Goal: Task Accomplishment & Management: Manage account settings

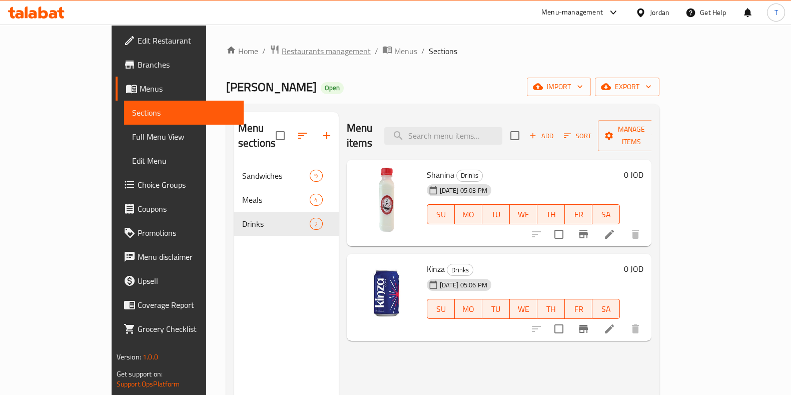
click at [282, 46] on span "Restaurants management" at bounding box center [326, 51] width 89 height 12
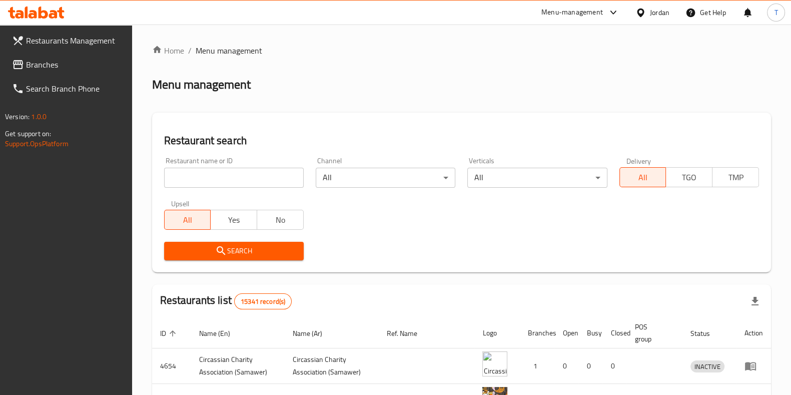
click at [259, 178] on div "Home / Menu management Menu management Restaurant search Restaurant name or ID …" at bounding box center [461, 342] width 619 height 595
click at [259, 178] on input "search" at bounding box center [234, 178] width 140 height 20
type input "ى"
type input "Nabaa Al Noor"
click at [277, 254] on span "Search" at bounding box center [234, 251] width 124 height 13
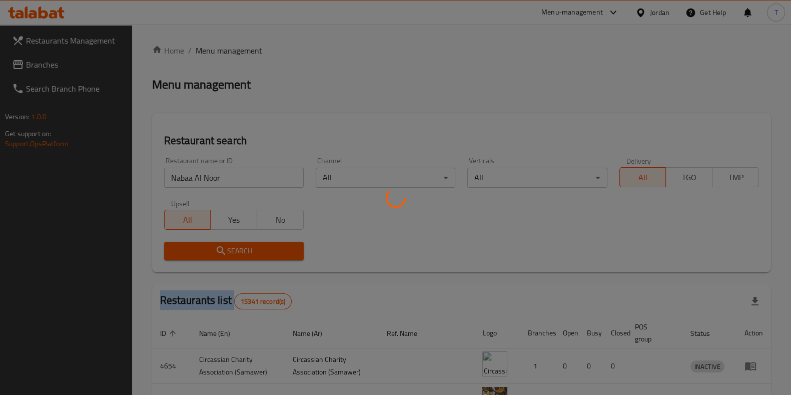
click at [277, 254] on div at bounding box center [395, 197] width 791 height 395
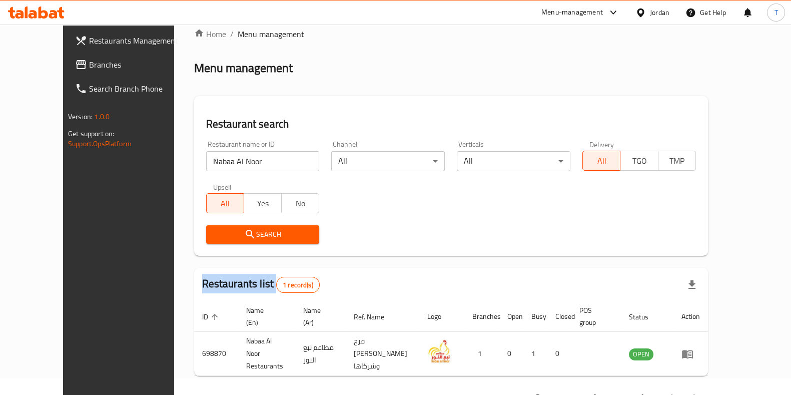
scroll to position [32, 0]
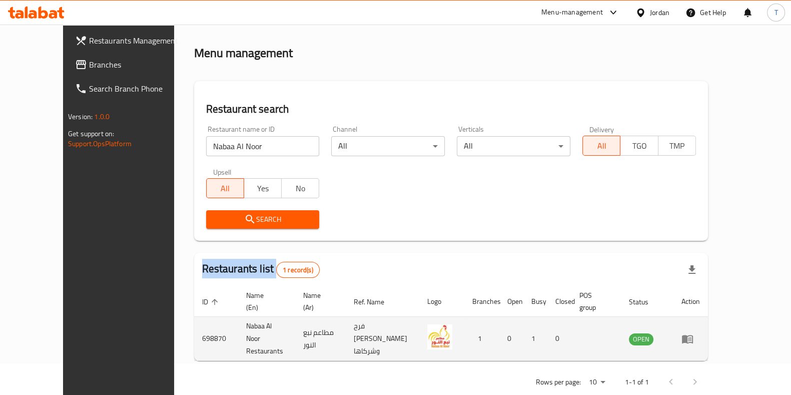
click at [693, 335] on icon "enhanced table" at bounding box center [687, 339] width 11 height 9
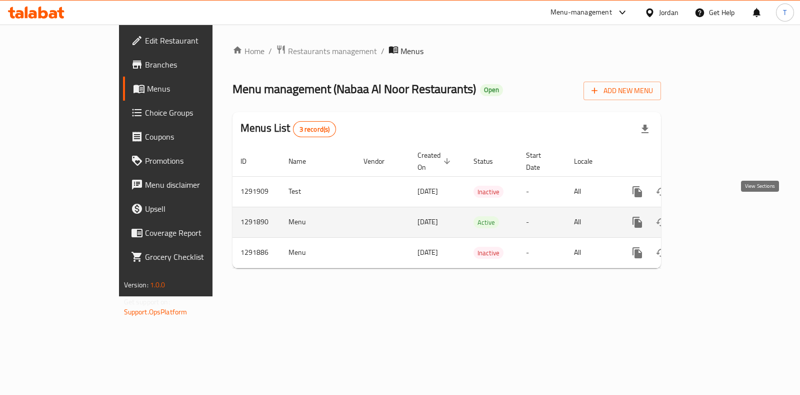
click at [722, 210] on link "enhanced table" at bounding box center [710, 222] width 24 height 24
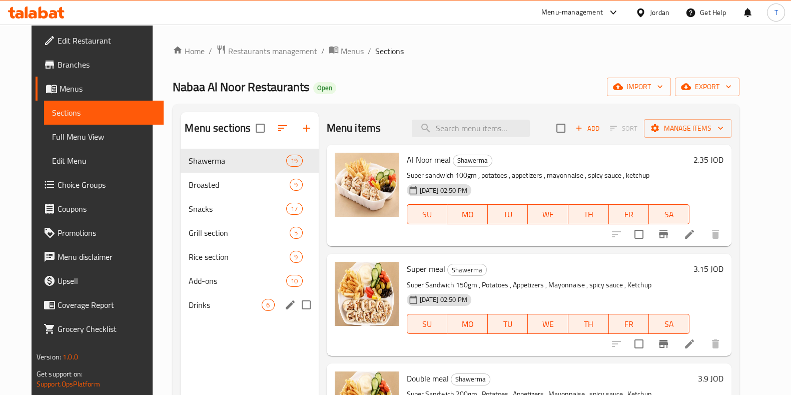
click at [219, 311] on div "Drinks 6" at bounding box center [250, 305] width 138 height 24
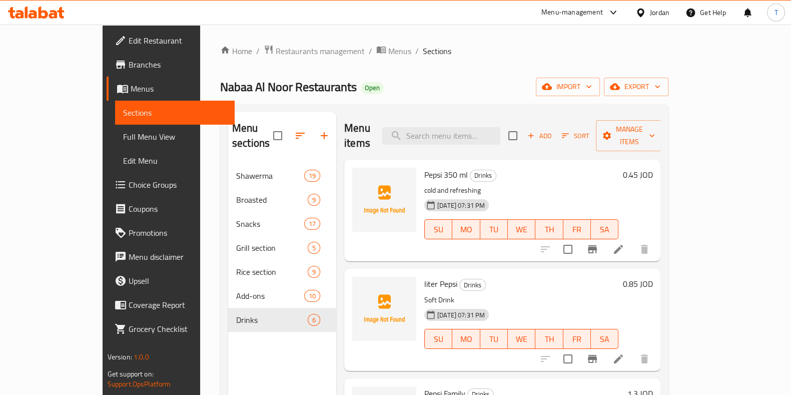
click at [632, 240] on li at bounding box center [618, 249] width 28 height 18
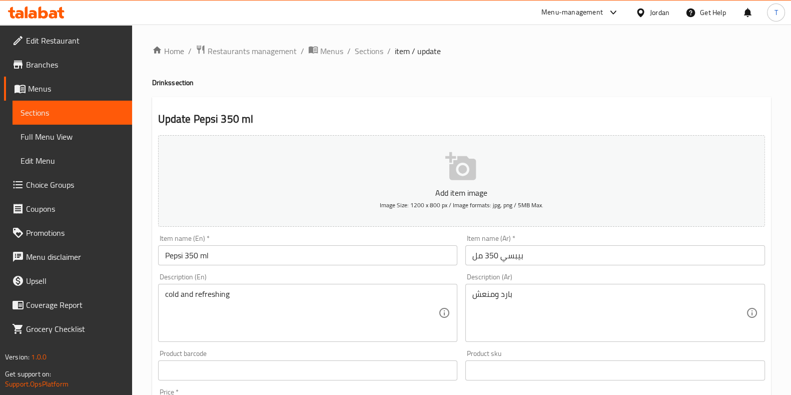
click at [182, 258] on input "Pepsi 350 ml" at bounding box center [308, 255] width 300 height 20
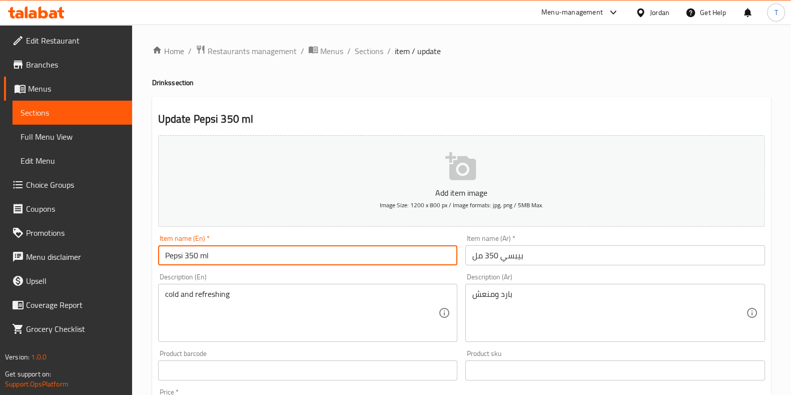
drag, startPoint x: 185, startPoint y: 256, endPoint x: 141, endPoint y: 256, distance: 44.0
click at [141, 258] on div "Home / Restaurants management / Menus / Sections / item / update Drinks section…" at bounding box center [461, 366] width 659 height 682
drag, startPoint x: 227, startPoint y: 259, endPoint x: 189, endPoint y: 258, distance: 38.0
click at [189, 258] on input "Matrix 350 ml" at bounding box center [308, 255] width 300 height 20
type input "Matrix"
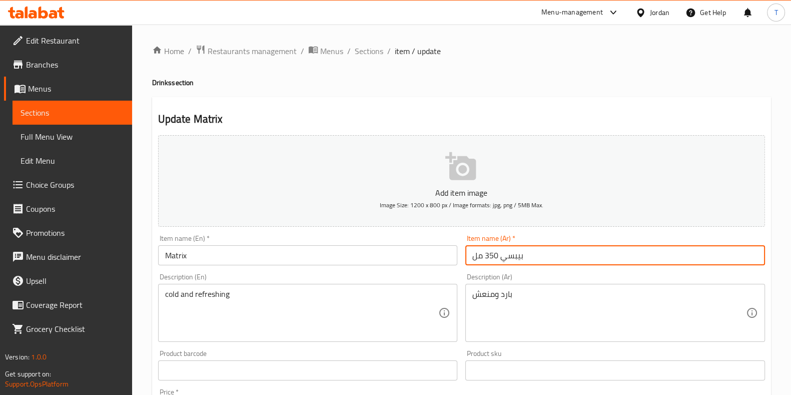
drag, startPoint x: 497, startPoint y: 257, endPoint x: 447, endPoint y: 257, distance: 50.0
click at [454, 257] on div "Add item image Image Size: 1200 x 800 px / Image formats: jpg, png / 5MB Max. I…" at bounding box center [461, 346] width 615 height 431
type input "l"
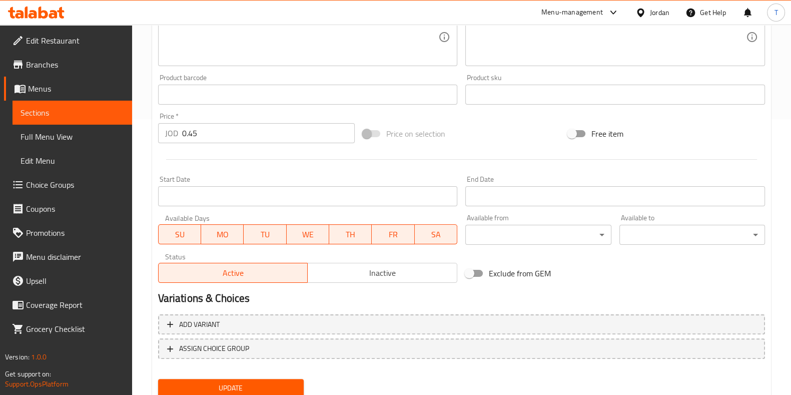
scroll to position [311, 0]
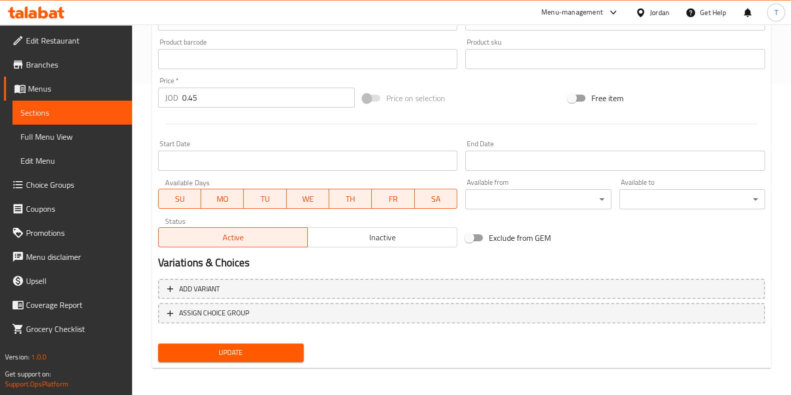
type input "ماتركس"
click at [287, 349] on span "Update" at bounding box center [231, 352] width 130 height 13
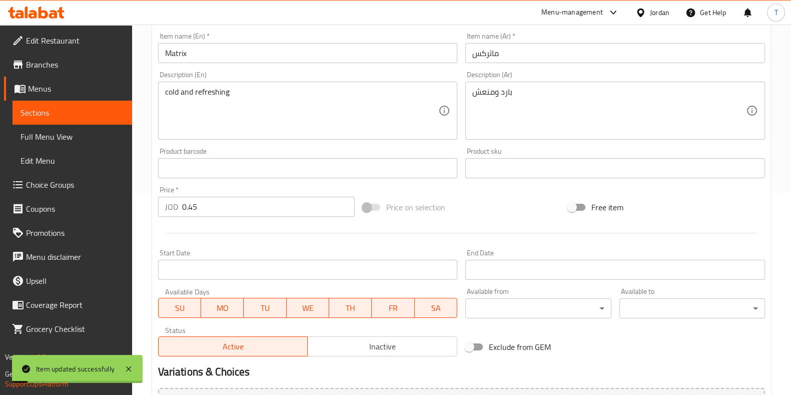
scroll to position [0, 0]
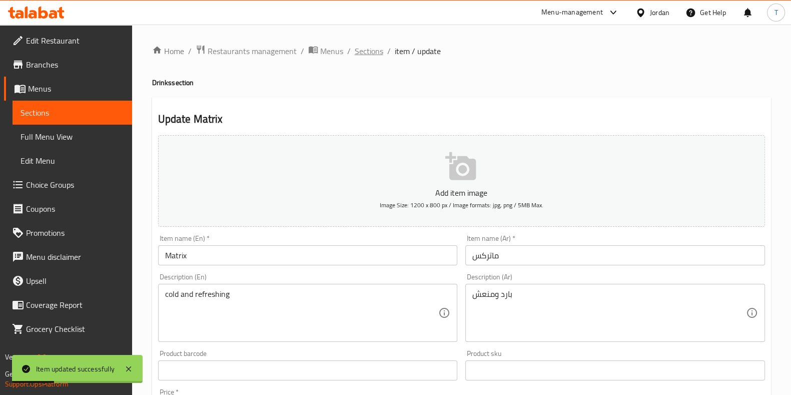
click at [364, 51] on span "Sections" at bounding box center [369, 51] width 29 height 12
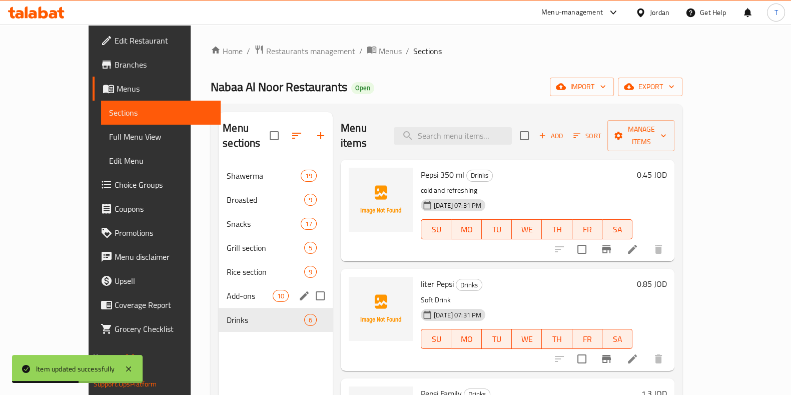
click at [227, 290] on span "Add-ons" at bounding box center [250, 296] width 46 height 12
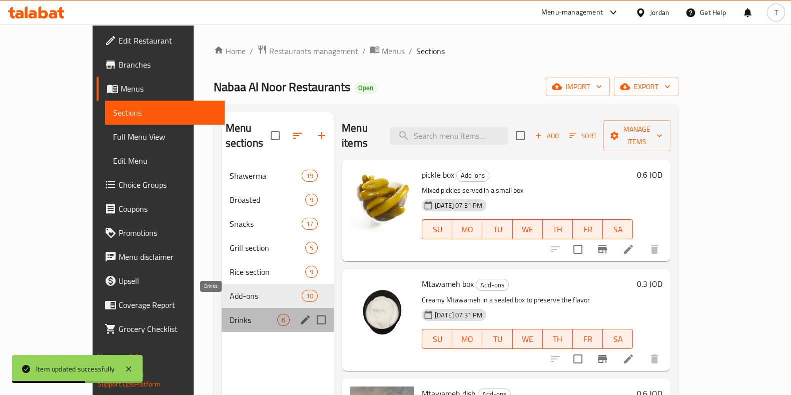
click at [230, 314] on span "Drinks" at bounding box center [254, 320] width 48 height 12
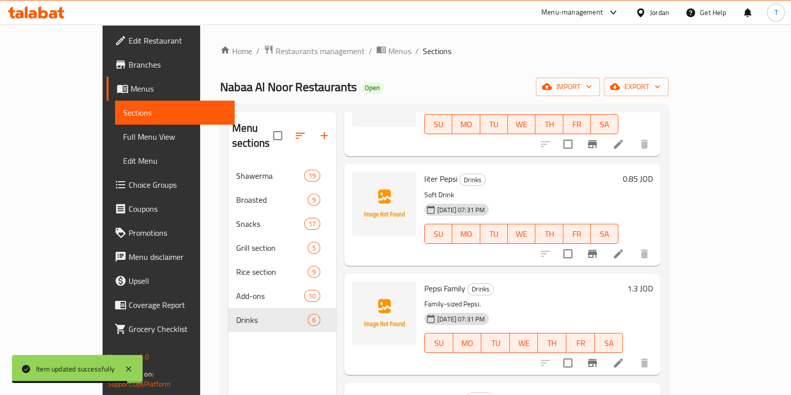
scroll to position [125, 0]
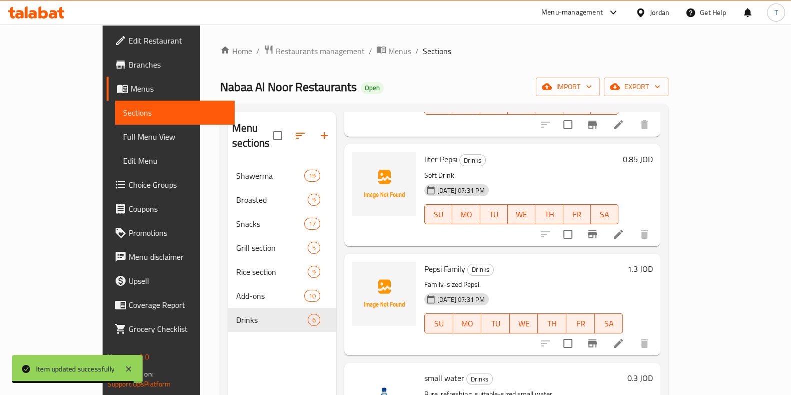
click at [624, 228] on icon at bounding box center [618, 234] width 12 height 12
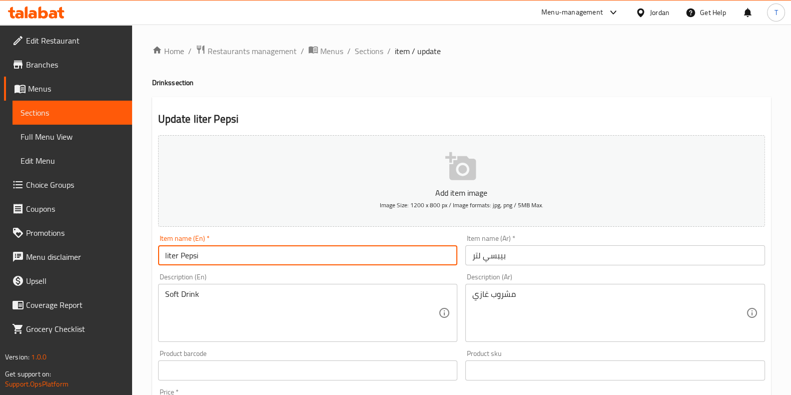
click at [189, 251] on input "liter Pepsi" at bounding box center [308, 255] width 300 height 20
type input "liter Matrix"
click at [499, 258] on input "بيبسي لتر" at bounding box center [615, 255] width 300 height 20
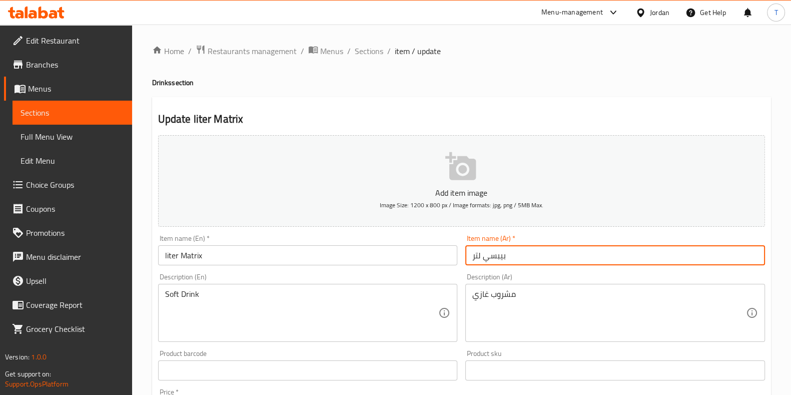
click at [499, 258] on input "بيبسي لتر" at bounding box center [615, 255] width 300 height 20
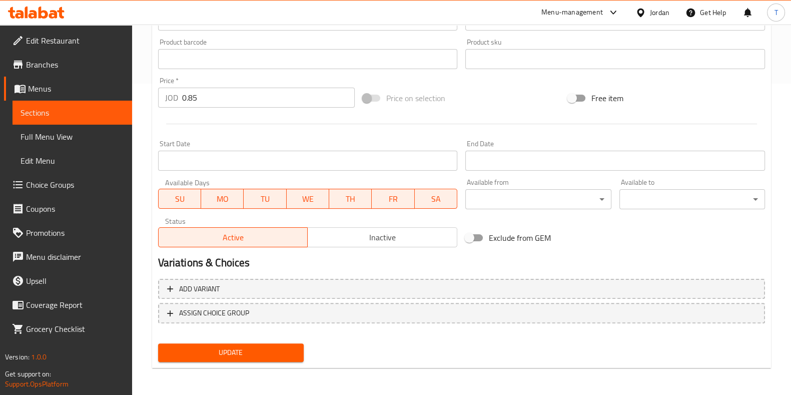
type input "ماتركس لتر"
click at [275, 349] on span "Update" at bounding box center [231, 352] width 130 height 13
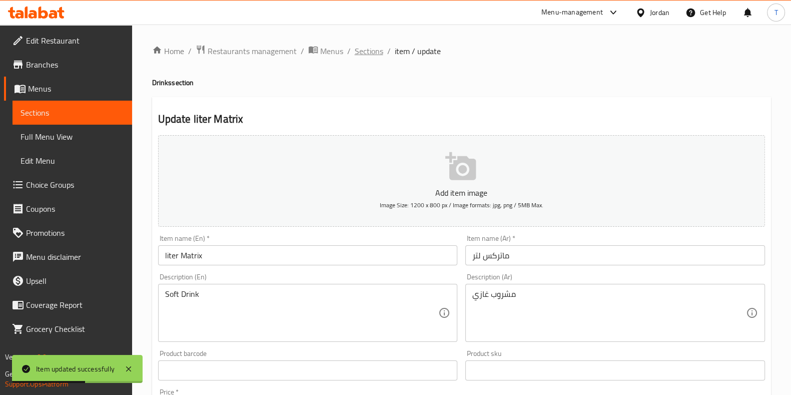
click at [378, 53] on span "Sections" at bounding box center [369, 51] width 29 height 12
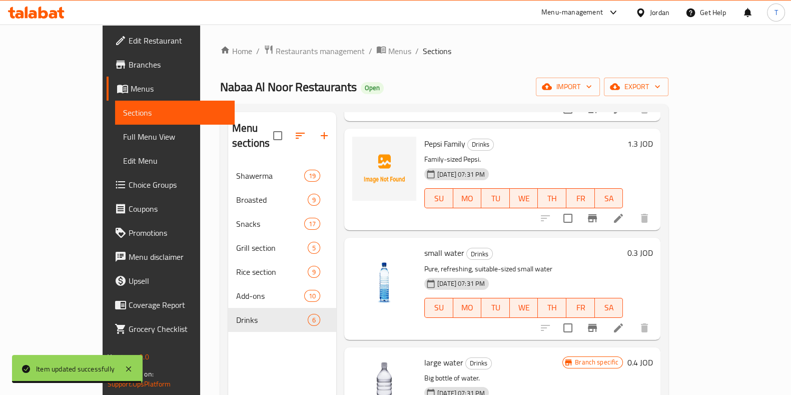
scroll to position [188, 0]
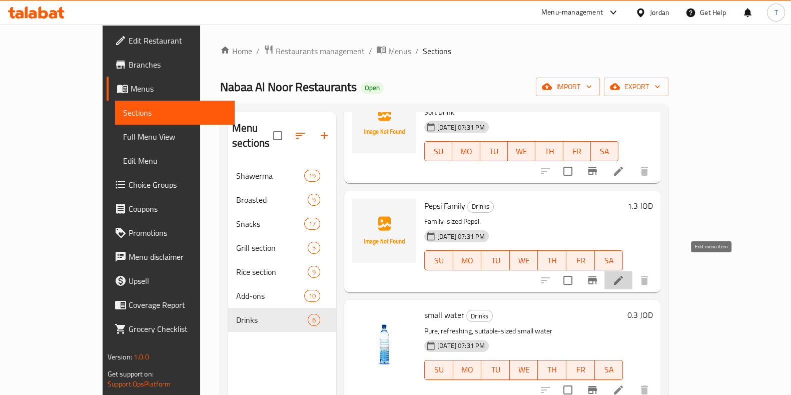
click at [623, 276] on icon at bounding box center [618, 280] width 9 height 9
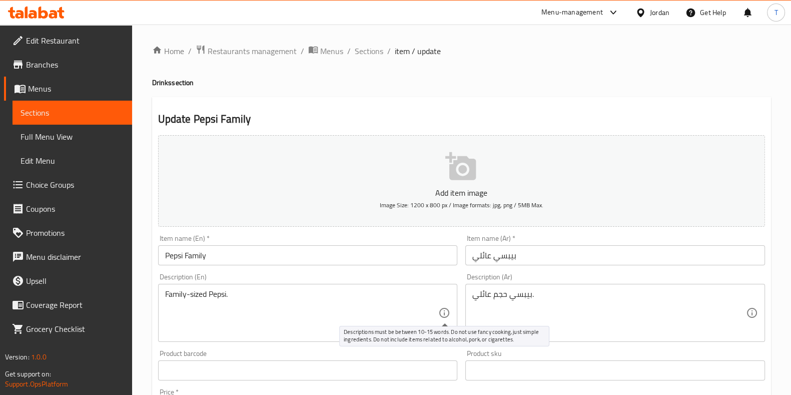
scroll to position [311, 0]
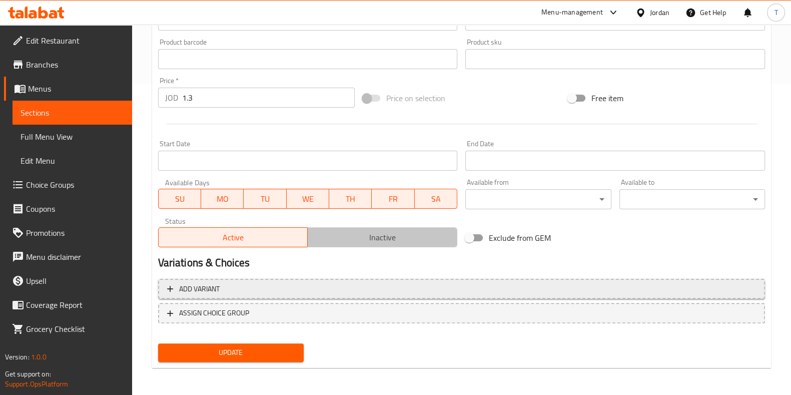
drag, startPoint x: 353, startPoint y: 232, endPoint x: 330, endPoint y: 280, distance: 52.6
click at [353, 232] on span "Inactive" at bounding box center [383, 237] width 142 height 15
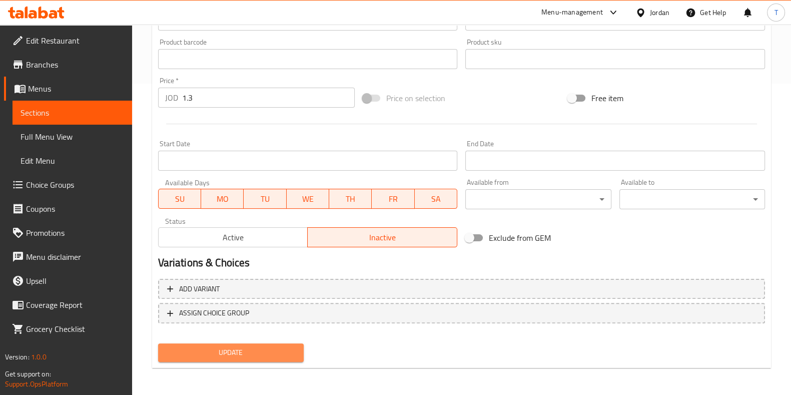
drag, startPoint x: 268, startPoint y: 360, endPoint x: 307, endPoint y: 329, distance: 50.1
click at [269, 360] on button "Update" at bounding box center [231, 352] width 146 height 19
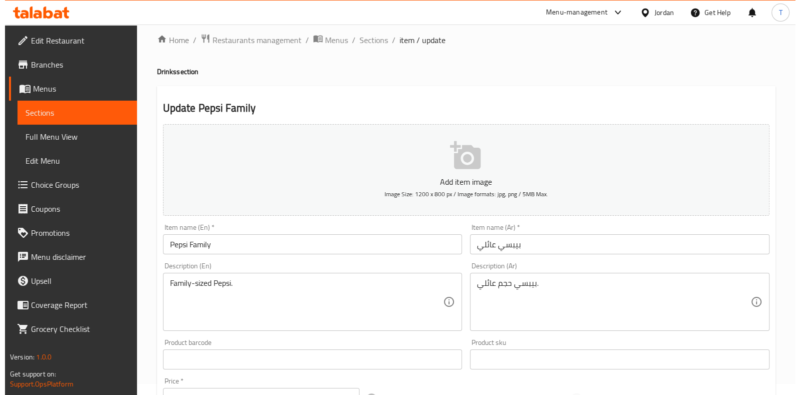
scroll to position [0, 0]
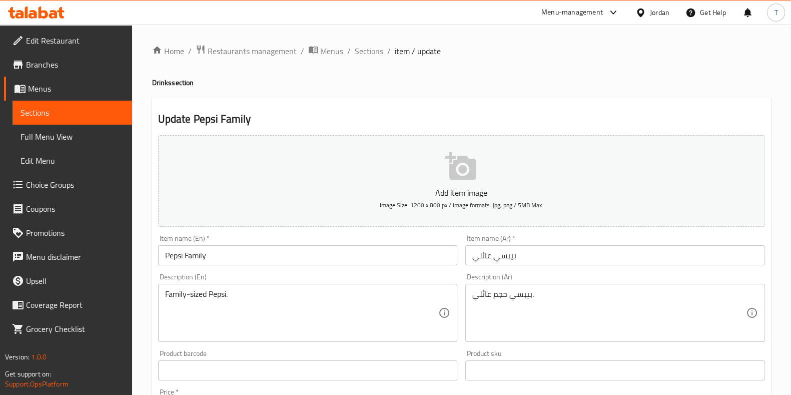
click at [385, 52] on ol "Home / Restaurants management / Menus / Sections / item / update" at bounding box center [461, 51] width 619 height 13
click at [376, 52] on span "Sections" at bounding box center [369, 51] width 29 height 12
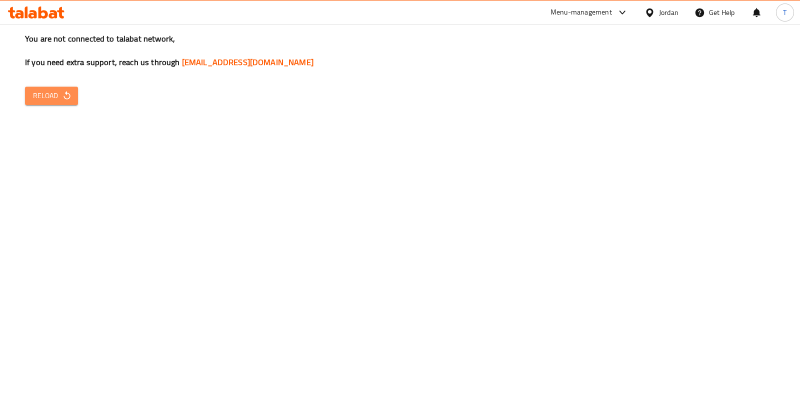
click at [45, 96] on span "Reload" at bounding box center [51, 96] width 37 height 13
click at [65, 88] on button "Reload" at bounding box center [51, 96] width 53 height 19
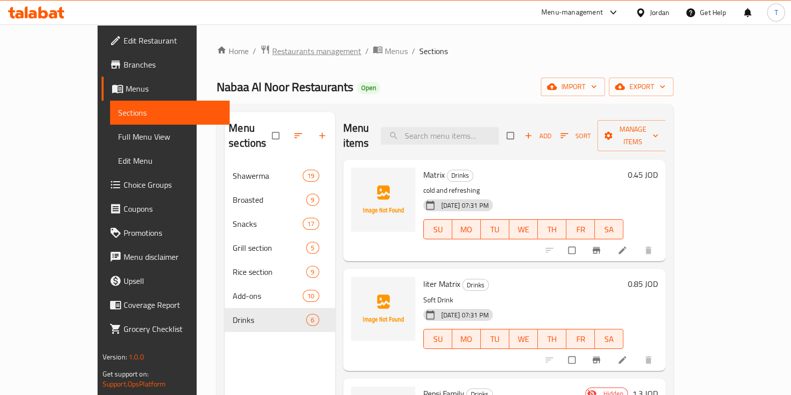
click at [281, 52] on span "Restaurants management" at bounding box center [316, 51] width 89 height 12
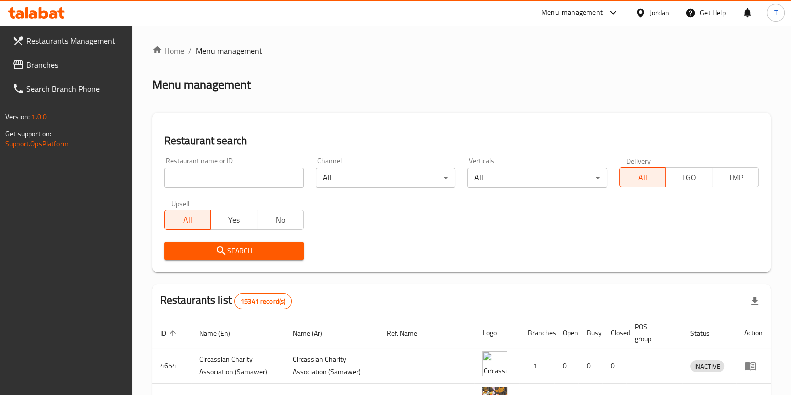
click at [270, 186] on input "search" at bounding box center [234, 178] width 140 height 20
type input "y"
type input "غماس بلدي"
click button "Search" at bounding box center [234, 251] width 140 height 19
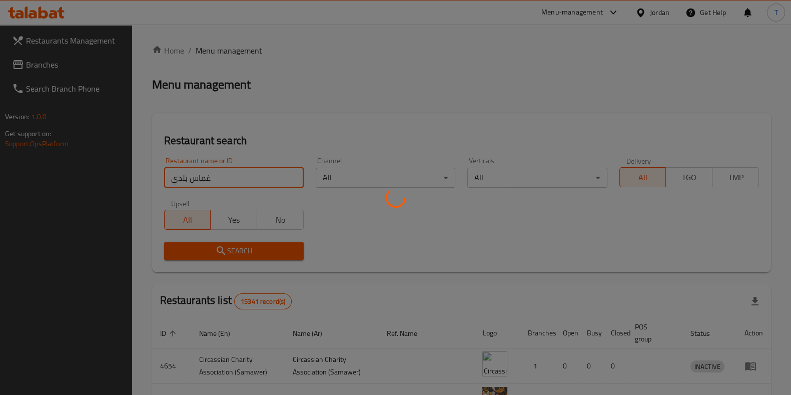
click button "Search" at bounding box center [234, 251] width 140 height 19
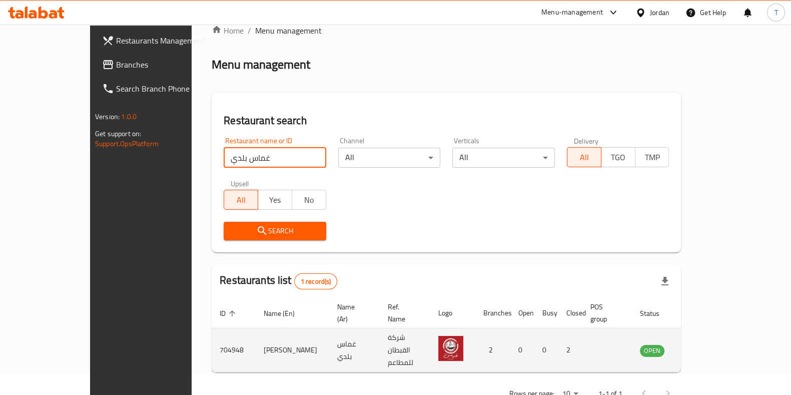
scroll to position [32, 0]
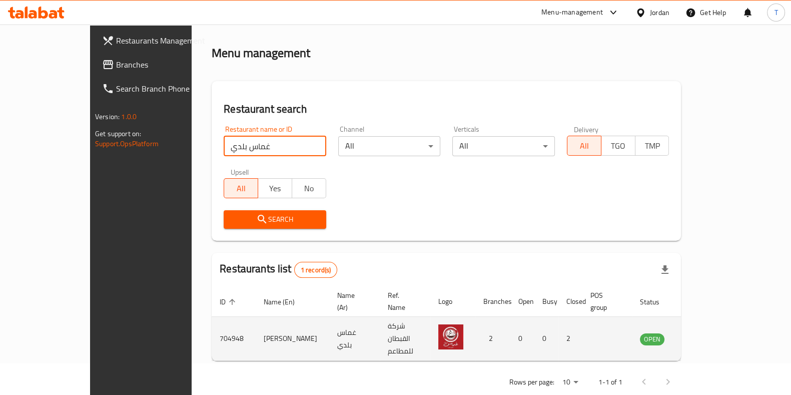
click at [704, 335] on icon "enhanced table" at bounding box center [698, 339] width 11 height 9
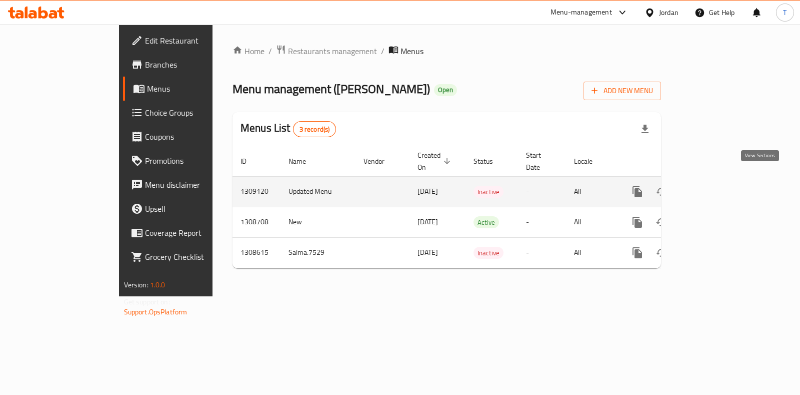
click at [716, 186] on icon "enhanced table" at bounding box center [710, 192] width 12 height 12
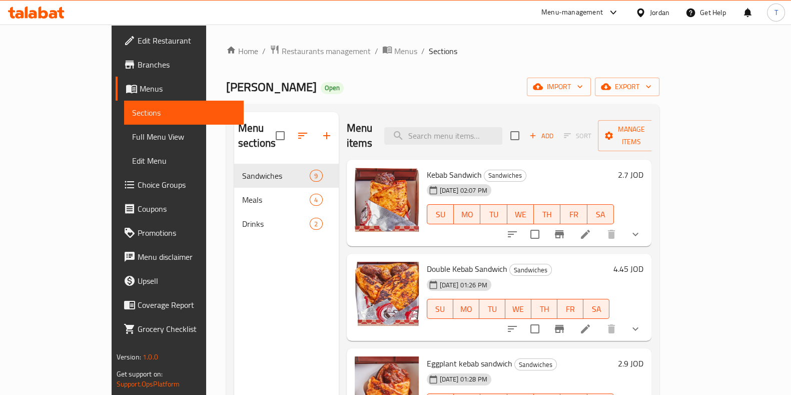
click at [116, 192] on link "Choice Groups" at bounding box center [180, 185] width 128 height 24
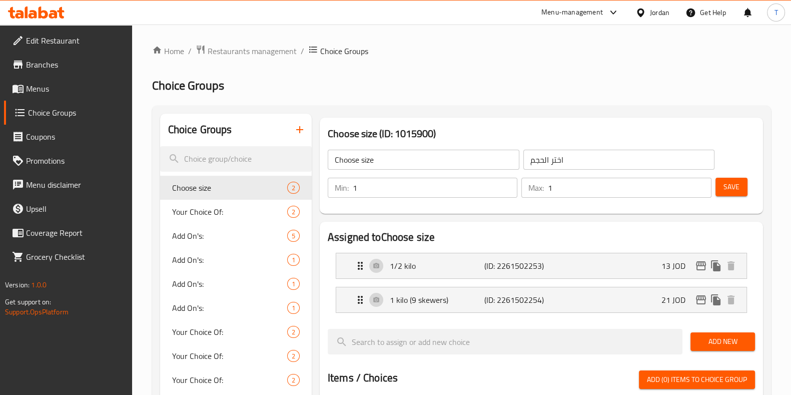
click at [294, 128] on icon "button" at bounding box center [300, 130] width 12 height 12
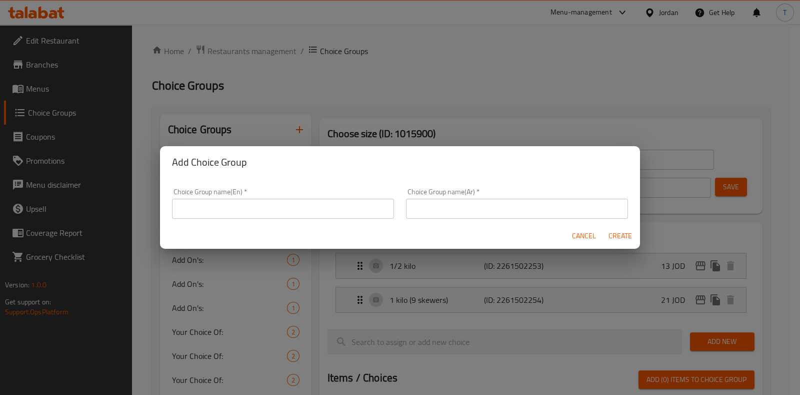
click at [328, 206] on input "text" at bounding box center [283, 209] width 222 height 20
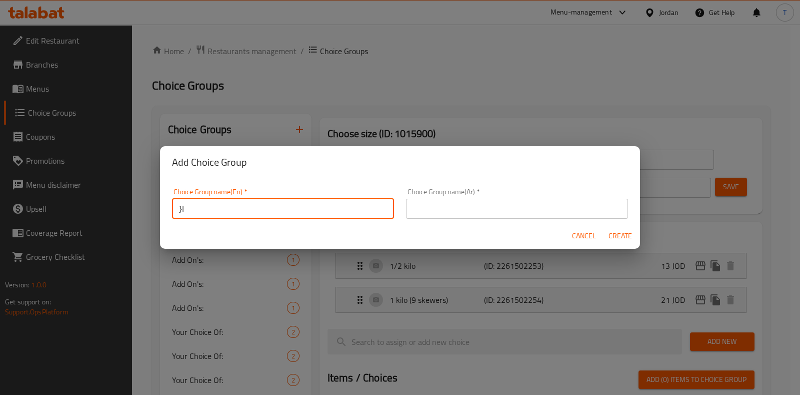
type input "}"
type input "Choice Of Onion"
click at [541, 210] on input "text" at bounding box center [517, 209] width 222 height 20
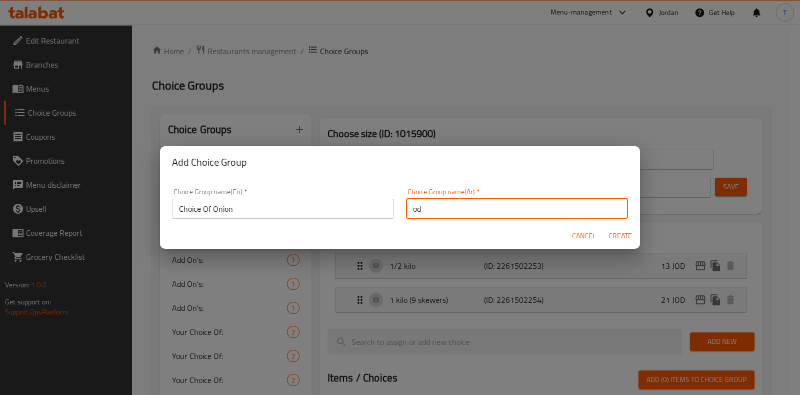
type input "o"
type input "اختيارك من البصل"
click at [629, 239] on span "Create" at bounding box center [620, 236] width 24 height 13
type input "Choice Of Onion"
type input "اختيارك من البصل"
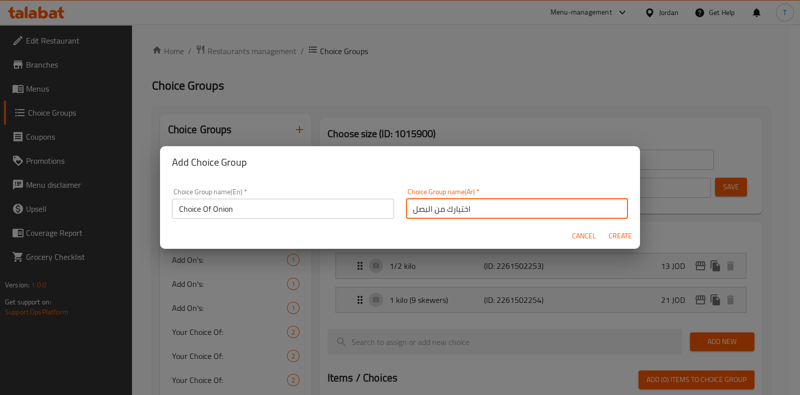
type input "0"
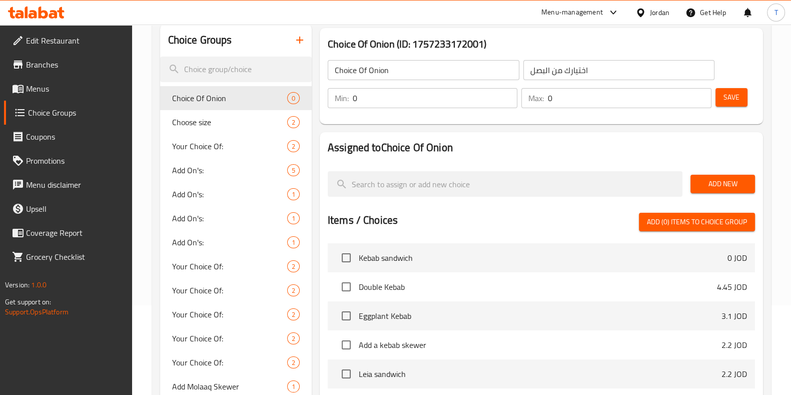
scroll to position [62, 0]
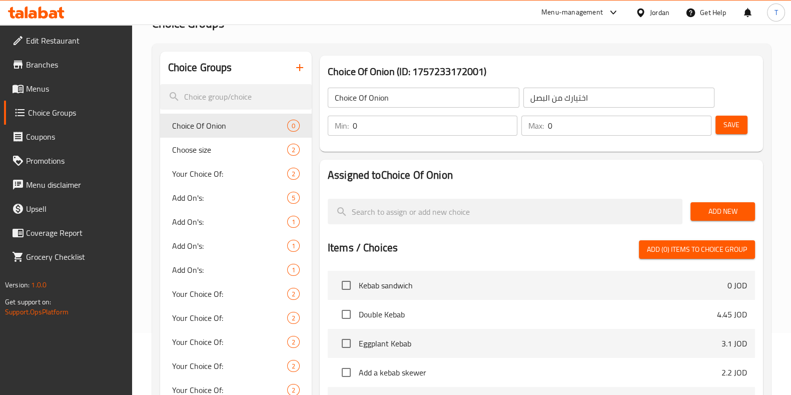
click at [708, 214] on span "Add New" at bounding box center [722, 211] width 49 height 13
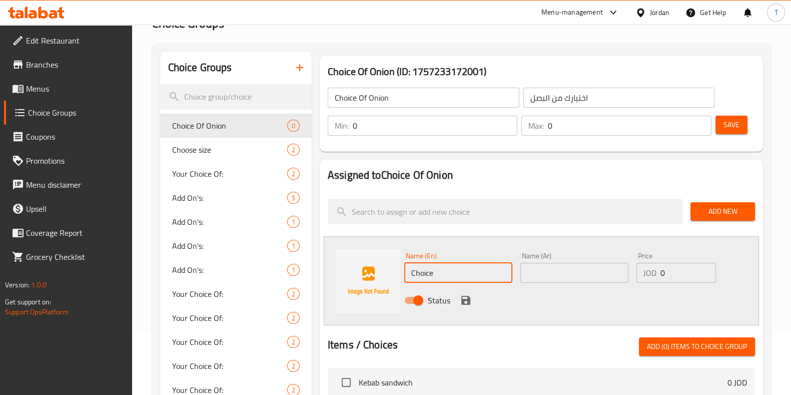
drag, startPoint x: 444, startPoint y: 266, endPoint x: 395, endPoint y: 266, distance: 48.5
click at [395, 266] on div "Name (En) Choice Name (En) Name (Ar) Name (Ar) Price JOD 0 Price Status" at bounding box center [541, 280] width 435 height 89
type input "ً"
type input "With Onion"
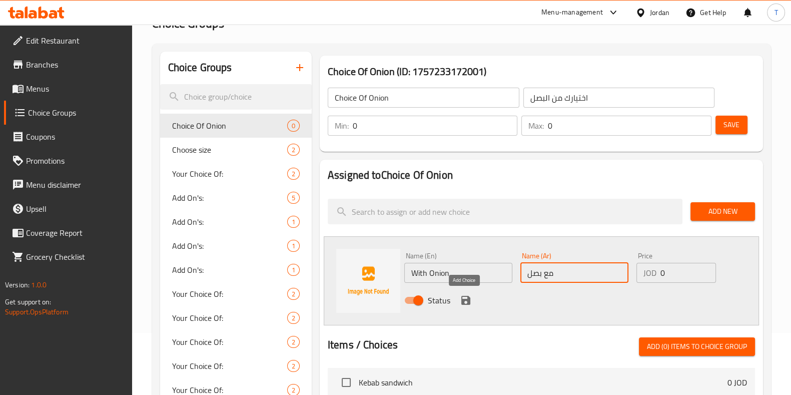
type input "مع بصل"
click at [469, 295] on icon "save" at bounding box center [466, 300] width 12 height 12
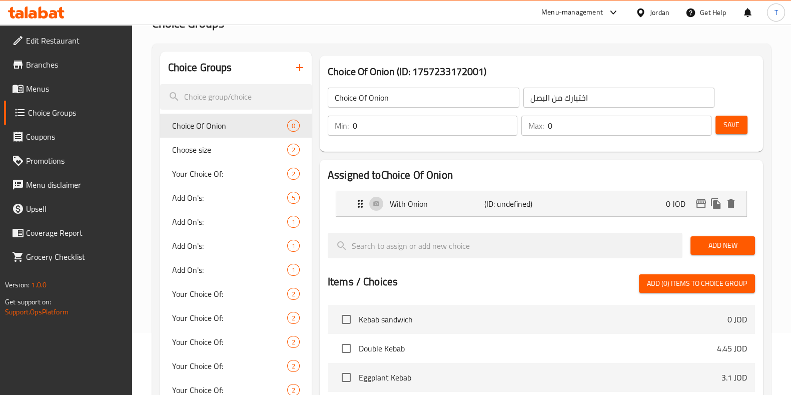
click at [730, 247] on span "Add New" at bounding box center [722, 245] width 49 height 13
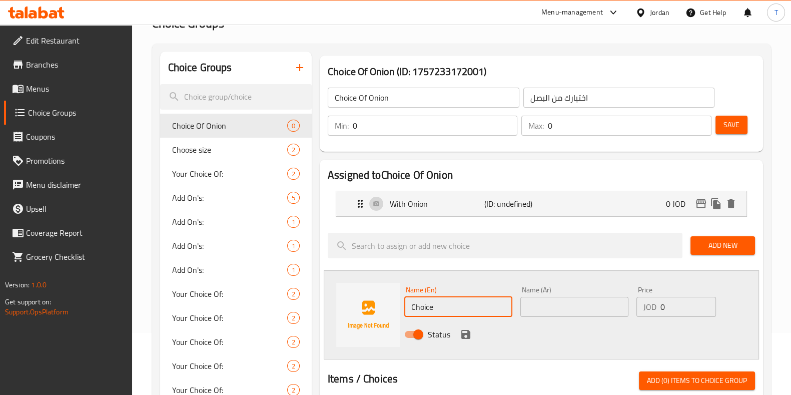
drag, startPoint x: 477, startPoint y: 303, endPoint x: 379, endPoint y: 302, distance: 98.0
click at [379, 306] on div "Name (En) Choice Name (En) Name (Ar) Name (Ar) Price JOD 0 Price Status" at bounding box center [541, 314] width 435 height 89
type input "ً"
type input "Without Onion"
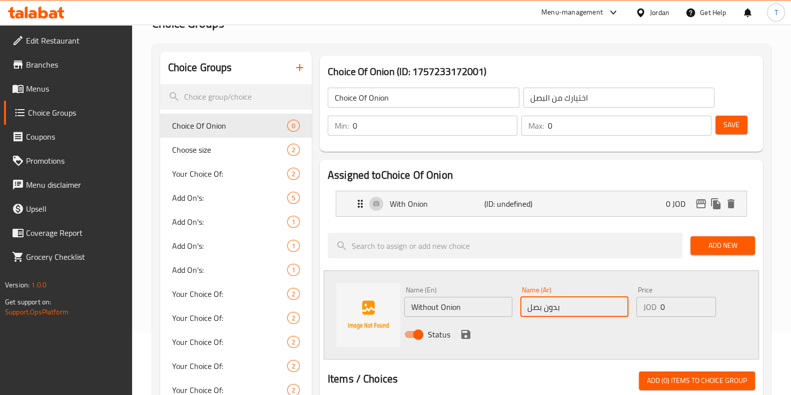
type input "بدون بصل"
click at [464, 334] on icon "save" at bounding box center [466, 334] width 12 height 12
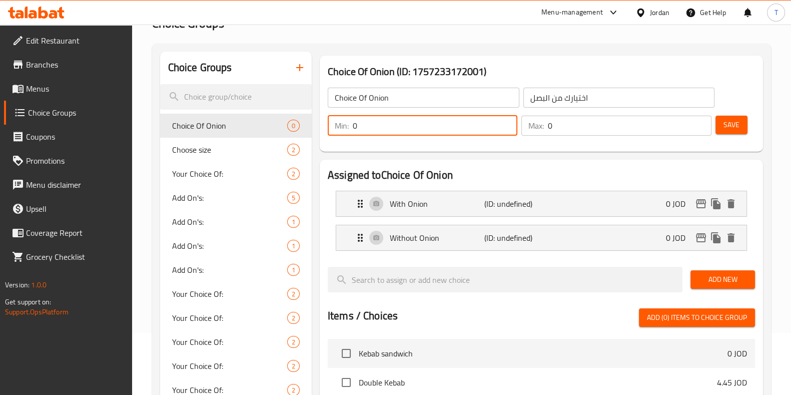
drag, startPoint x: 363, startPoint y: 129, endPoint x: 356, endPoint y: 126, distance: 7.4
click at [358, 126] on input "0" at bounding box center [435, 126] width 165 height 20
drag, startPoint x: 363, startPoint y: 124, endPoint x: 349, endPoint y: 124, distance: 13.5
click at [349, 124] on div "Min: 0 ​" at bounding box center [423, 126] width 190 height 20
type input "1"
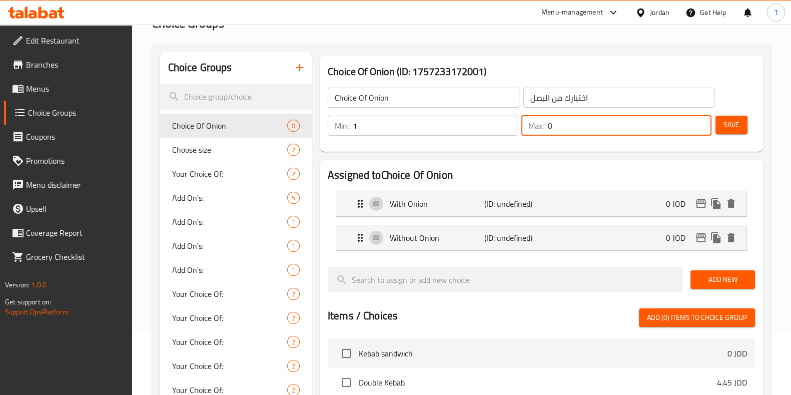
drag, startPoint x: 565, startPoint y: 128, endPoint x: 545, endPoint y: 130, distance: 20.1
click at [545, 130] on div "Max: 0 ​" at bounding box center [616, 126] width 190 height 20
type input "1"
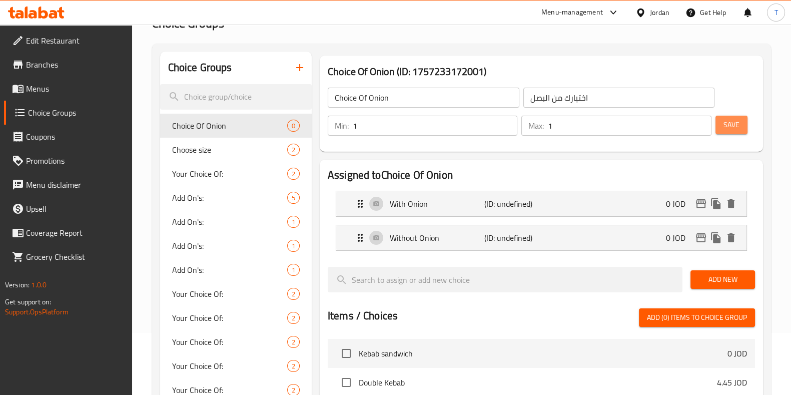
click at [724, 125] on span "Save" at bounding box center [731, 125] width 16 height 13
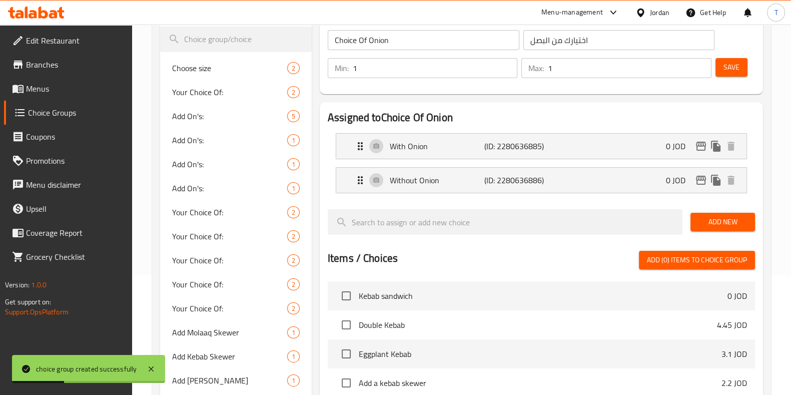
scroll to position [0, 0]
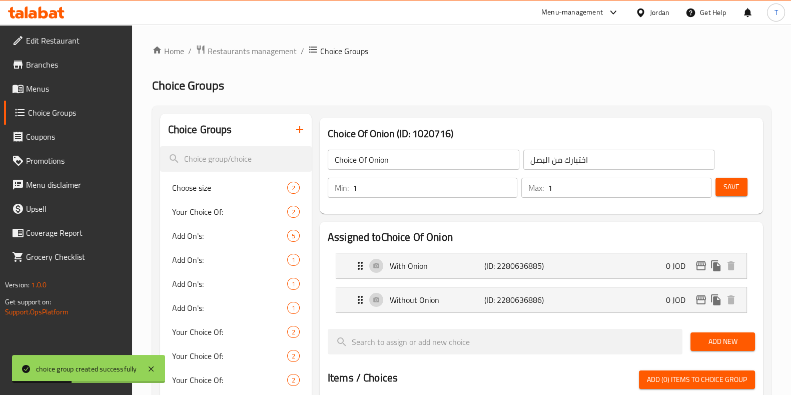
click at [303, 132] on icon "button" at bounding box center [300, 130] width 12 height 12
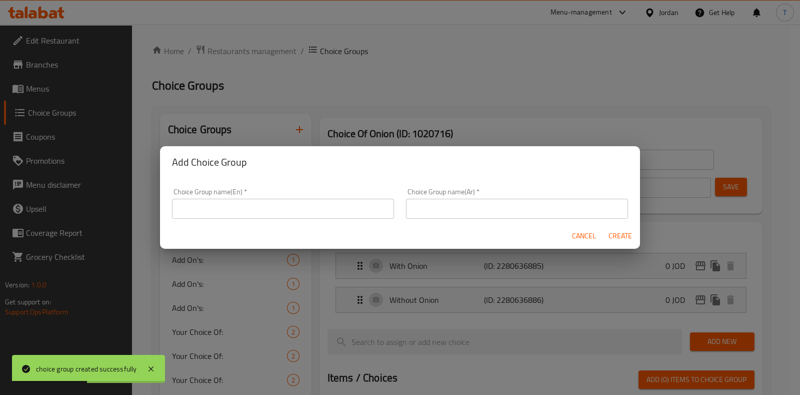
click at [333, 214] on input "text" at bounding box center [283, 209] width 222 height 20
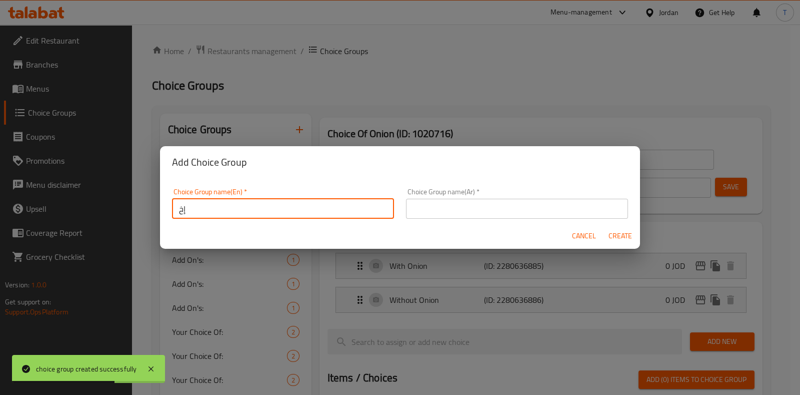
type input "إ"
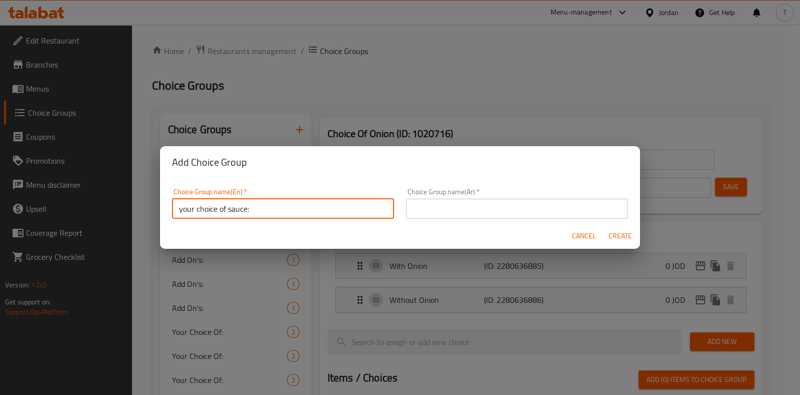
click at [183, 209] on input "your choice of sauce:" at bounding box center [283, 209] width 222 height 20
type input "Your choice of sauce:"
click at [445, 212] on input "text" at bounding box center [517, 209] width 222 height 20
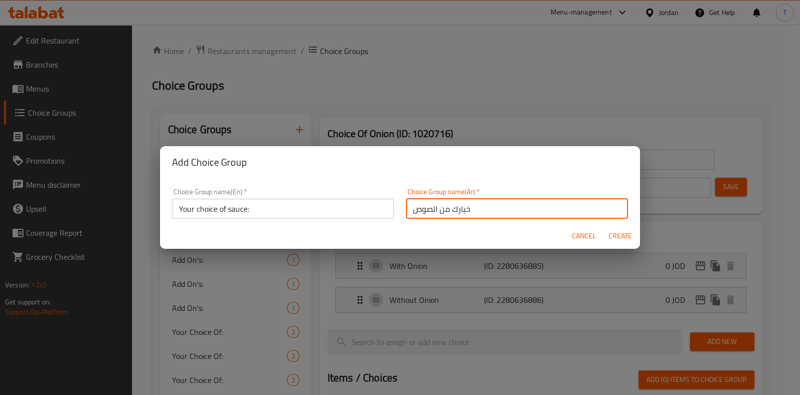
type input "خيارك من الصوص"
click at [623, 237] on span "Create" at bounding box center [620, 236] width 24 height 13
type input "Your choice of sauce:"
type input "خيارك من الصوص"
type input "0"
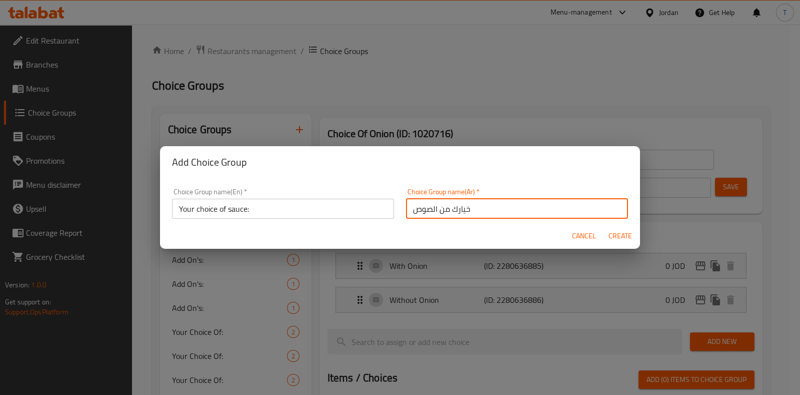
type input "0"
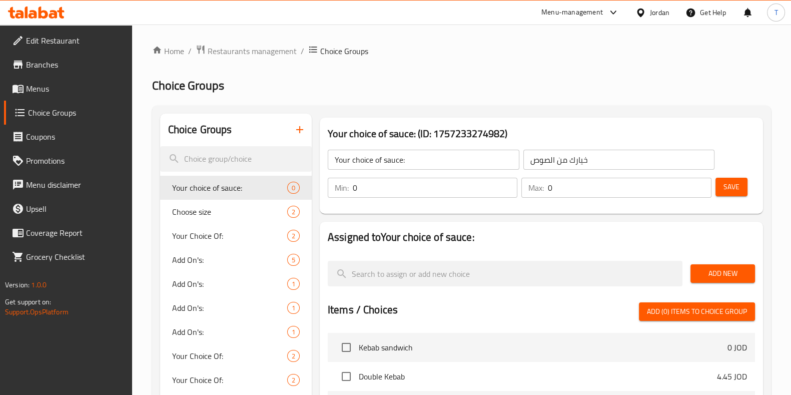
click at [701, 271] on span "Add New" at bounding box center [722, 273] width 49 height 13
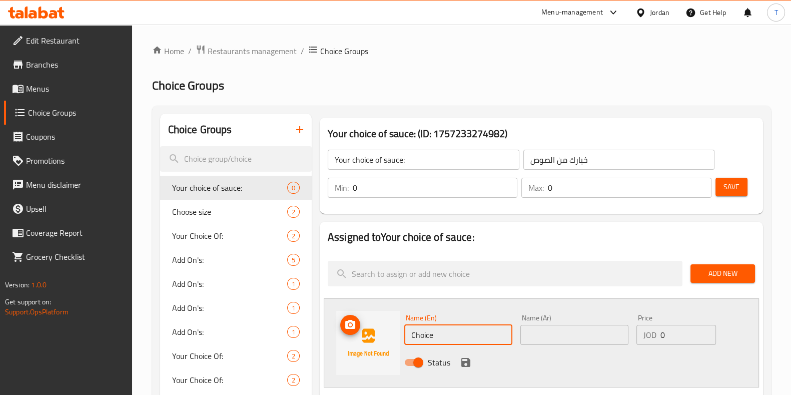
drag, startPoint x: 460, startPoint y: 335, endPoint x: 393, endPoint y: 339, distance: 67.6
click at [393, 339] on div "Name (En) Choice Name (En) Name (Ar) Name (Ar) Price JOD 0 Price Status" at bounding box center [541, 342] width 435 height 89
type input "أ"
type input "Hot Sauce"
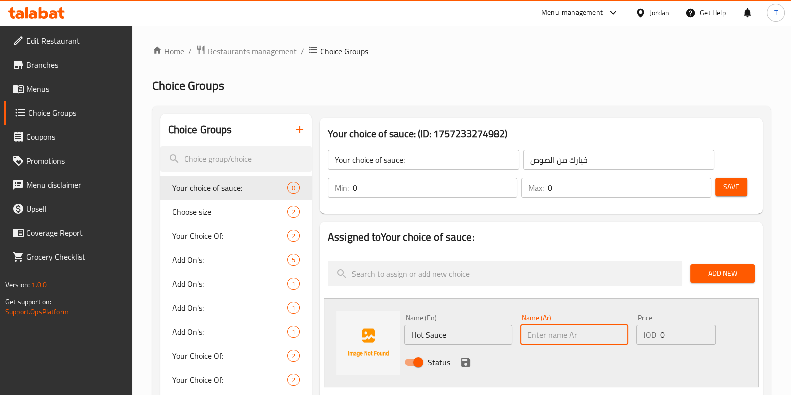
click at [549, 331] on input "text" at bounding box center [574, 335] width 108 height 20
type input "صوص حار"
click at [468, 356] on icon "save" at bounding box center [466, 362] width 12 height 12
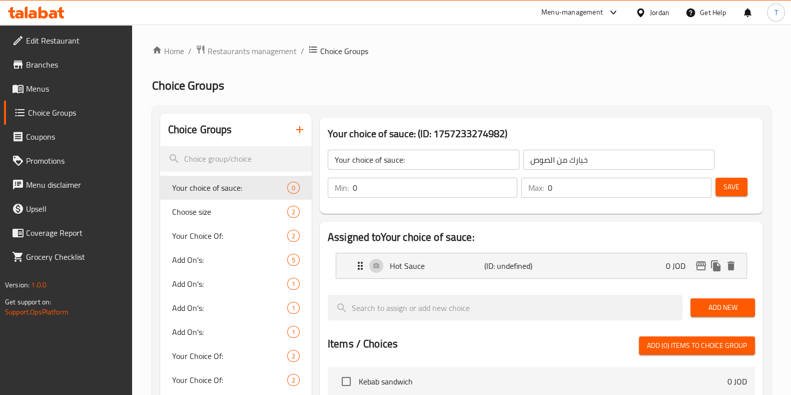
click at [706, 302] on span "Add New" at bounding box center [722, 307] width 49 height 13
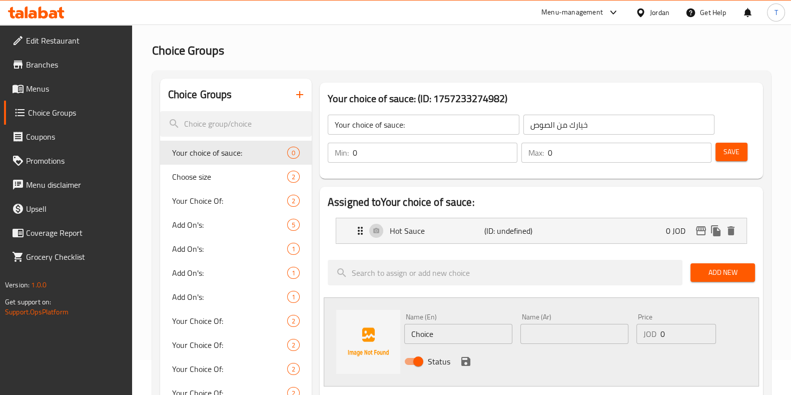
scroll to position [62, 0]
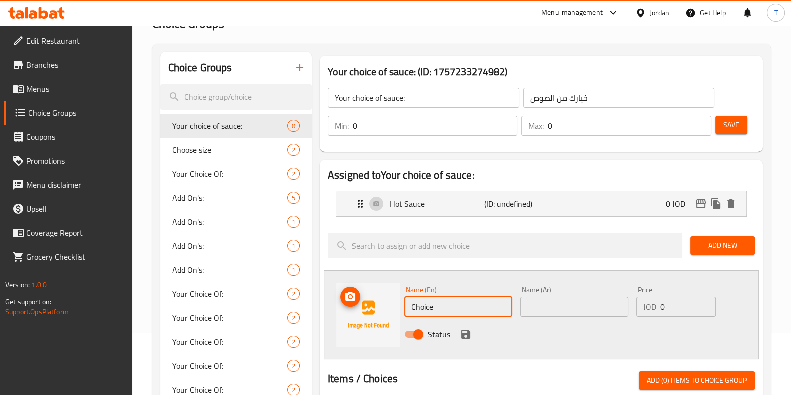
drag, startPoint x: 451, startPoint y: 308, endPoint x: 398, endPoint y: 306, distance: 53.0
click at [398, 306] on div "Name (En) Choice Name (En) Name (Ar) Name (Ar) Price JOD 0 Price Status" at bounding box center [541, 314] width 435 height 89
type input "ل"
type input "Garlic Sauce"
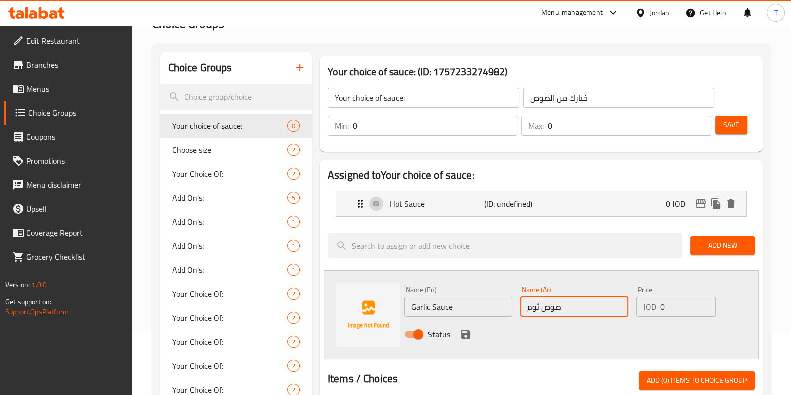
type input "صوص ثوم"
click at [463, 331] on icon "save" at bounding box center [466, 334] width 12 height 12
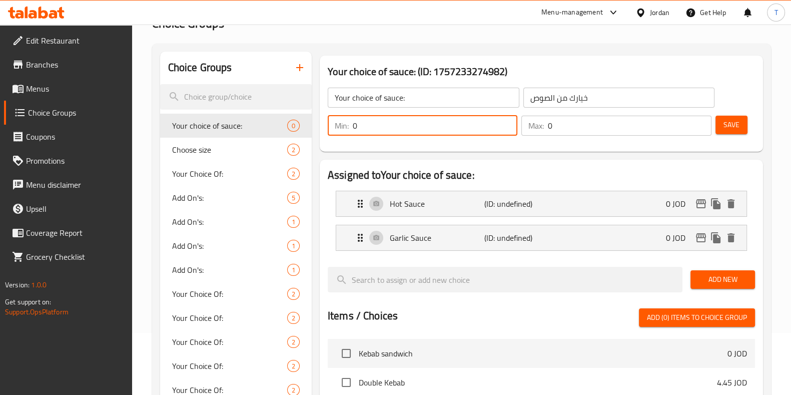
drag, startPoint x: 387, startPoint y: 125, endPoint x: 316, endPoint y: 125, distance: 71.5
click at [316, 125] on div "Your choice of sauce: (ID: 1757233274982) Your choice of sauce: ​ خيارك من الصو…" at bounding box center [541, 104] width 451 height 104
type input "1"
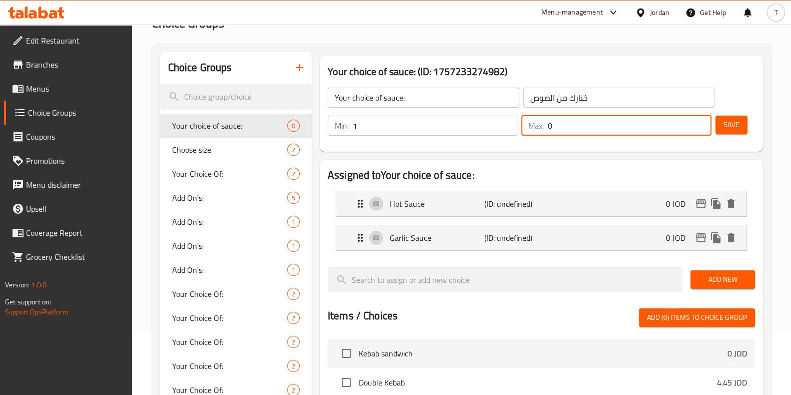
drag, startPoint x: 573, startPoint y: 129, endPoint x: 521, endPoint y: 129, distance: 52.5
click at [521, 129] on div "Max: 0 ​" at bounding box center [616, 126] width 190 height 20
type input "1"
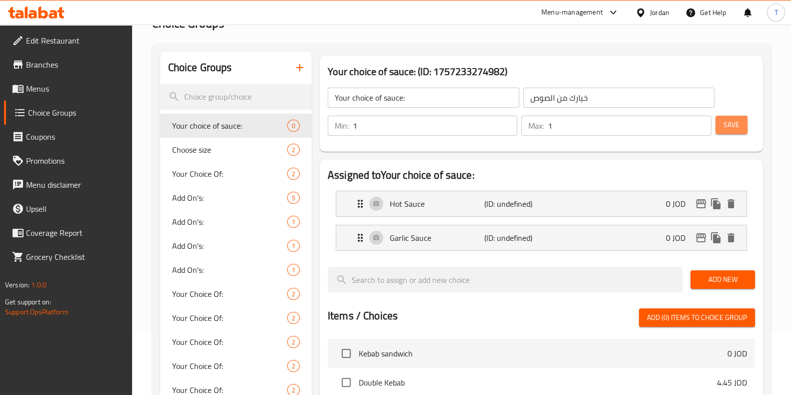
click at [727, 125] on span "Save" at bounding box center [731, 125] width 16 height 13
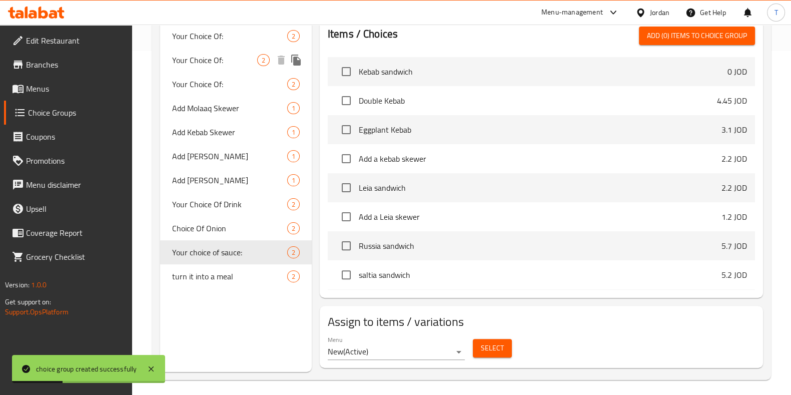
scroll to position [348, 0]
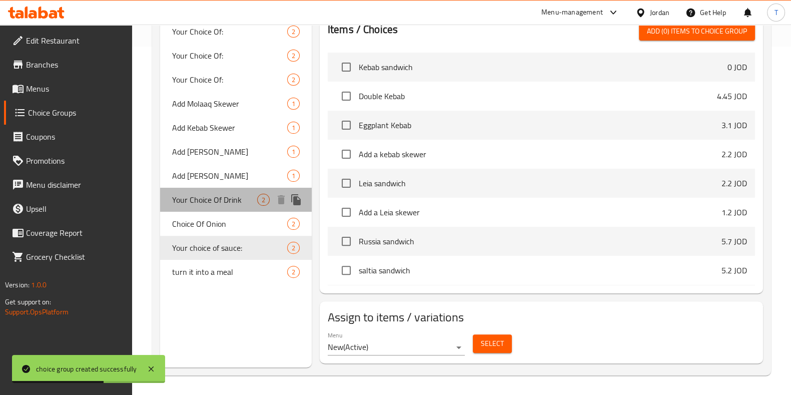
click at [227, 196] on span "Your Choice Of Drink" at bounding box center [214, 200] width 85 height 12
type input "Your Choice Of Drink"
type input "اختيارك للمشروب"
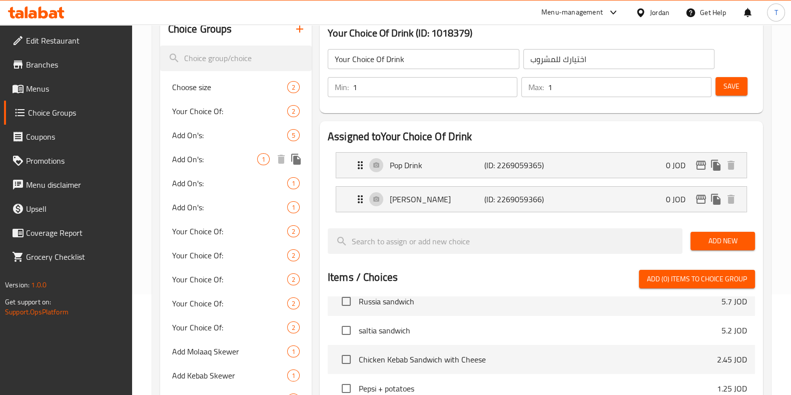
scroll to position [0, 0]
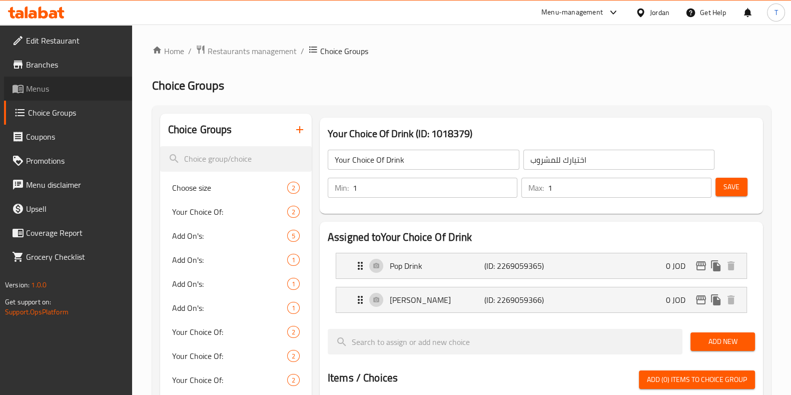
click at [52, 90] on span "Menus" at bounding box center [75, 89] width 98 height 12
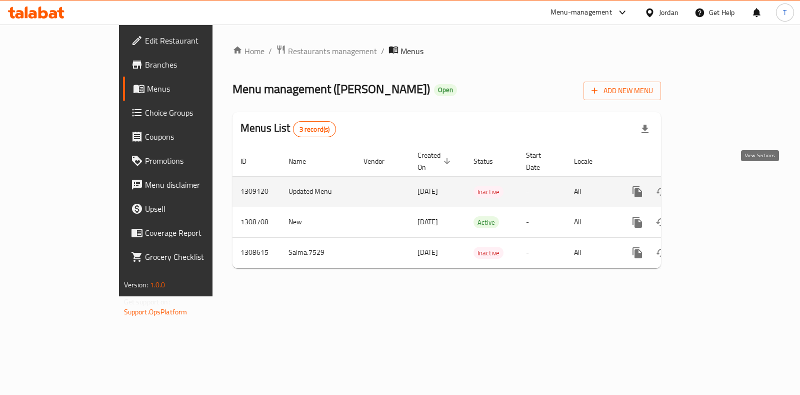
click at [716, 186] on icon "enhanced table" at bounding box center [710, 192] width 12 height 12
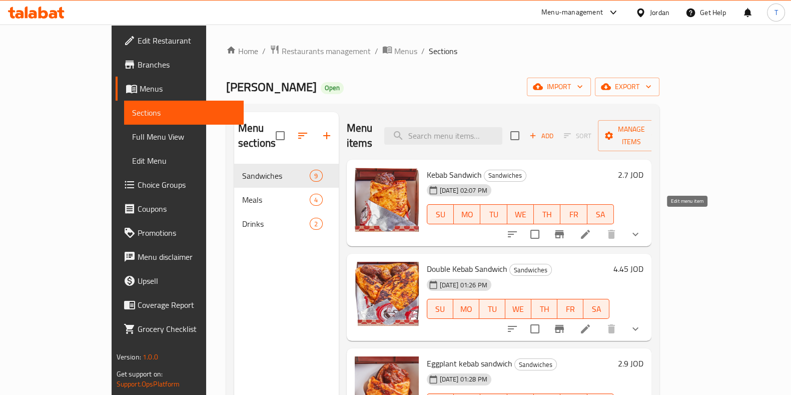
click at [591, 228] on icon at bounding box center [585, 234] width 12 height 12
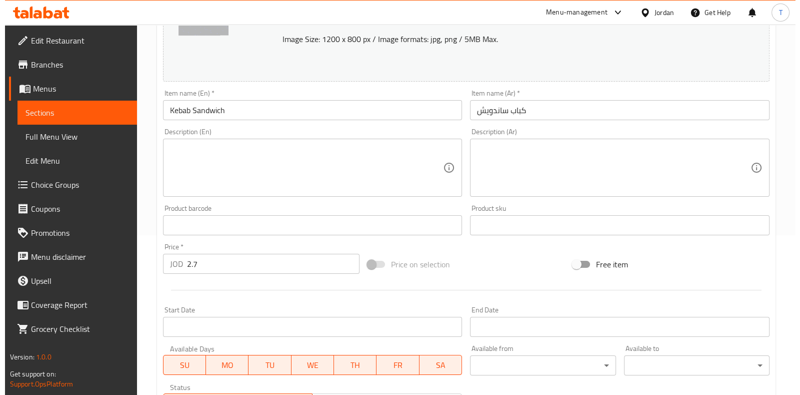
scroll to position [343, 0]
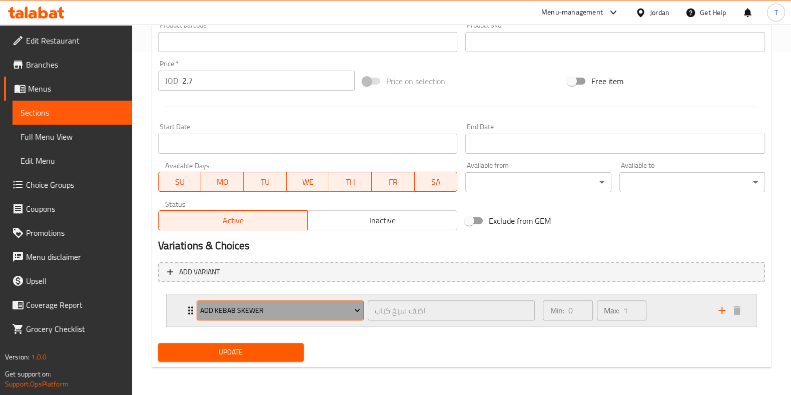
click at [334, 305] on span "Add Kebab Skewer" at bounding box center [280, 310] width 160 height 13
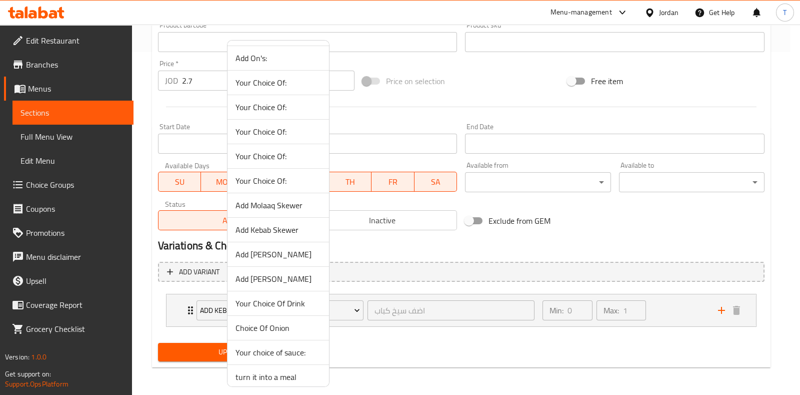
scroll to position [125, 0]
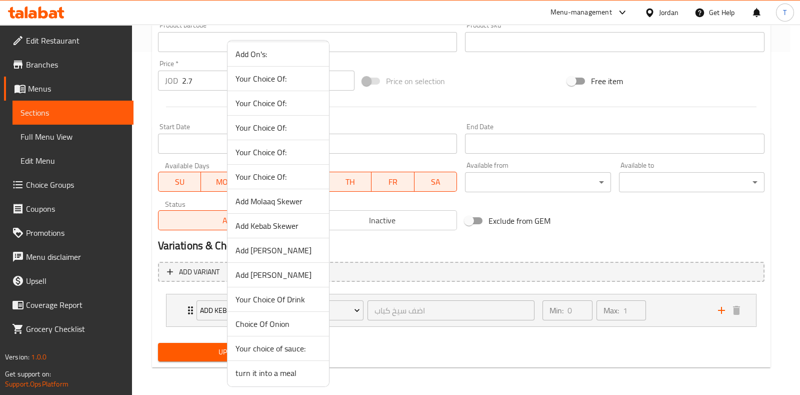
click at [299, 326] on span "Choice Of Onion" at bounding box center [279, 324] width 86 height 12
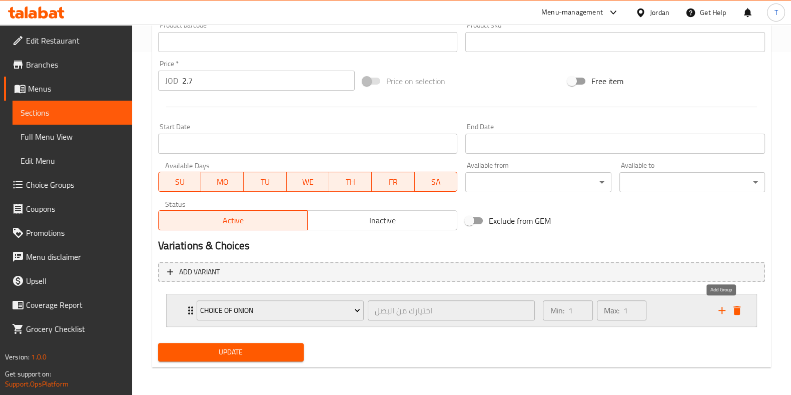
click at [726, 311] on icon "add" at bounding box center [722, 310] width 12 height 12
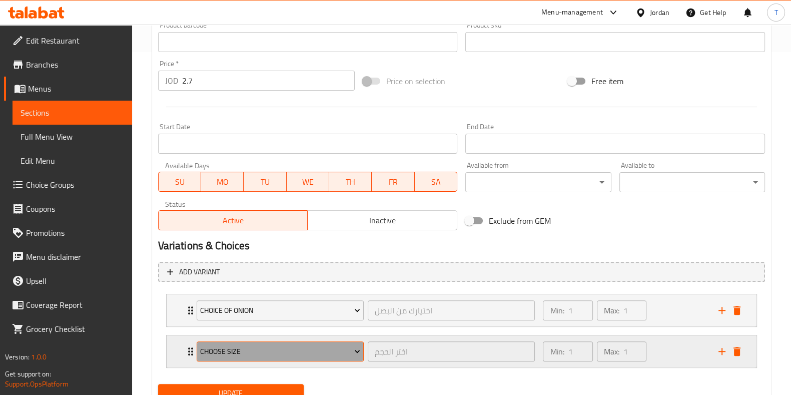
click at [318, 351] on span "Choose size" at bounding box center [280, 351] width 160 height 13
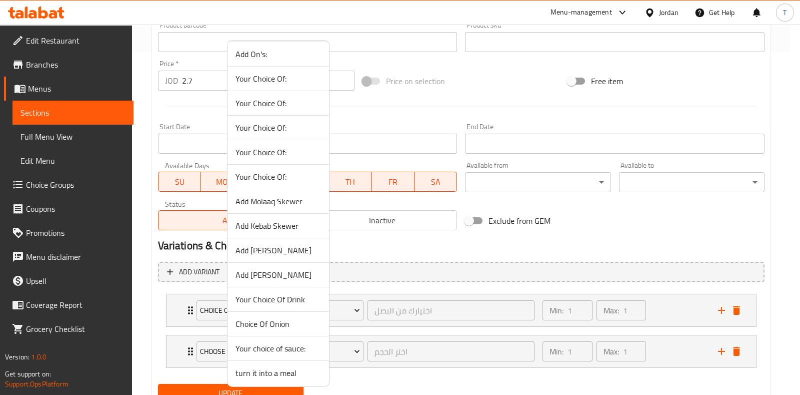
click at [292, 346] on span "Your choice of sauce:" at bounding box center [279, 348] width 86 height 12
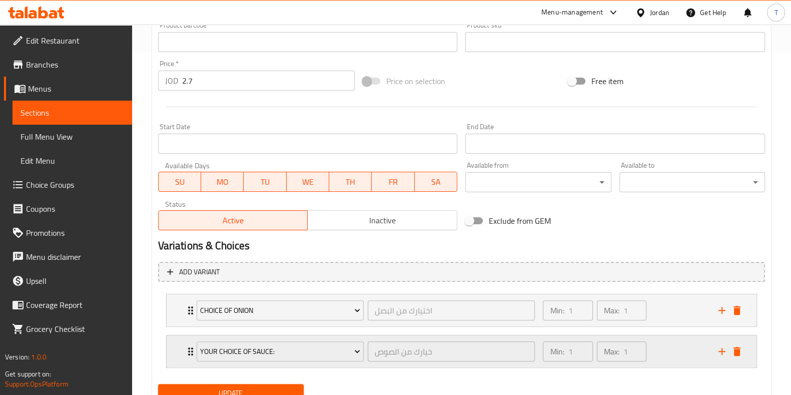
click at [675, 347] on div "Min: 1 ​ Max: 1 ​" at bounding box center [624, 351] width 175 height 32
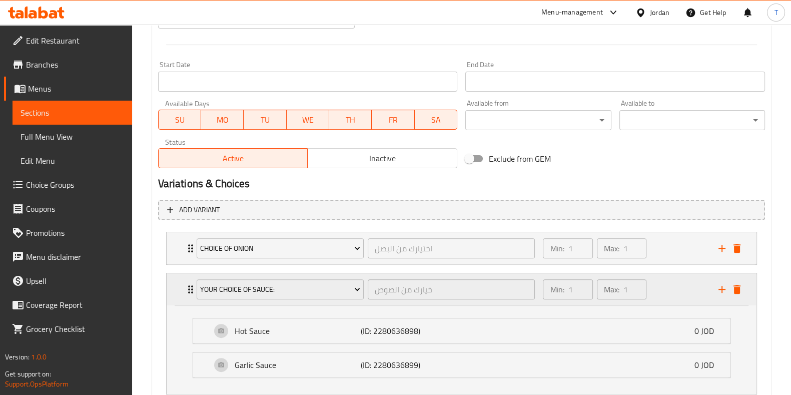
click at [680, 288] on div "Min: 1 ​ Max: 1 ​" at bounding box center [624, 289] width 175 height 32
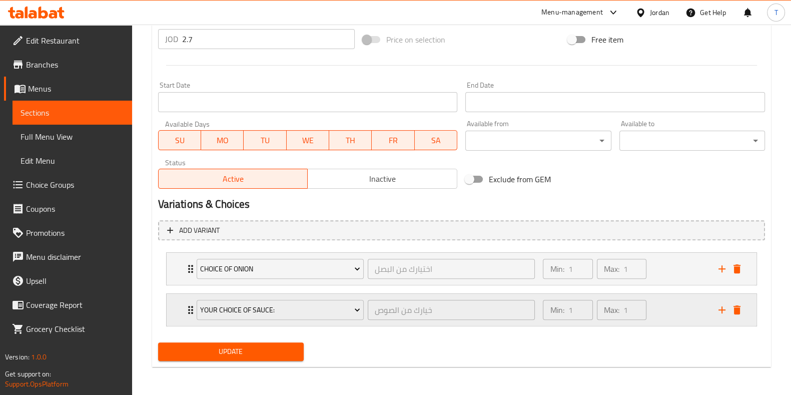
scroll to position [383, 0]
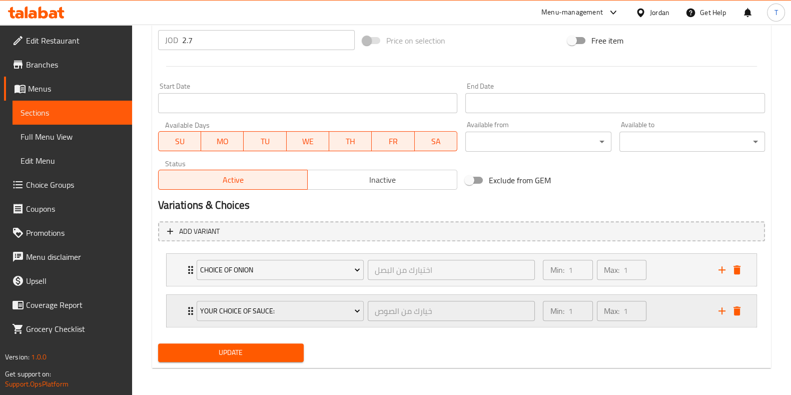
click at [663, 325] on div "Min: 1 ​ Max: 1 ​" at bounding box center [624, 311] width 175 height 32
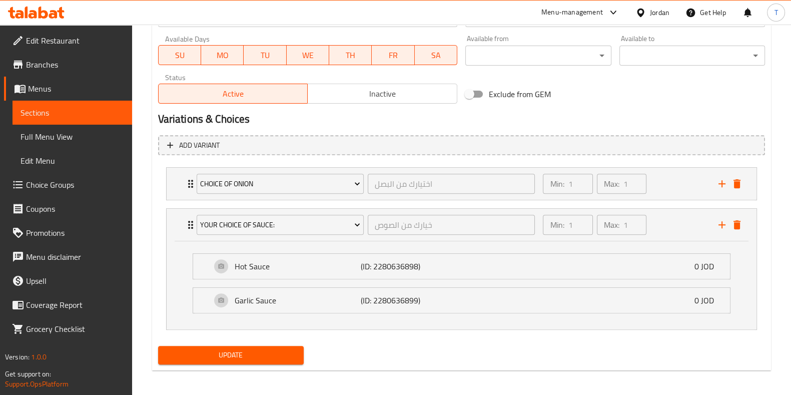
scroll to position [470, 0]
click at [184, 356] on span "Update" at bounding box center [231, 354] width 130 height 13
drag, startPoint x: 184, startPoint y: 356, endPoint x: 168, endPoint y: 364, distance: 17.7
click at [168, 364] on div "Update" at bounding box center [231, 354] width 154 height 27
click at [168, 362] on button "Update" at bounding box center [231, 354] width 146 height 19
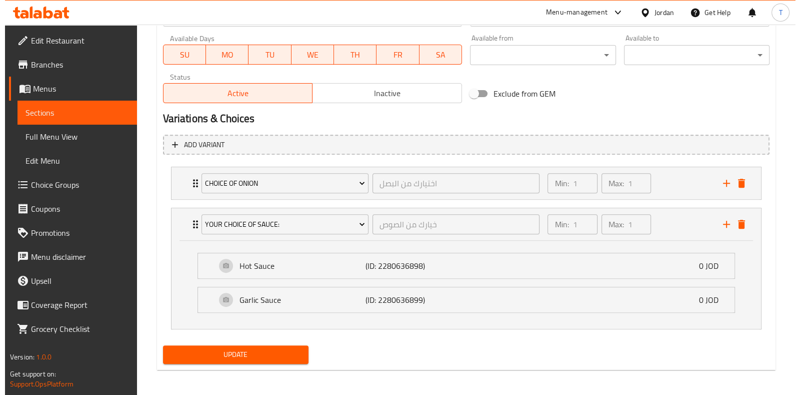
scroll to position [0, 0]
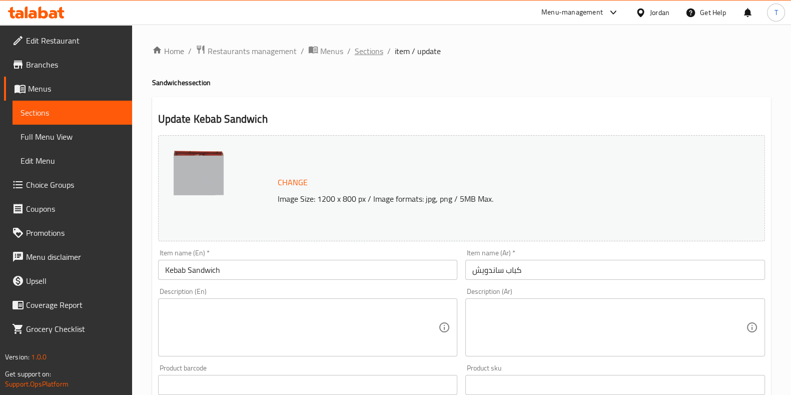
click at [373, 51] on span "Sections" at bounding box center [369, 51] width 29 height 12
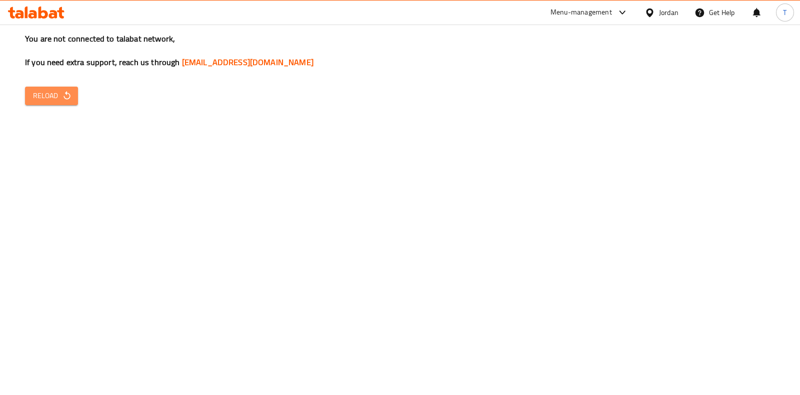
click at [49, 96] on span "Reload" at bounding box center [51, 96] width 37 height 13
click at [40, 98] on span "Reload" at bounding box center [51, 96] width 37 height 13
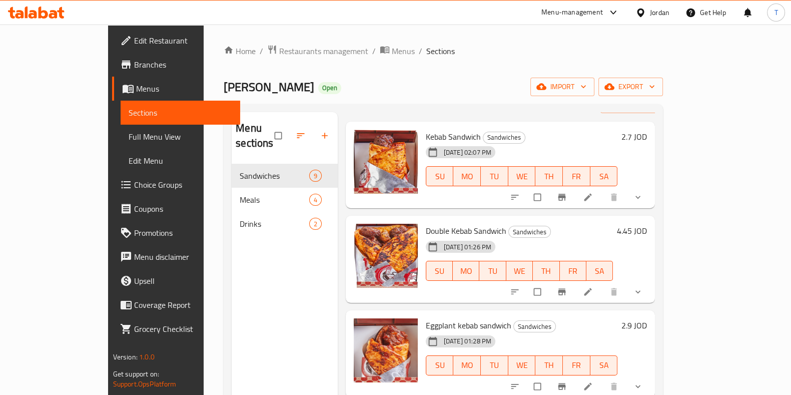
scroll to position [29, 0]
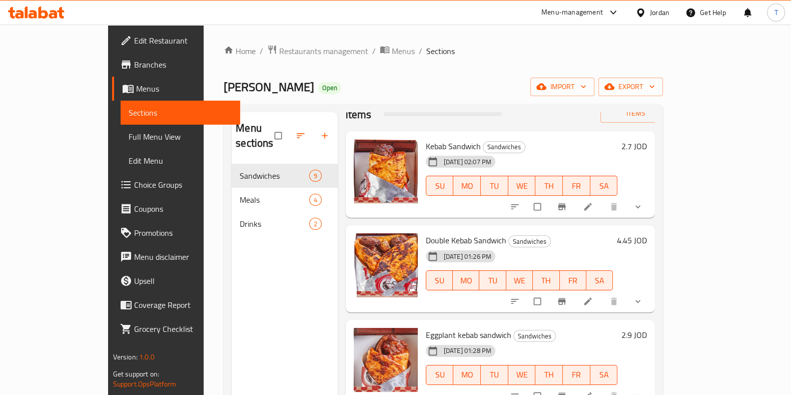
click at [643, 202] on icon "show more" at bounding box center [638, 207] width 10 height 10
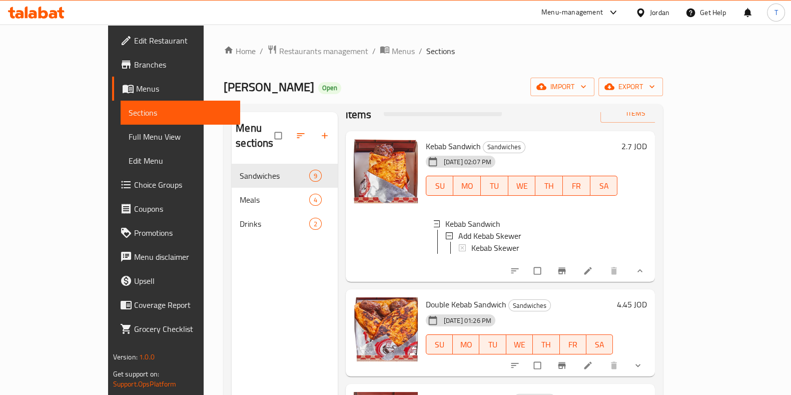
click at [286, 254] on div "Menu sections Sandwiches 9 Meals 4 Drinks 2" at bounding box center [285, 309] width 106 height 395
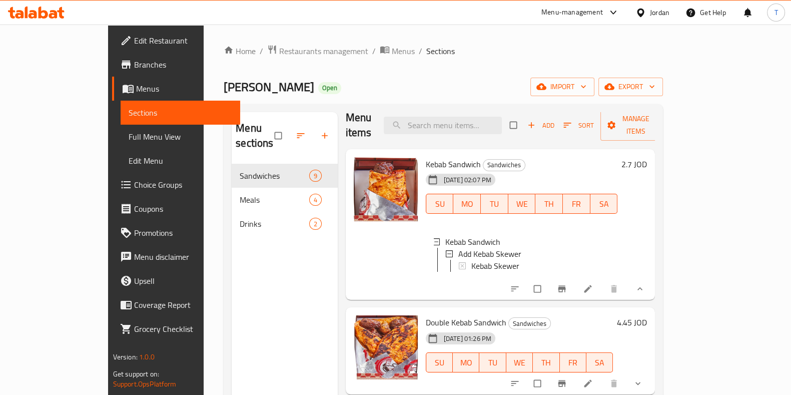
scroll to position [0, 0]
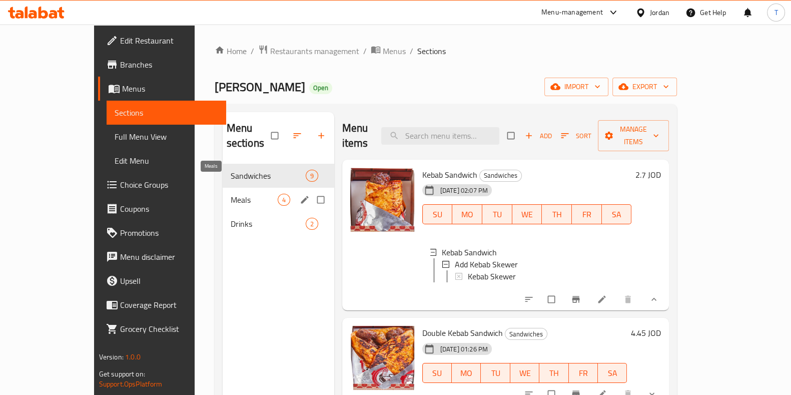
click at [231, 194] on span "Meals" at bounding box center [254, 200] width 47 height 12
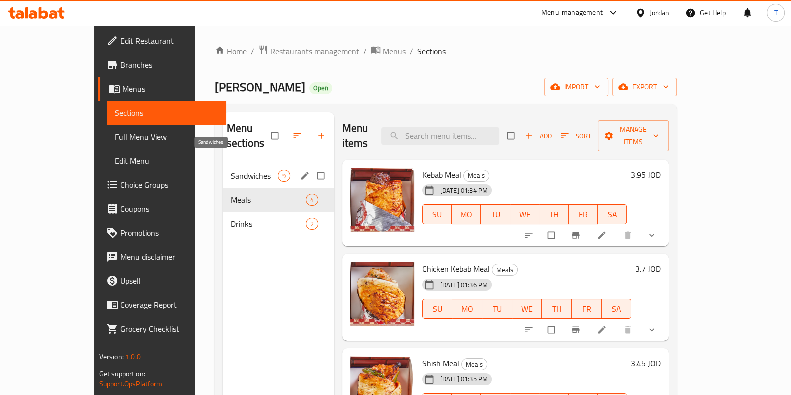
click at [231, 170] on span "Sandwiches" at bounding box center [254, 176] width 47 height 12
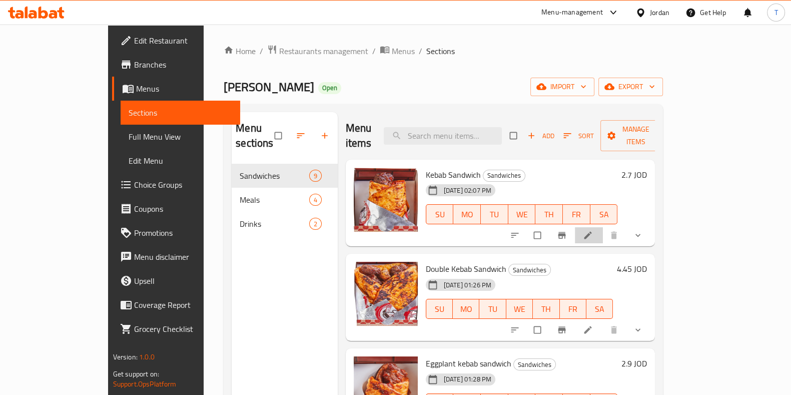
click at [603, 227] on li at bounding box center [589, 235] width 28 height 16
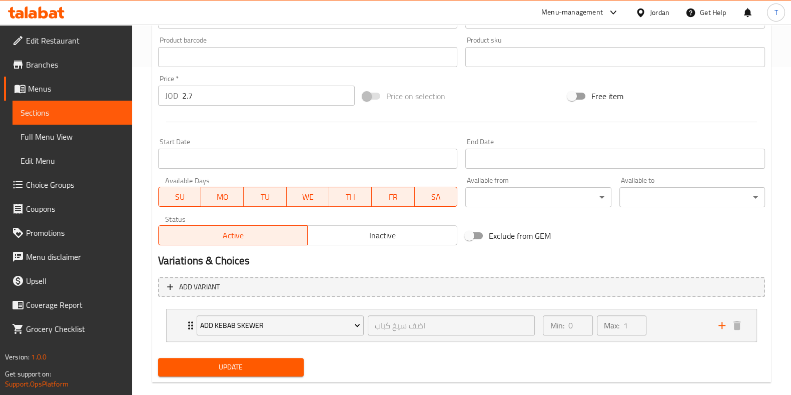
scroll to position [343, 0]
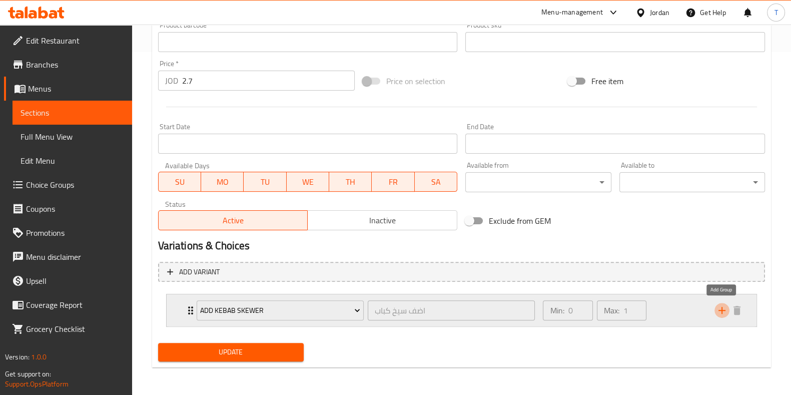
click at [722, 313] on icon "add" at bounding box center [722, 310] width 12 height 12
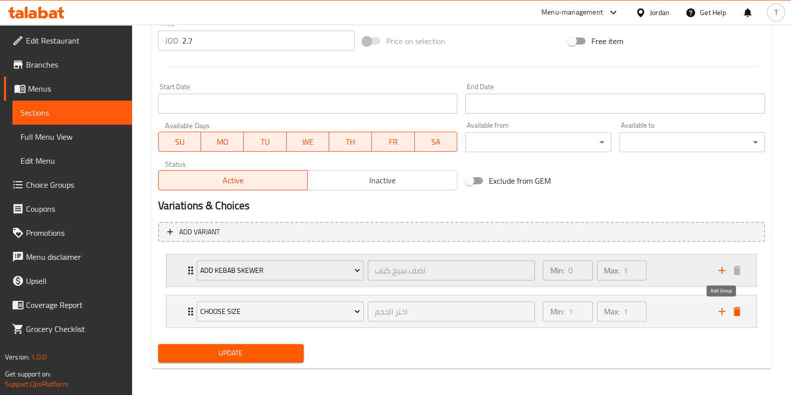
scroll to position [383, 0]
click at [719, 308] on icon "add" at bounding box center [722, 311] width 12 height 12
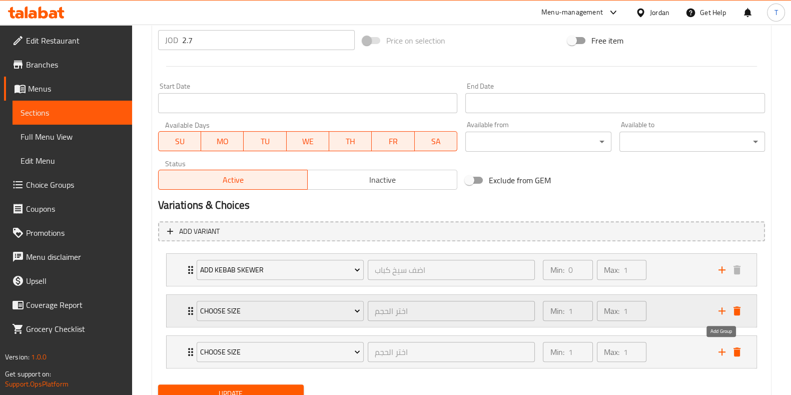
scroll to position [424, 0]
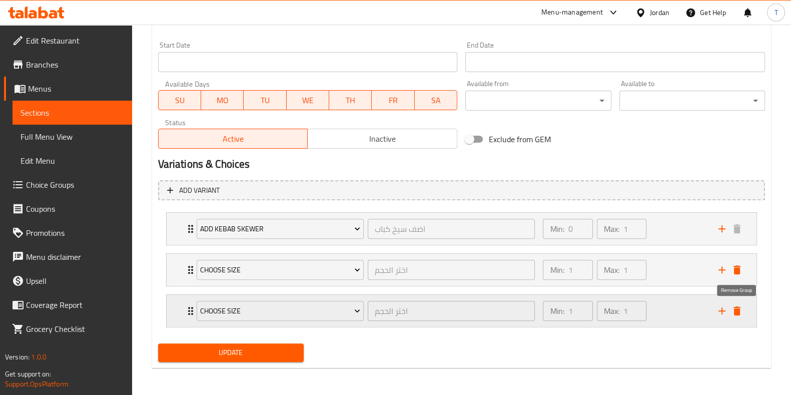
click at [735, 309] on icon "delete" at bounding box center [736, 310] width 7 height 9
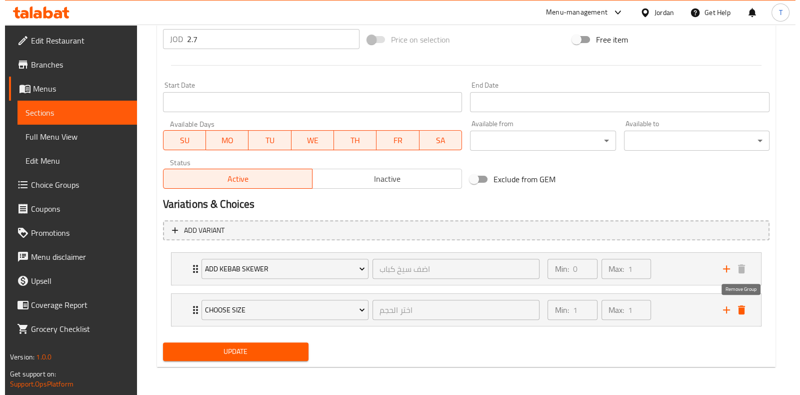
scroll to position [383, 0]
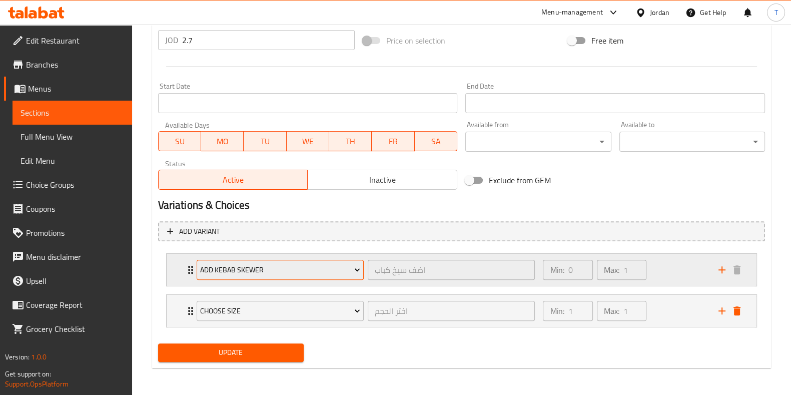
click at [321, 273] on span "Add Kebab Skewer" at bounding box center [280, 270] width 160 height 13
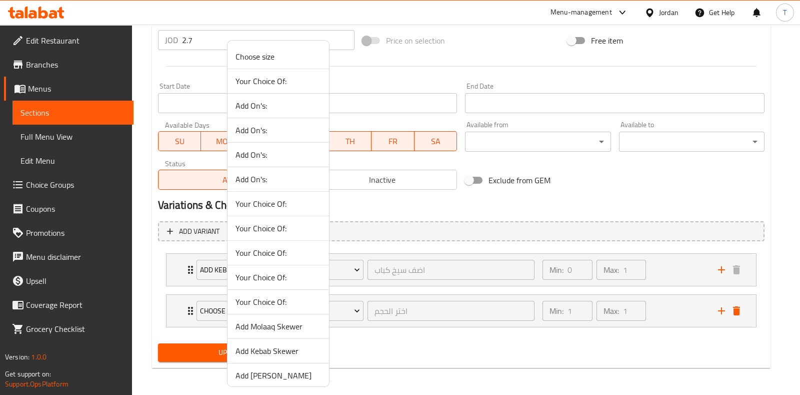
scroll to position [125, 0]
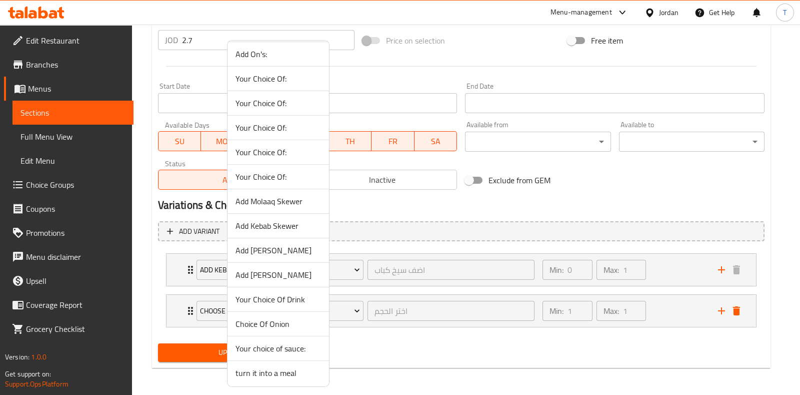
click at [261, 321] on span "Choice Of Onion" at bounding box center [279, 324] width 86 height 12
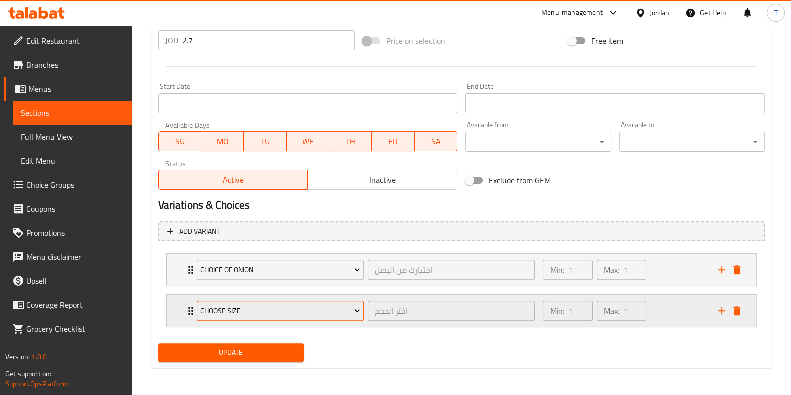
click at [256, 307] on span "Choose size" at bounding box center [280, 311] width 160 height 13
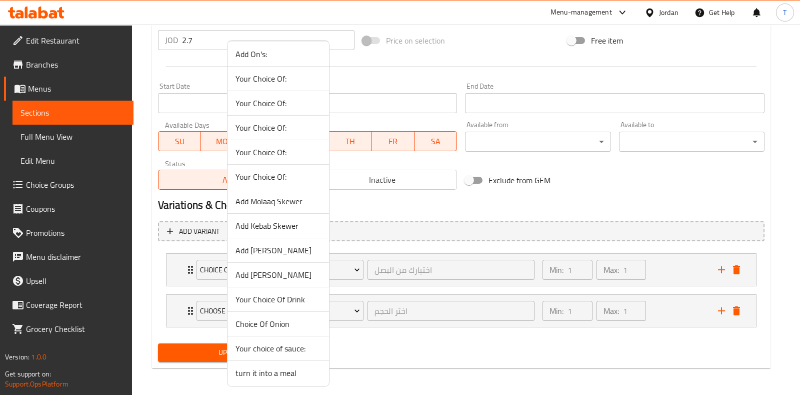
click at [286, 348] on span "Your choice of sauce:" at bounding box center [279, 348] width 86 height 12
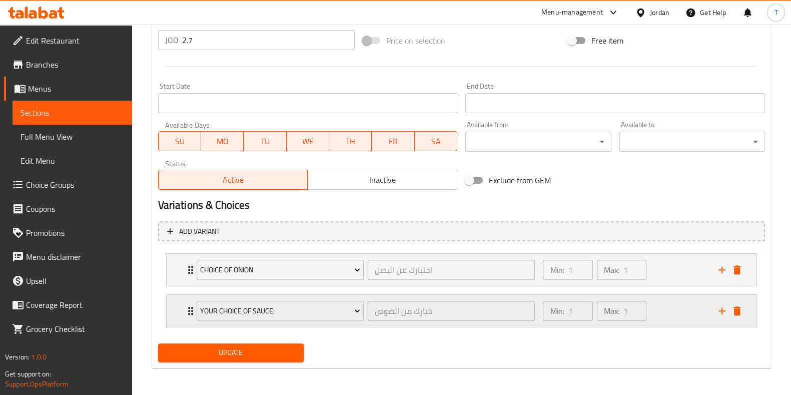
click at [662, 309] on div "Min: 1 ​ Max: 1 ​" at bounding box center [624, 311] width 175 height 32
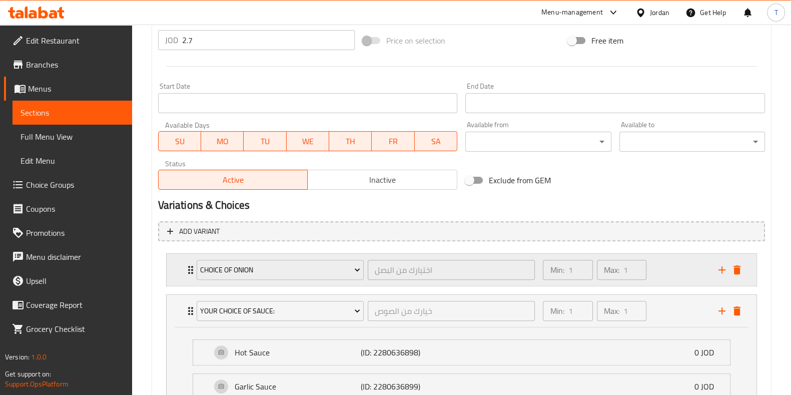
click at [673, 270] on div "Min: 1 ​ Max: 1 ​" at bounding box center [624, 270] width 175 height 32
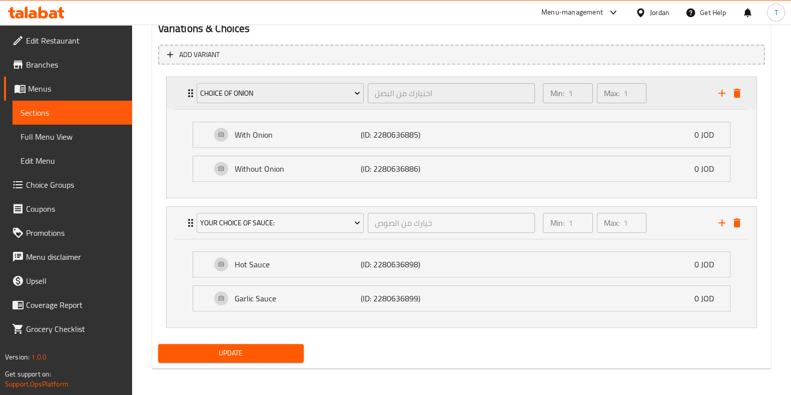
scroll to position [559, 0]
click at [256, 359] on button "Update" at bounding box center [231, 353] width 146 height 19
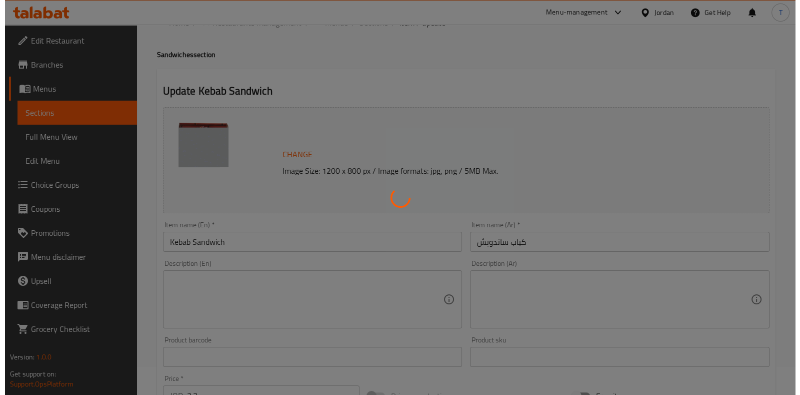
scroll to position [0, 0]
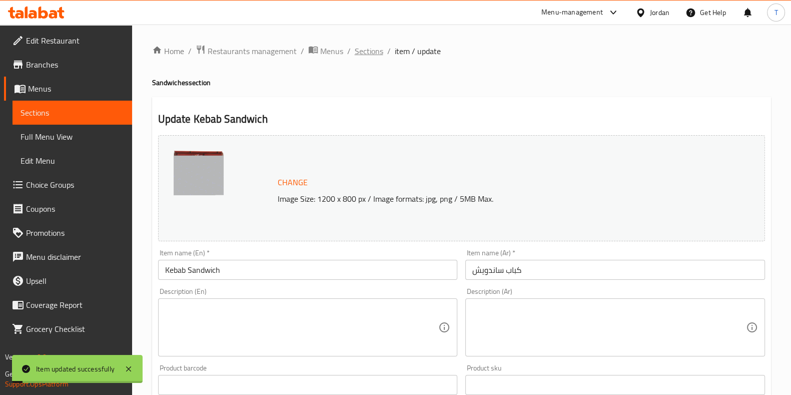
click at [365, 49] on span "Sections" at bounding box center [369, 51] width 29 height 12
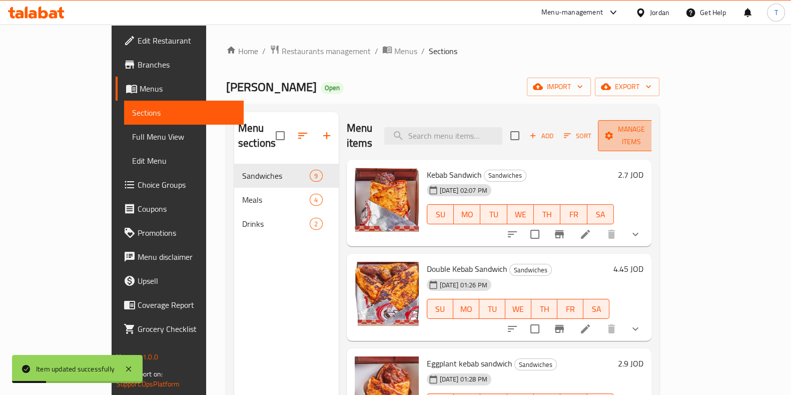
click at [657, 129] on span "Manage items" at bounding box center [631, 135] width 51 height 25
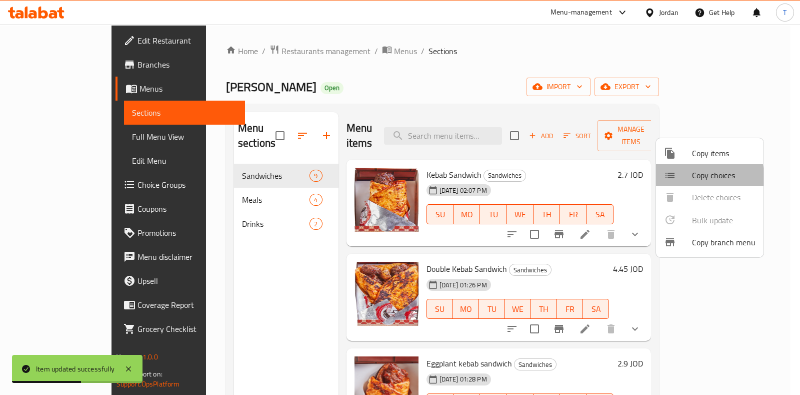
click at [684, 177] on div at bounding box center [678, 175] width 28 height 12
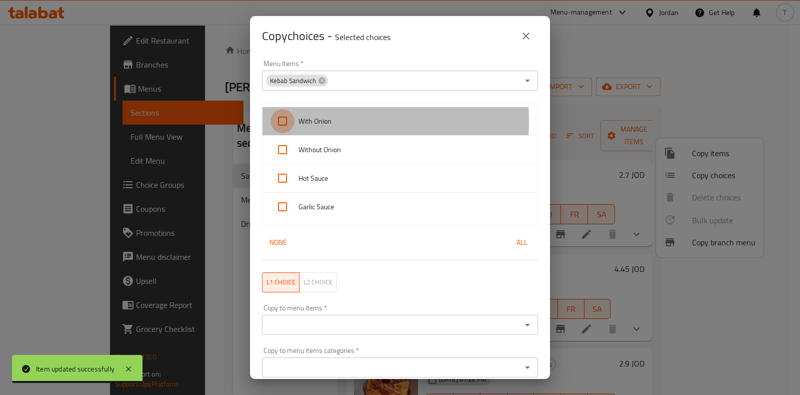
click at [288, 122] on input "checkbox" at bounding box center [283, 121] width 24 height 24
checkbox input "true"
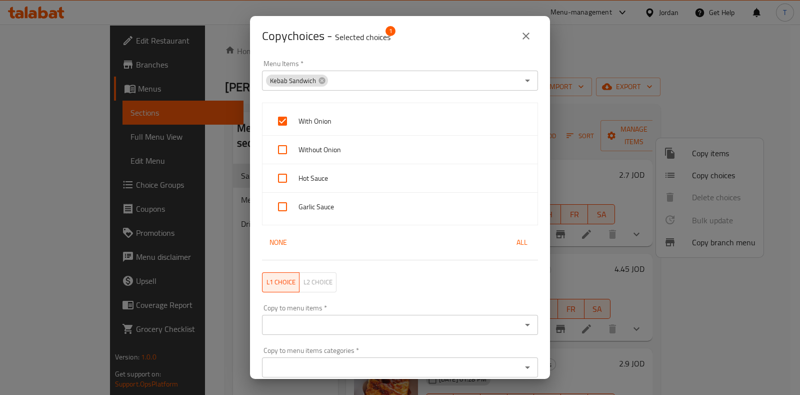
click at [282, 155] on input "checkbox" at bounding box center [283, 150] width 24 height 24
checkbox input "true"
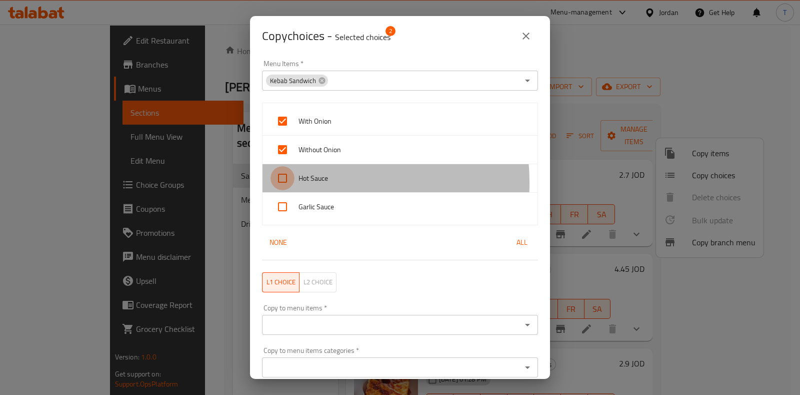
click at [289, 182] on input "checkbox" at bounding box center [283, 178] width 24 height 24
checkbox input "true"
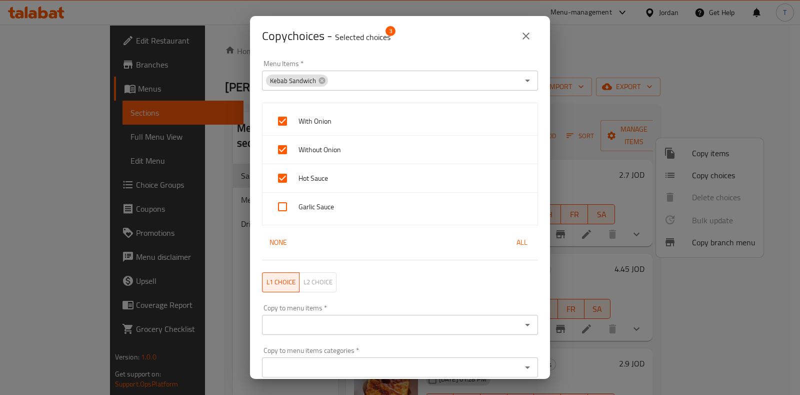
click at [286, 207] on input "checkbox" at bounding box center [283, 207] width 24 height 24
checkbox input "true"
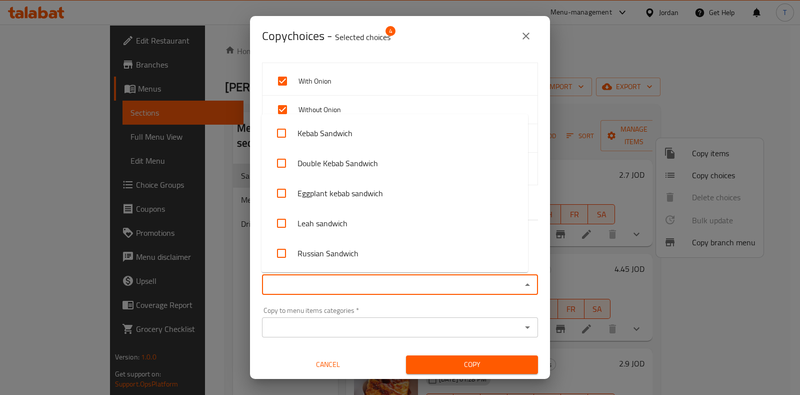
click at [330, 279] on input "Copy to menu items   *" at bounding box center [392, 285] width 254 height 14
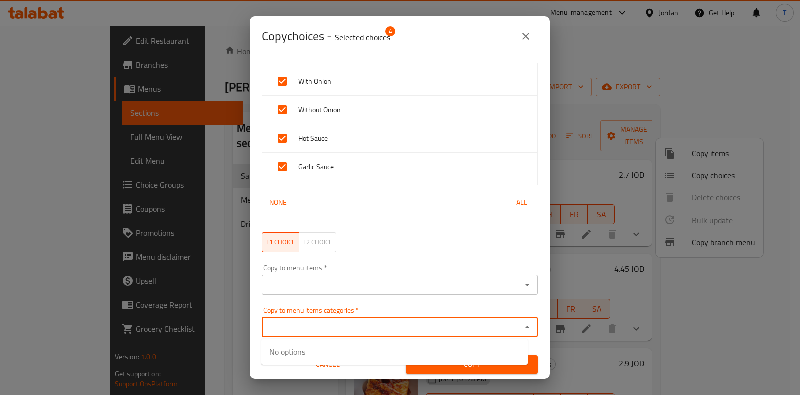
drag, startPoint x: 330, startPoint y: 279, endPoint x: 288, endPoint y: 324, distance: 61.9
click at [288, 324] on input "Copy to menu items categories   *" at bounding box center [392, 327] width 254 height 14
click at [312, 287] on input "Copy to menu items   *" at bounding box center [392, 285] width 254 height 14
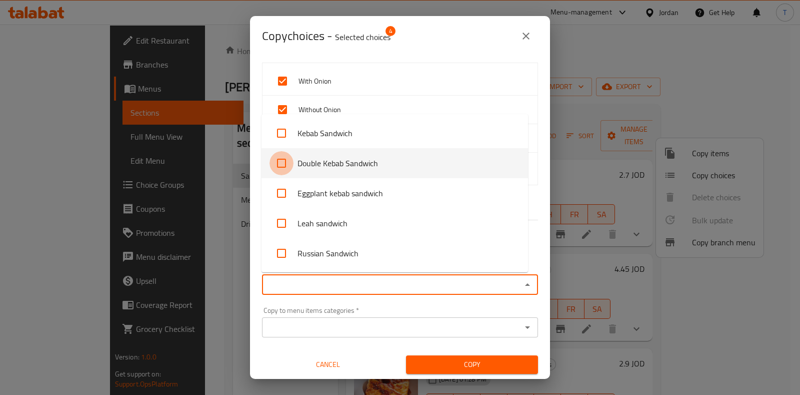
click at [283, 160] on input "checkbox" at bounding box center [282, 163] width 24 height 24
checkbox input "true"
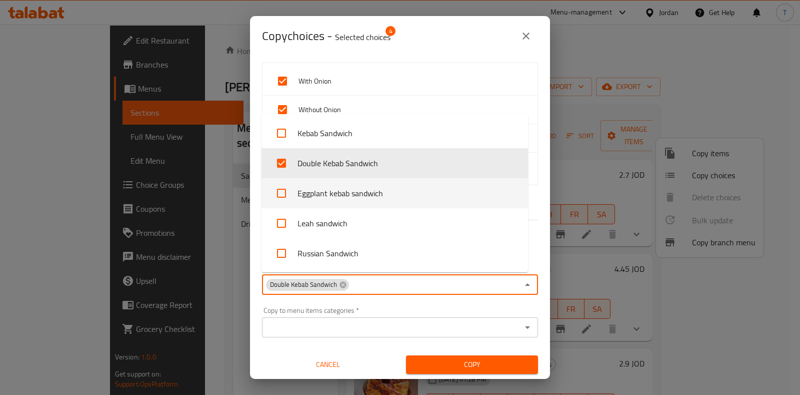
click at [280, 194] on input "checkbox" at bounding box center [282, 193] width 24 height 24
checkbox input "true"
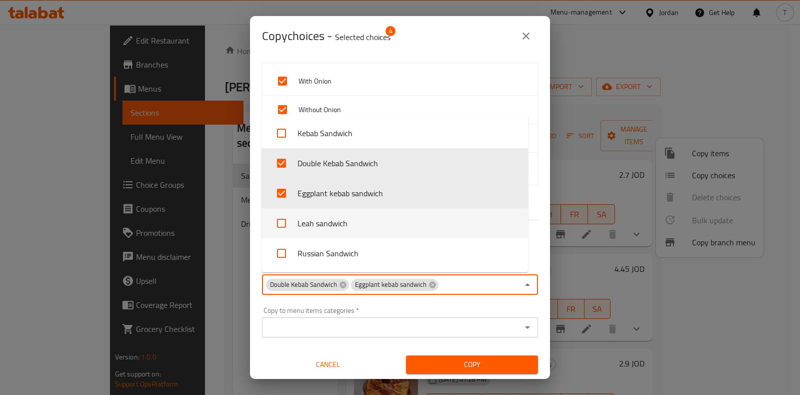
click at [281, 219] on input "checkbox" at bounding box center [282, 223] width 24 height 24
checkbox input "true"
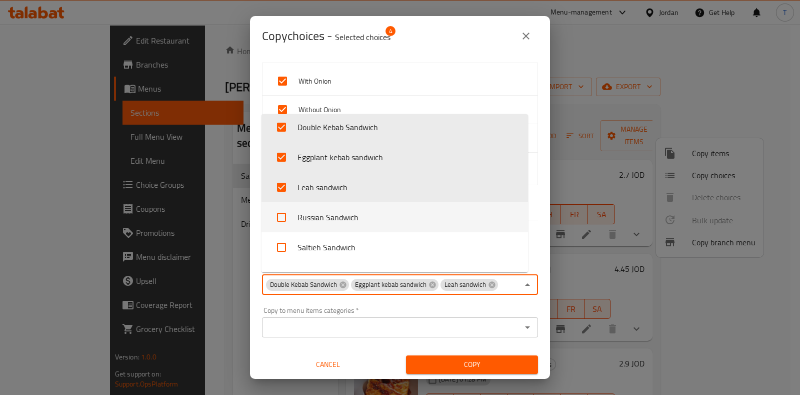
click at [281, 219] on input "checkbox" at bounding box center [282, 217] width 24 height 24
checkbox input "true"
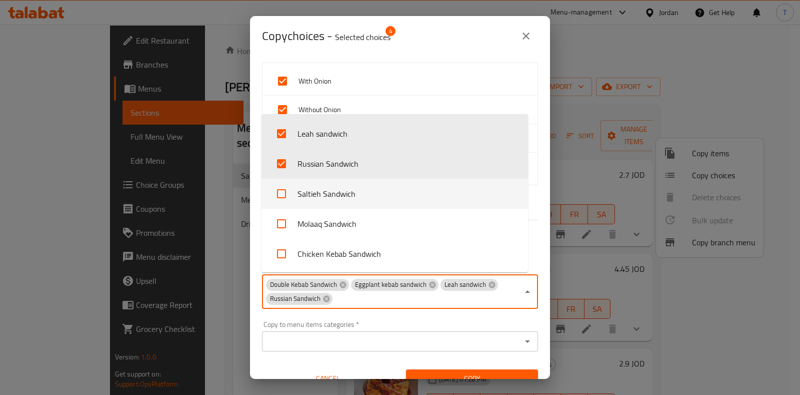
click at [280, 197] on input "checkbox" at bounding box center [282, 194] width 24 height 24
checkbox input "true"
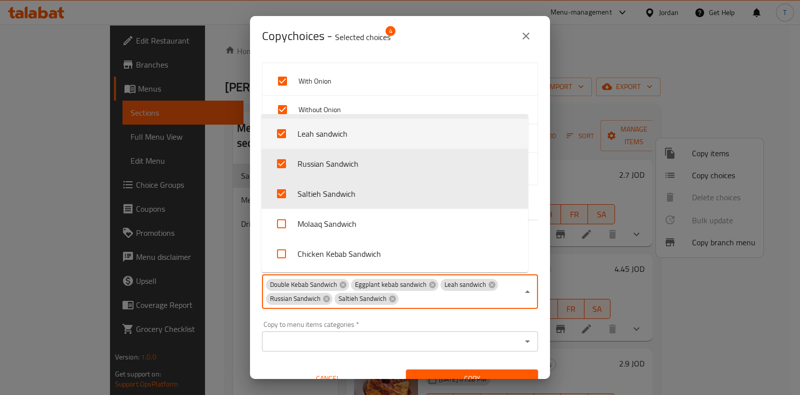
scroll to position [36, 0]
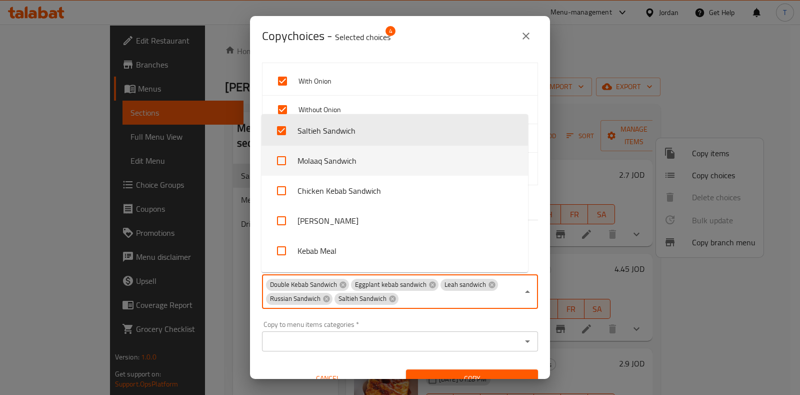
click at [281, 161] on input "checkbox" at bounding box center [282, 161] width 24 height 24
checkbox input "true"
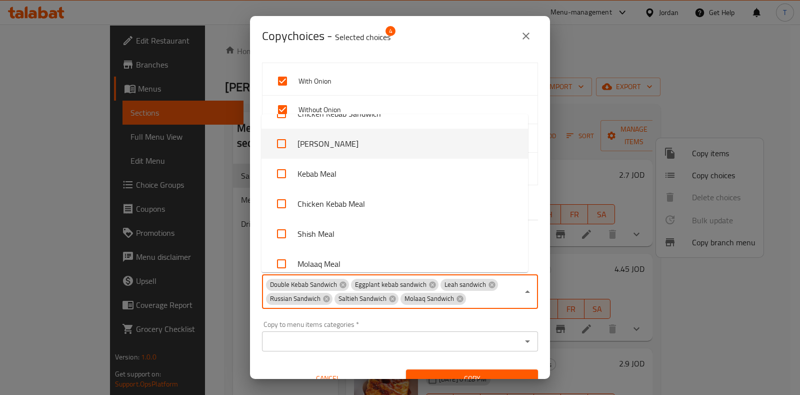
click at [278, 146] on input "checkbox" at bounding box center [282, 144] width 24 height 24
checkbox input "true"
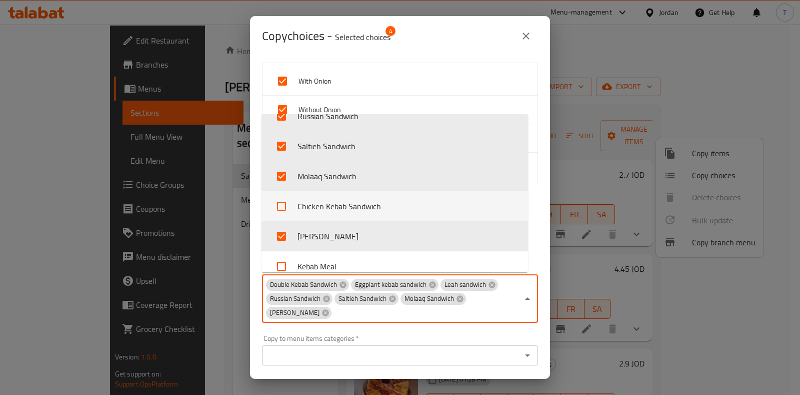
click at [283, 207] on input "checkbox" at bounding box center [282, 206] width 24 height 24
checkbox input "true"
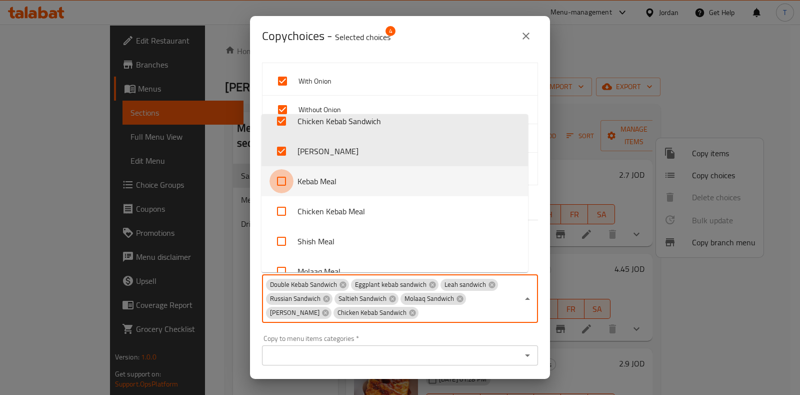
click at [280, 182] on input "checkbox" at bounding box center [282, 181] width 24 height 24
checkbox input "true"
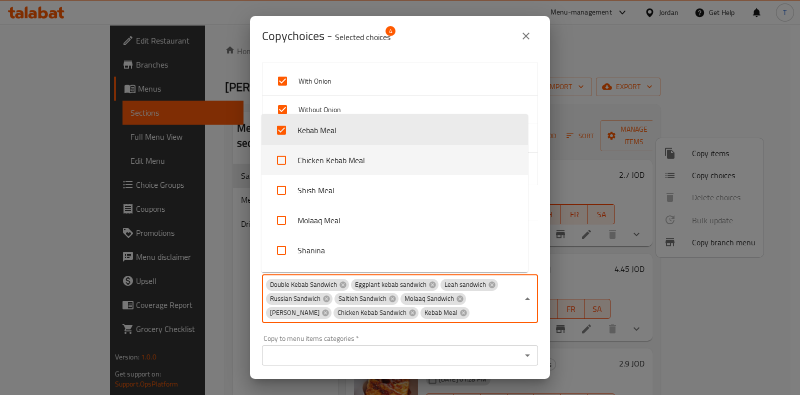
click at [280, 160] on input "checkbox" at bounding box center [282, 160] width 24 height 24
checkbox input "true"
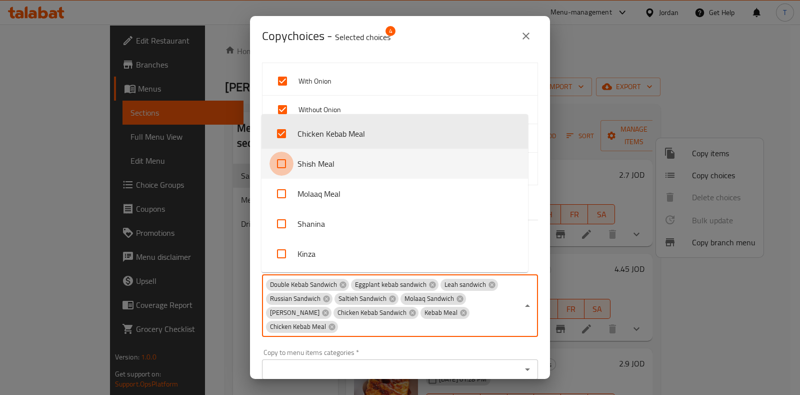
click at [280, 160] on input "checkbox" at bounding box center [282, 164] width 24 height 24
checkbox input "true"
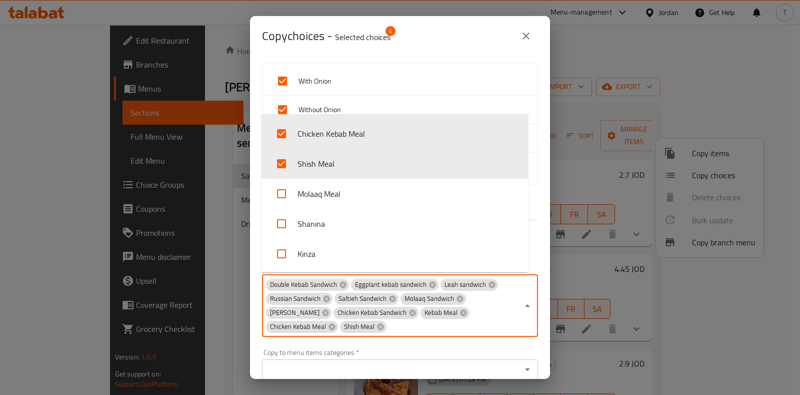
scroll to position [300, 0]
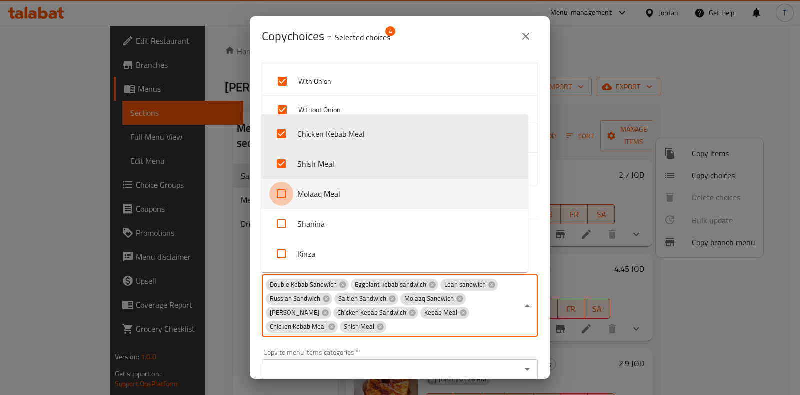
click at [280, 193] on input "checkbox" at bounding box center [282, 194] width 24 height 24
checkbox input "true"
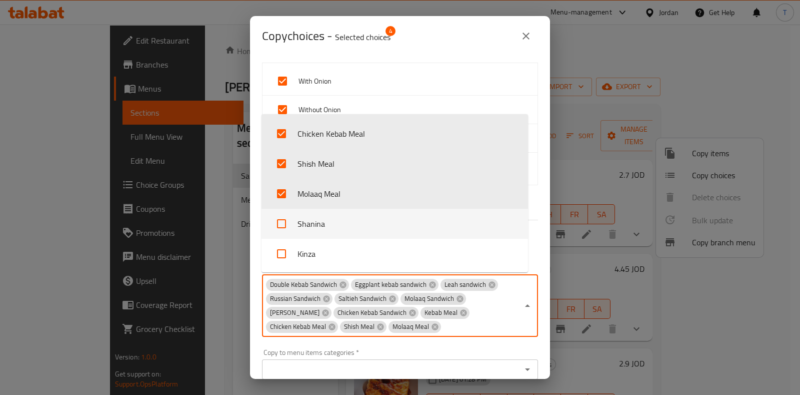
click at [283, 228] on input "checkbox" at bounding box center [282, 224] width 24 height 24
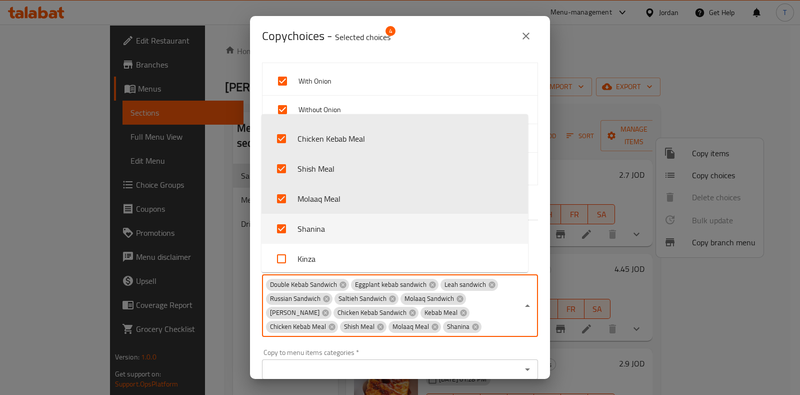
scroll to position [294, 0]
click at [285, 230] on input "checkbox" at bounding box center [282, 229] width 24 height 24
checkbox input "false"
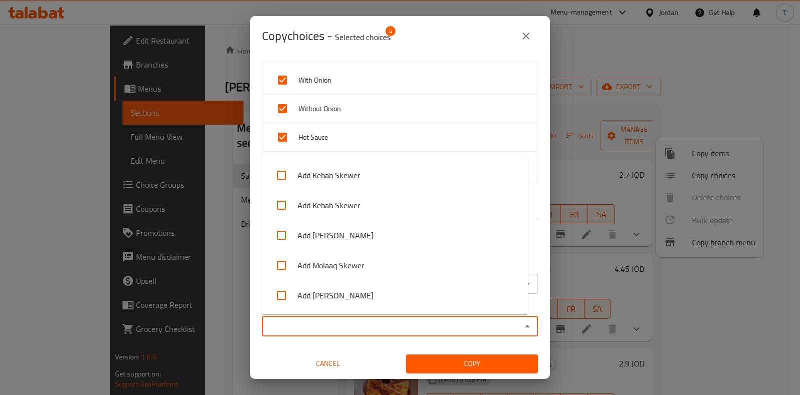
scroll to position [40, 0]
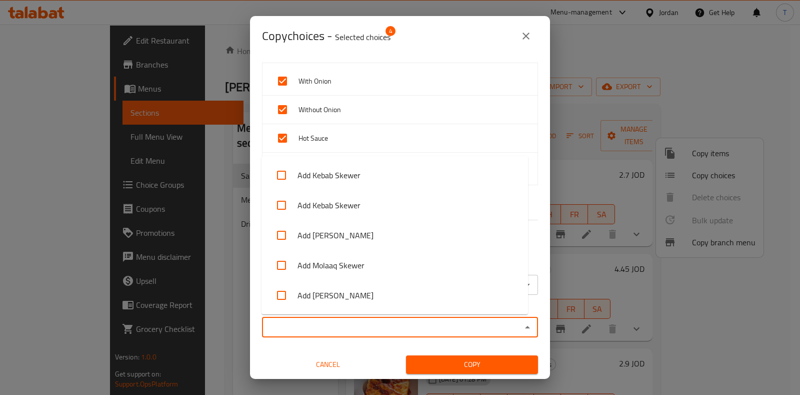
click at [316, 331] on input "Copy to menu items categories   *" at bounding box center [392, 327] width 254 height 14
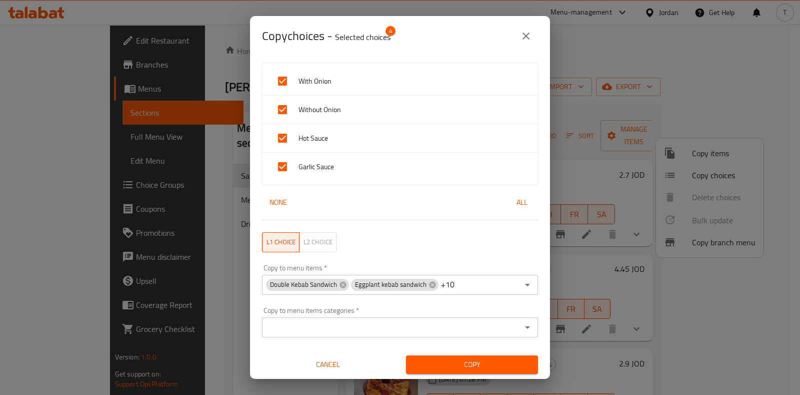
click at [341, 339] on div "Copy to menu items categories   * Copy to menu items categories *" at bounding box center [400, 322] width 288 height 43
click at [446, 361] on span "Copy" at bounding box center [472, 364] width 116 height 13
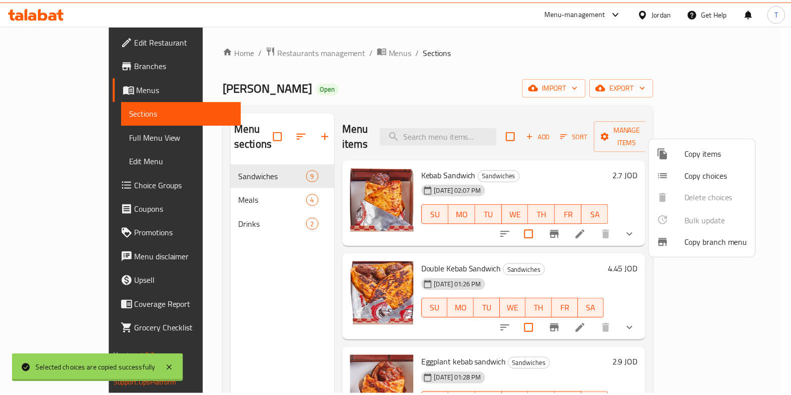
scroll to position [2, 0]
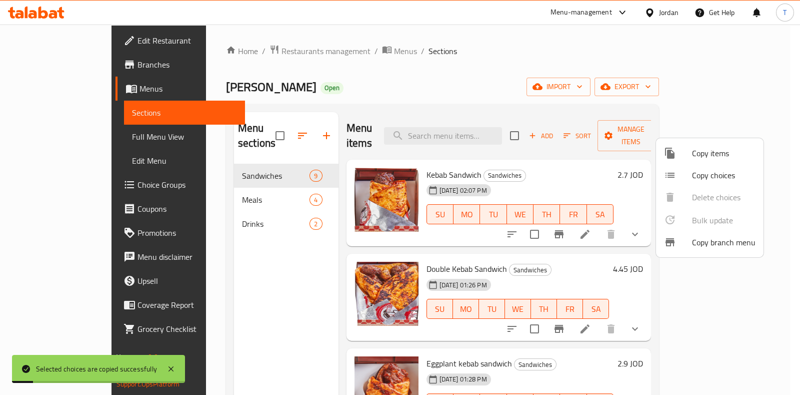
click at [307, 300] on div at bounding box center [400, 197] width 800 height 395
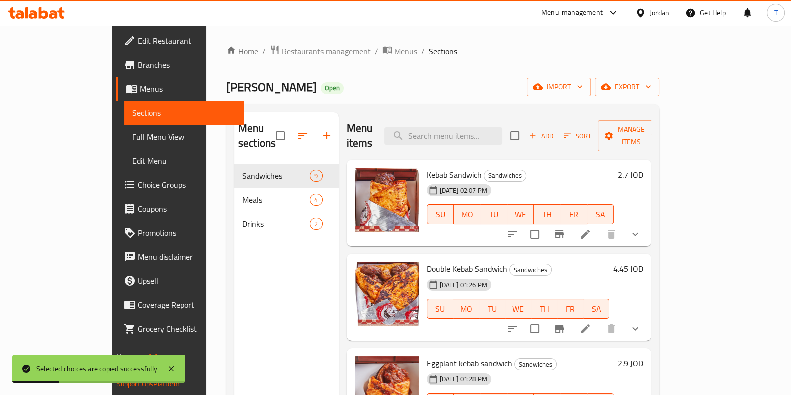
click at [591, 323] on icon at bounding box center [585, 329] width 12 height 12
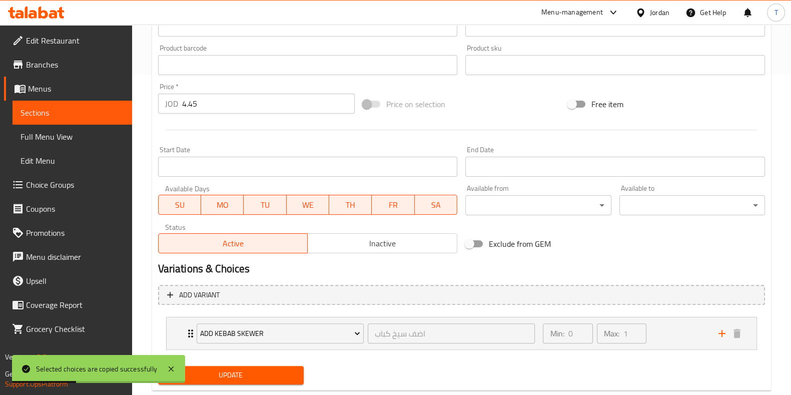
scroll to position [343, 0]
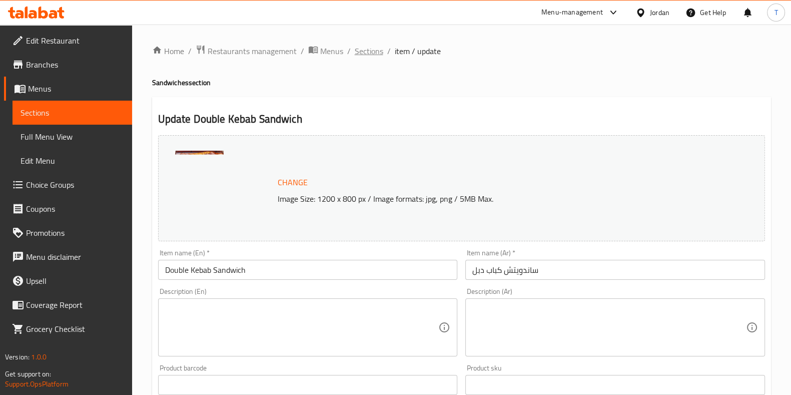
click at [361, 54] on span "Sections" at bounding box center [369, 51] width 29 height 12
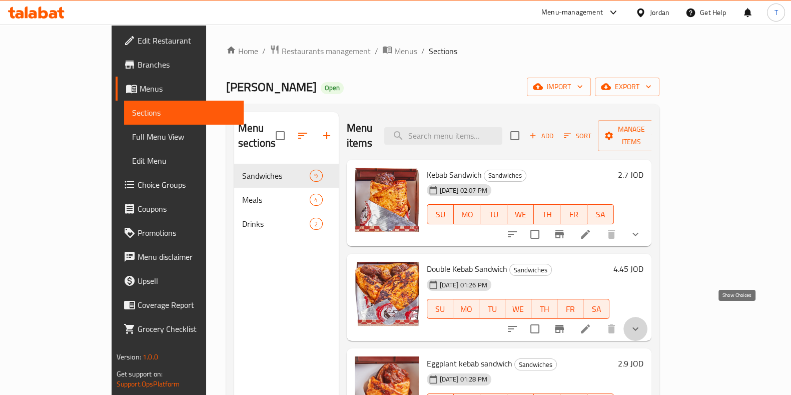
click at [641, 323] on icon "show more" at bounding box center [635, 329] width 12 height 12
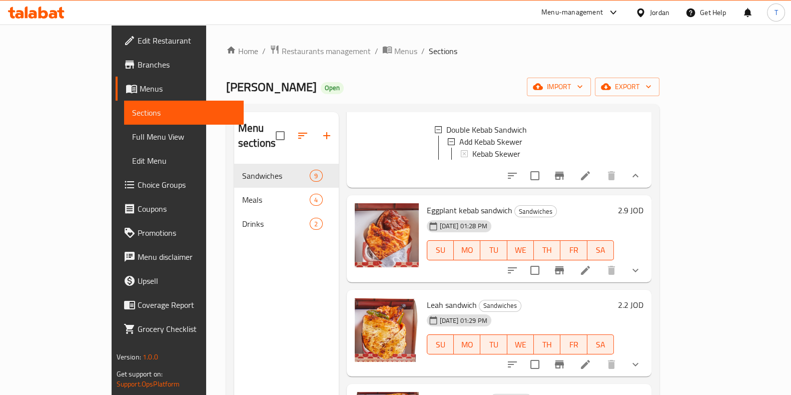
scroll to position [218, 0]
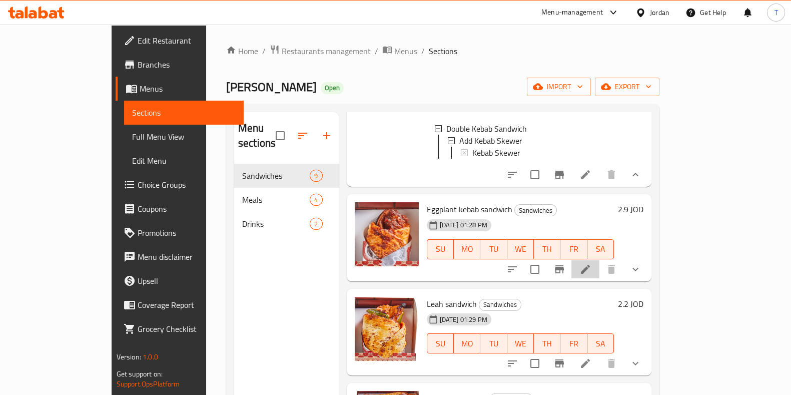
click at [599, 270] on li at bounding box center [585, 269] width 28 height 18
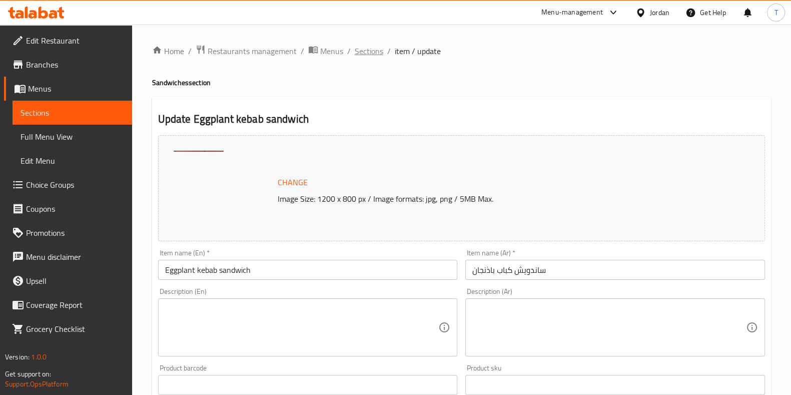
click at [362, 52] on span "Sections" at bounding box center [369, 51] width 29 height 12
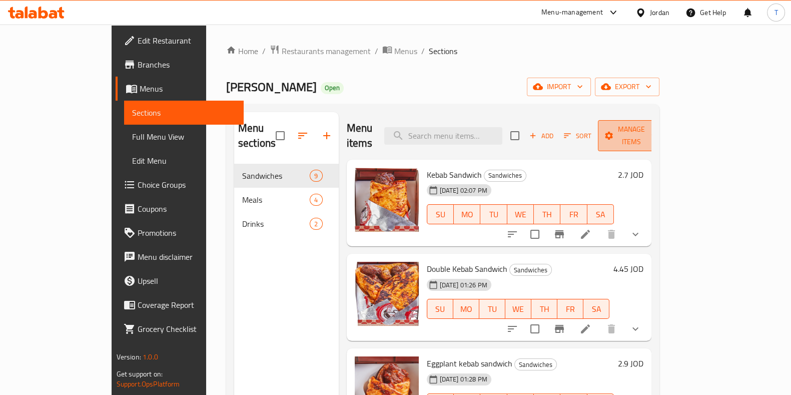
click at [657, 126] on span "Manage items" at bounding box center [631, 135] width 51 height 25
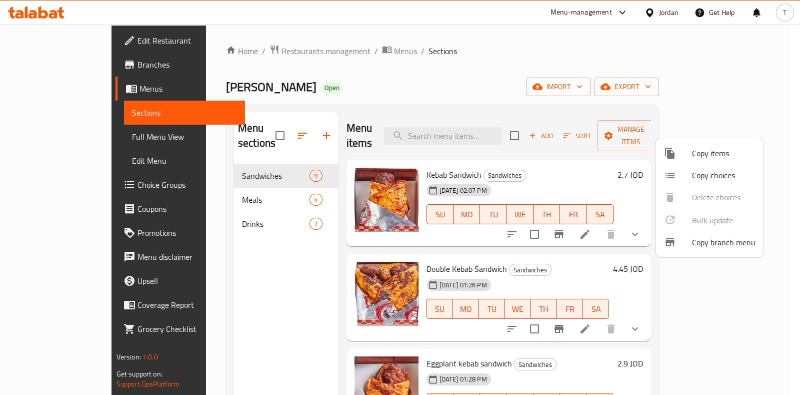
click at [322, 60] on div at bounding box center [400, 197] width 800 height 395
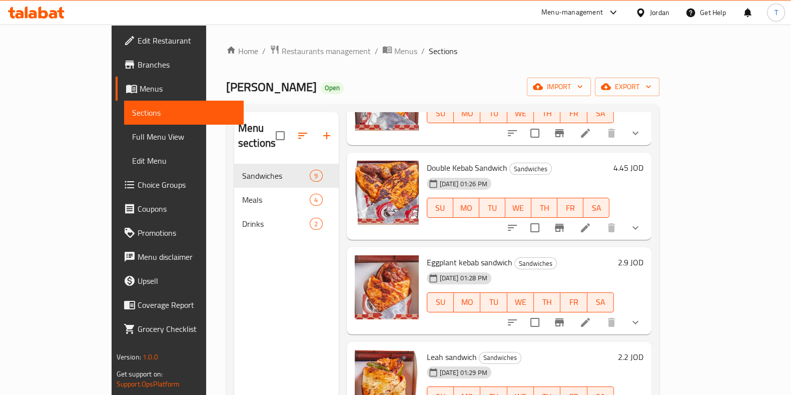
scroll to position [125, 0]
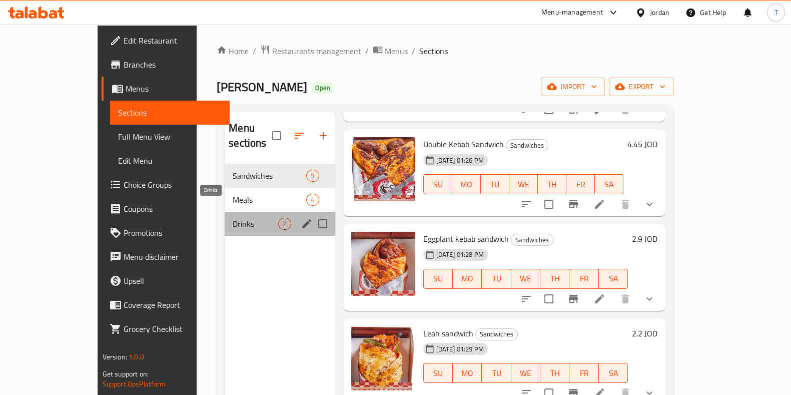
click at [233, 218] on span "Drinks" at bounding box center [256, 224] width 46 height 12
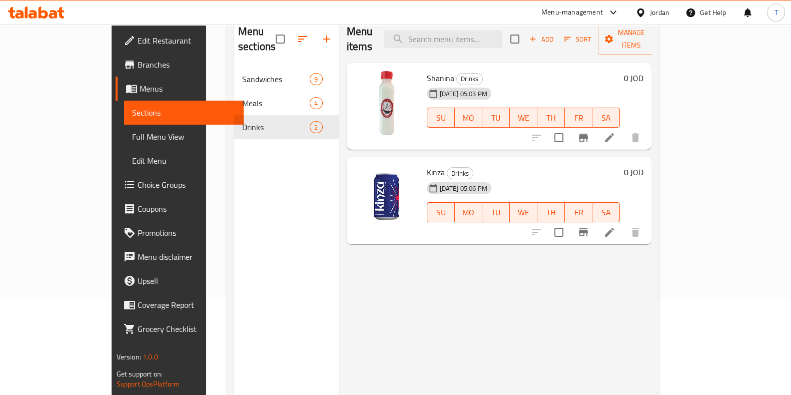
scroll to position [78, 0]
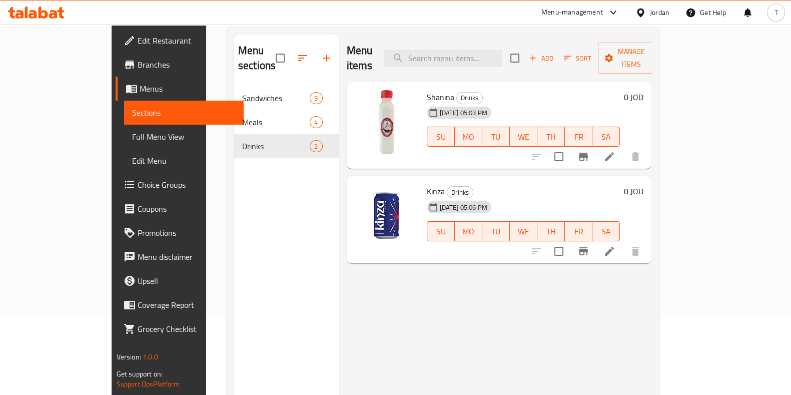
click at [620, 184] on h6 "Kinza Drinks" at bounding box center [524, 191] width 194 height 14
click at [555, 54] on span "Add" at bounding box center [541, 59] width 27 height 12
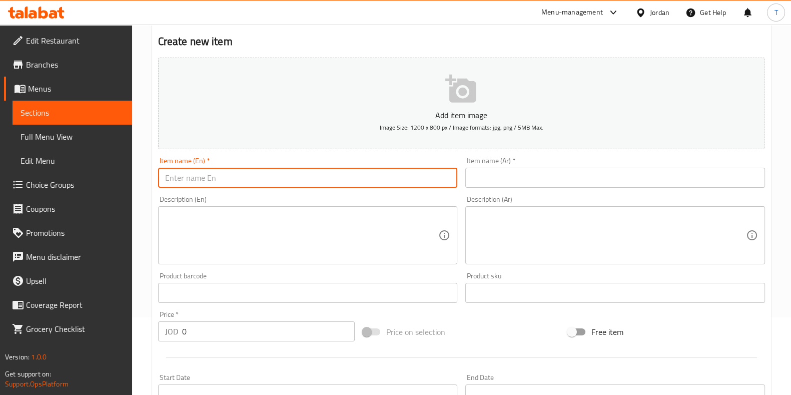
drag, startPoint x: 283, startPoint y: 183, endPoint x: 289, endPoint y: 184, distance: 5.5
click at [284, 184] on input "text" at bounding box center [308, 178] width 300 height 20
type input "Kinza Orange"
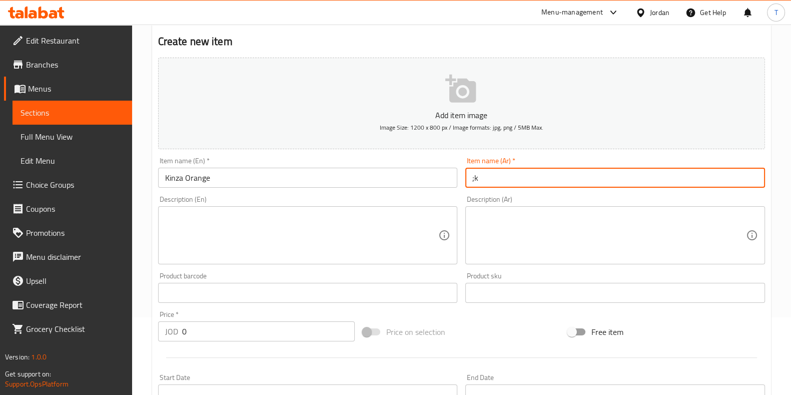
type input ";"
type input "كنزا برتقال"
click at [280, 227] on textarea at bounding box center [302, 236] width 274 height 48
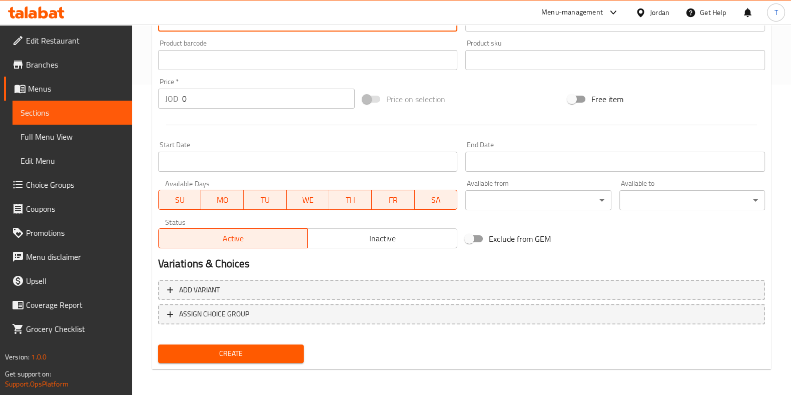
scroll to position [311, 0]
click at [285, 351] on span "Create" at bounding box center [231, 352] width 130 height 13
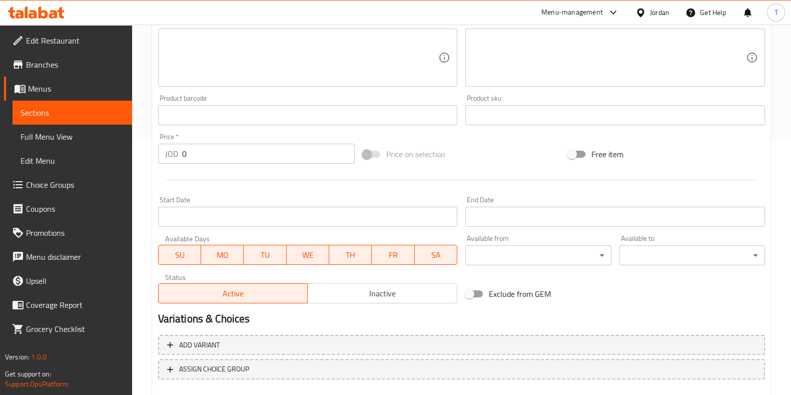
scroll to position [0, 0]
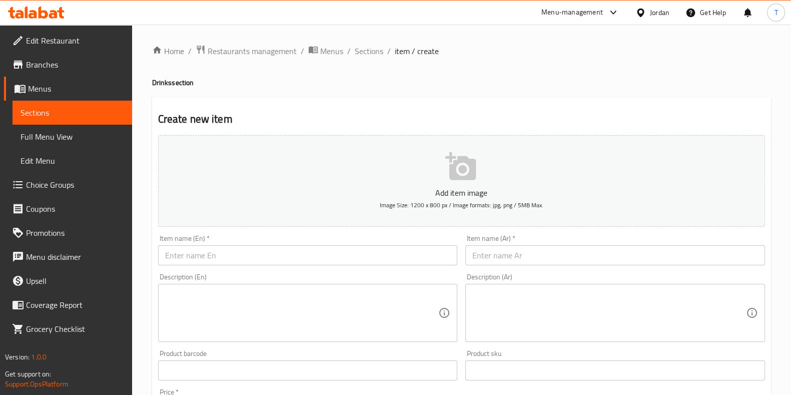
click at [458, 187] on p "Add item image" at bounding box center [462, 193] width 576 height 12
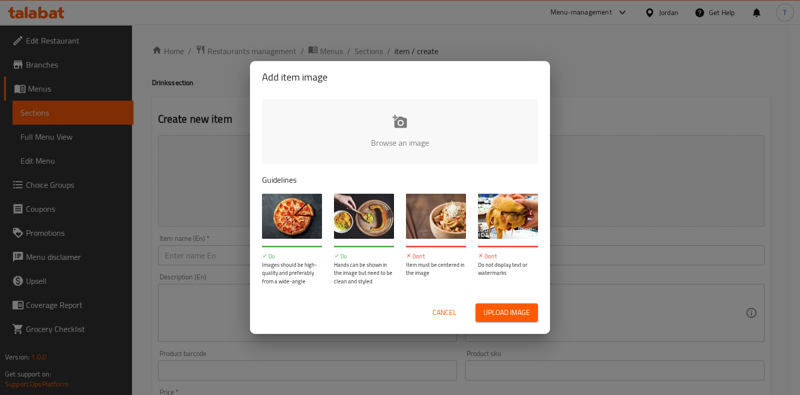
click at [433, 114] on input "file" at bounding box center [738, 146] width 952 height 94
type input "C:\fakepath\download (1).png"
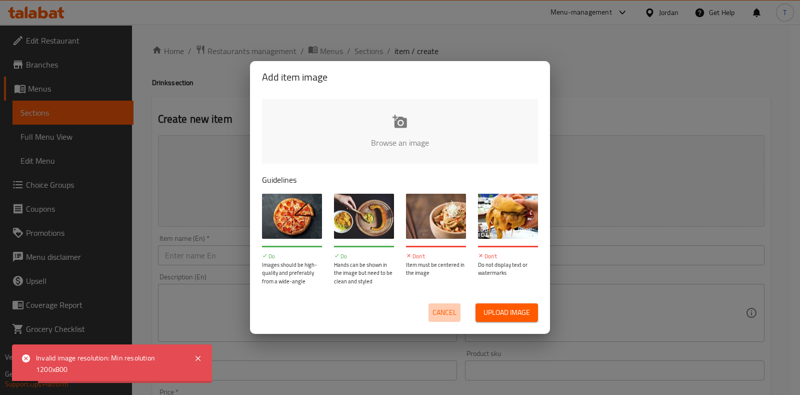
click at [448, 314] on span "Cancel" at bounding box center [445, 312] width 24 height 13
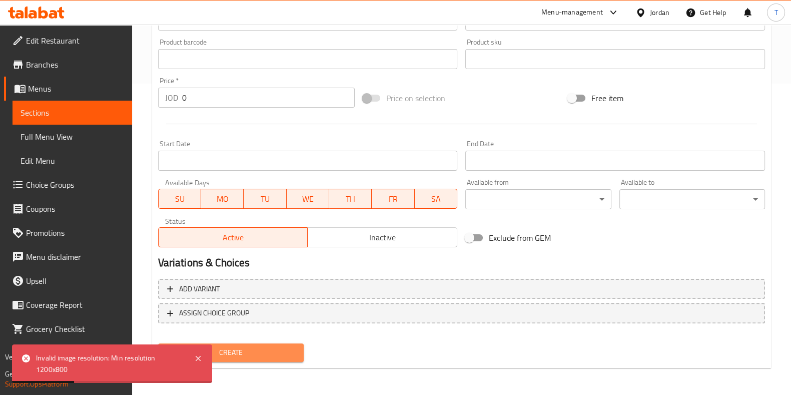
click at [270, 359] on button "Create" at bounding box center [231, 352] width 146 height 19
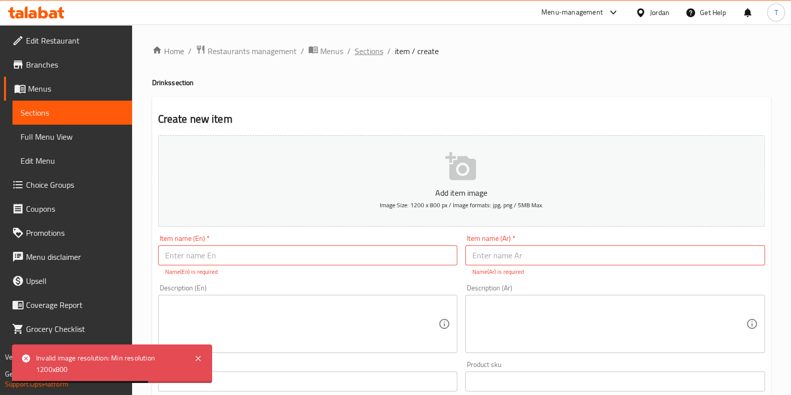
click at [371, 51] on span "Sections" at bounding box center [369, 51] width 29 height 12
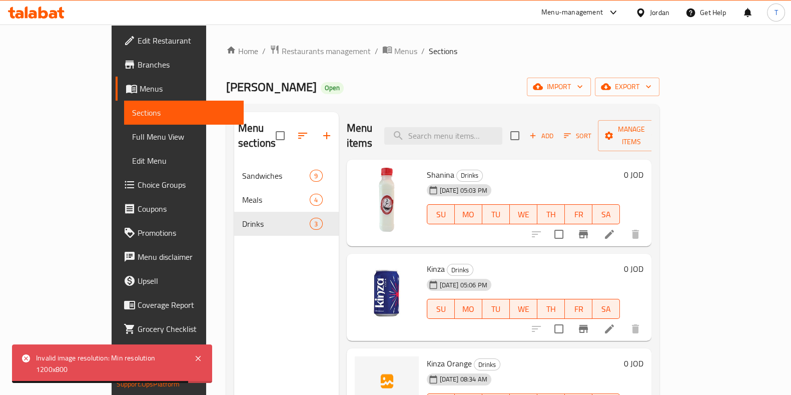
scroll to position [140, 0]
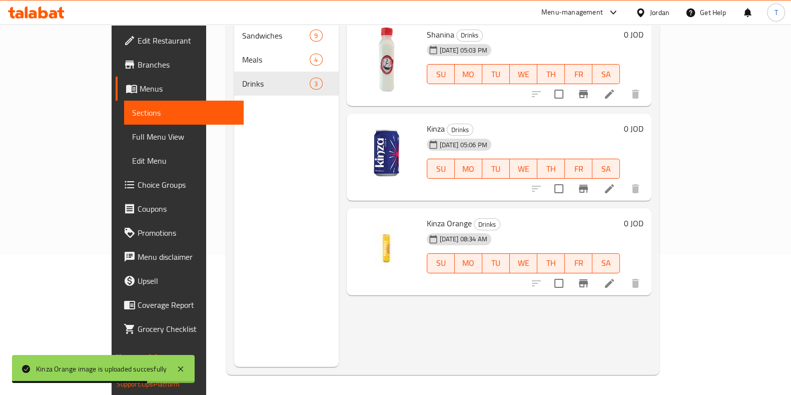
drag, startPoint x: 505, startPoint y: 343, endPoint x: 598, endPoint y: 43, distance: 314.1
click at [505, 343] on div "Menu items Add Sort Manage items Shanina Drinks 02-09-2025 05:03 PM SU MO TU WE…" at bounding box center [495, 169] width 313 height 395
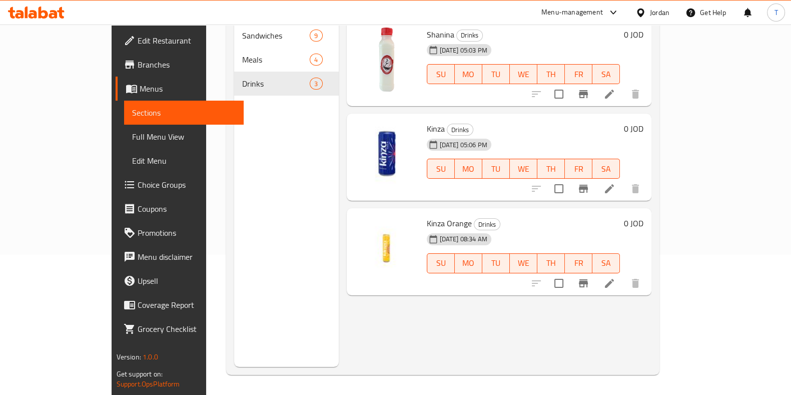
drag, startPoint x: 636, startPoint y: 313, endPoint x: 556, endPoint y: 11, distance: 312.1
click at [636, 313] on div "Menu items Add Sort Manage items Shanina Drinks 02-09-2025 05:03 PM SU MO TU WE…" at bounding box center [495, 169] width 313 height 395
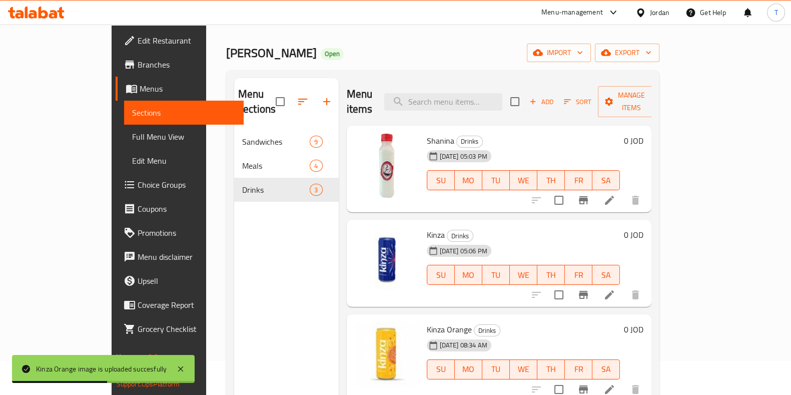
scroll to position [62, 0]
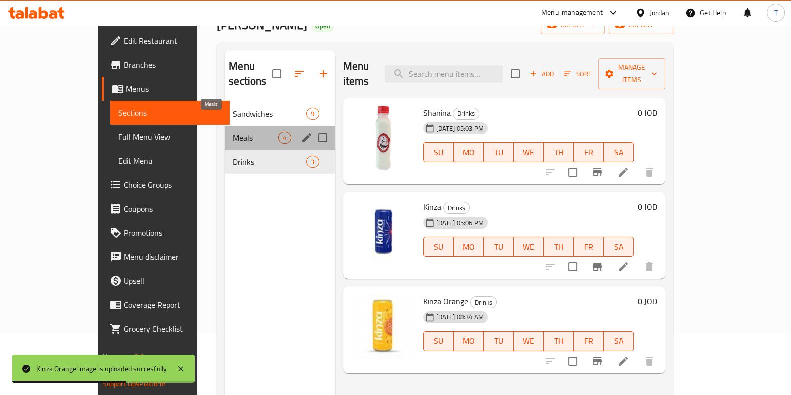
click at [233, 132] on span "Meals" at bounding box center [256, 138] width 46 height 12
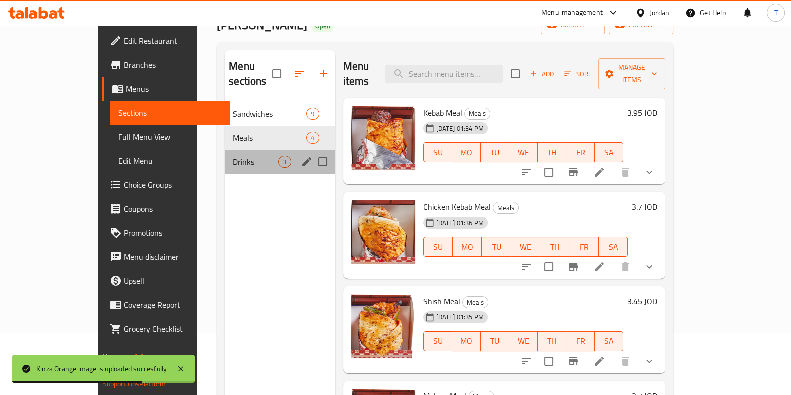
click at [229, 152] on div "Drinks 3" at bounding box center [280, 162] width 110 height 24
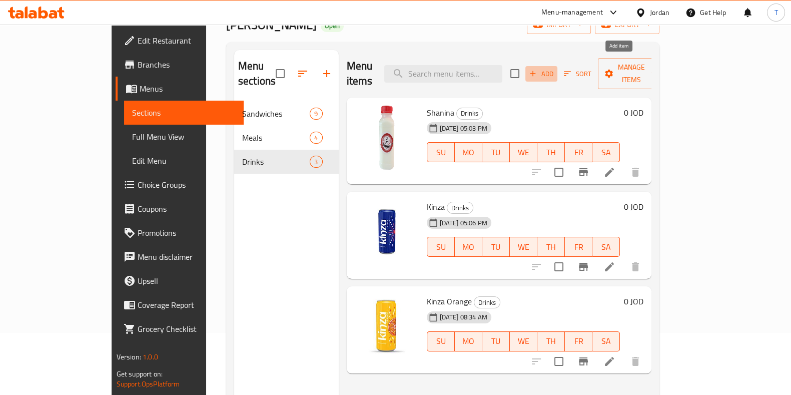
click at [555, 71] on span "Add" at bounding box center [541, 74] width 27 height 12
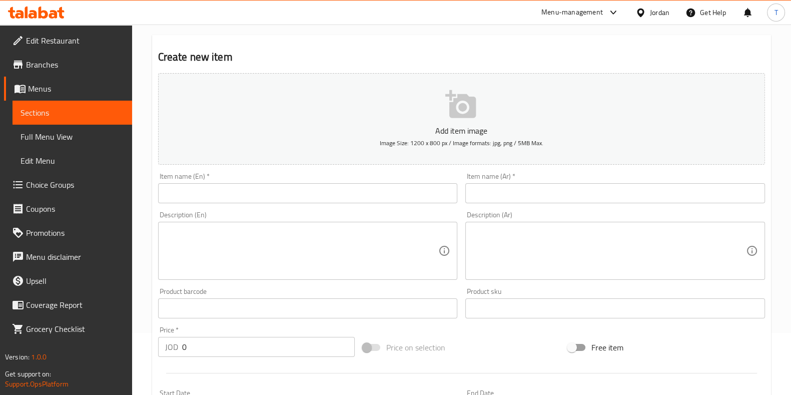
click at [282, 186] on input "text" at bounding box center [308, 193] width 300 height 20
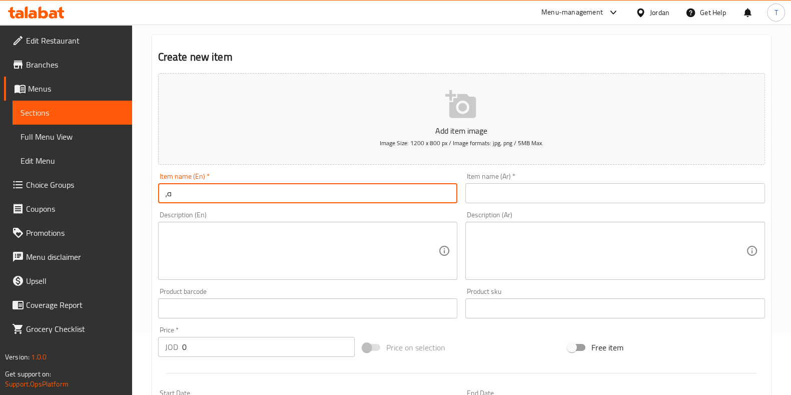
type input "،"
type input "Kinza Citrus"
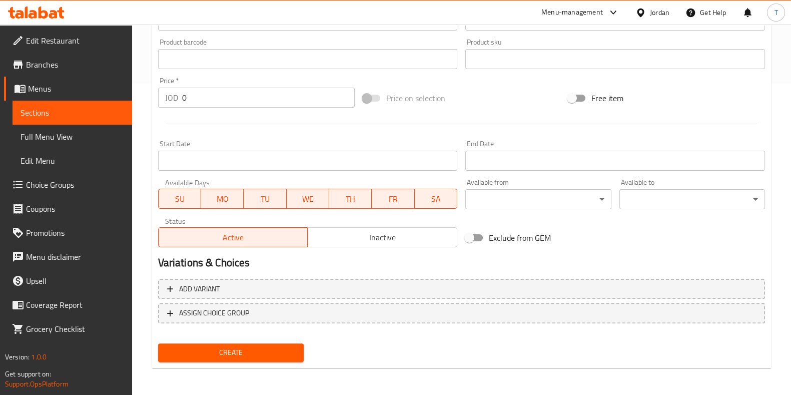
type input "كنزا حمضيات"
click at [289, 356] on span "Create" at bounding box center [231, 352] width 130 height 13
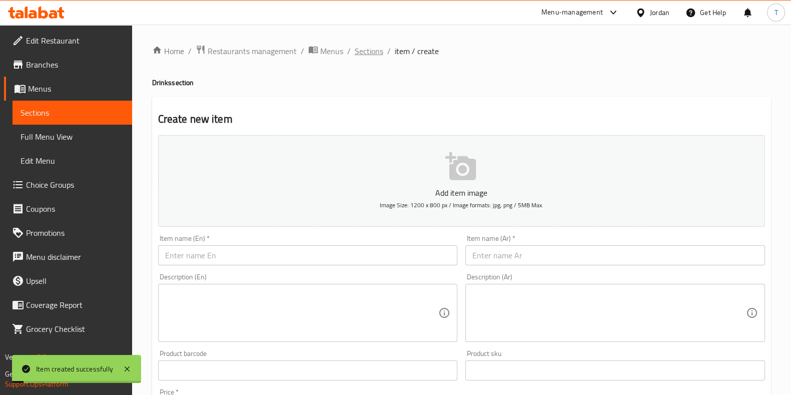
click at [370, 50] on span "Sections" at bounding box center [369, 51] width 29 height 12
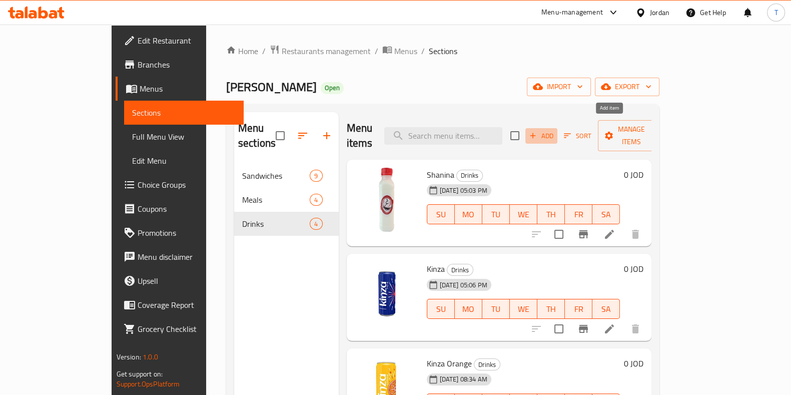
click at [555, 132] on span "Add" at bounding box center [541, 136] width 27 height 12
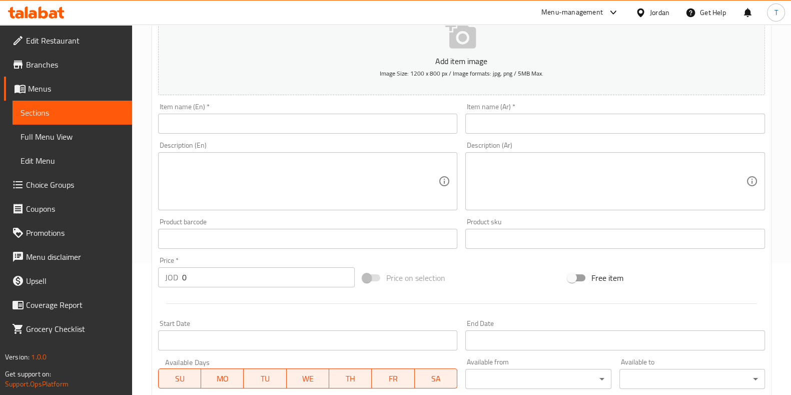
scroll to position [61, 0]
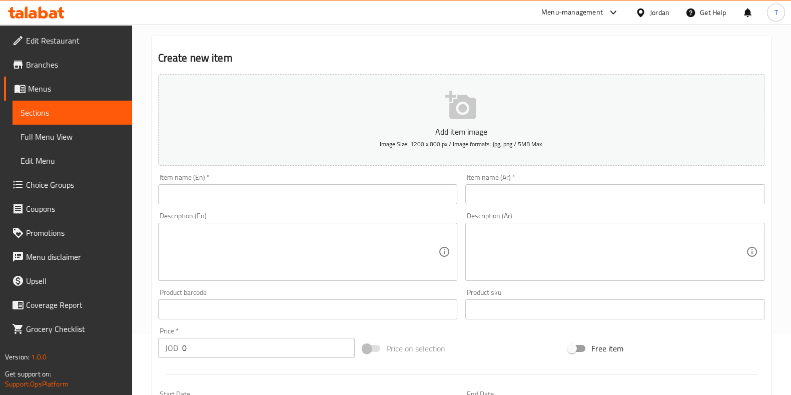
click at [271, 191] on input "text" at bounding box center [308, 194] width 300 height 20
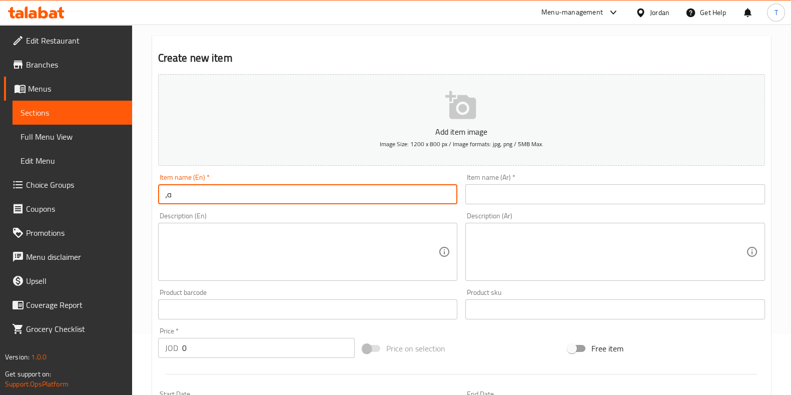
type input "،"
paste input "blackcurrant"
type input "Kinza blackcurrant"
click at [510, 191] on input "text" at bounding box center [615, 194] width 300 height 20
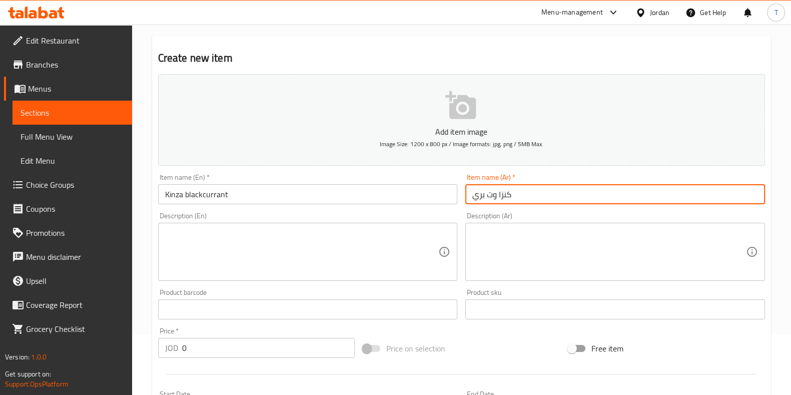
type input "كنزا وت بري"
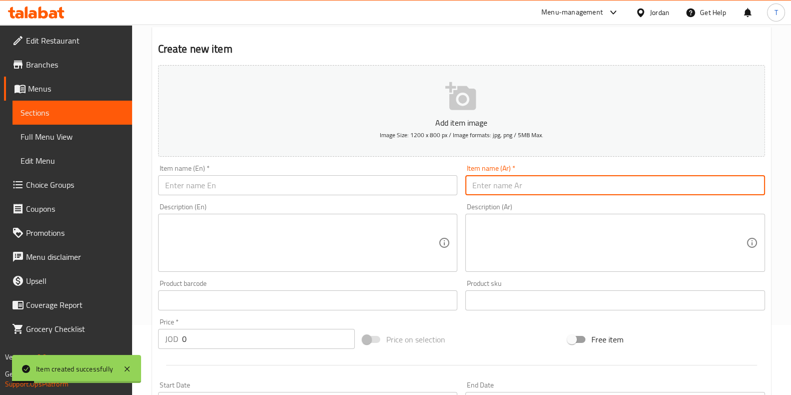
scroll to position [0, 0]
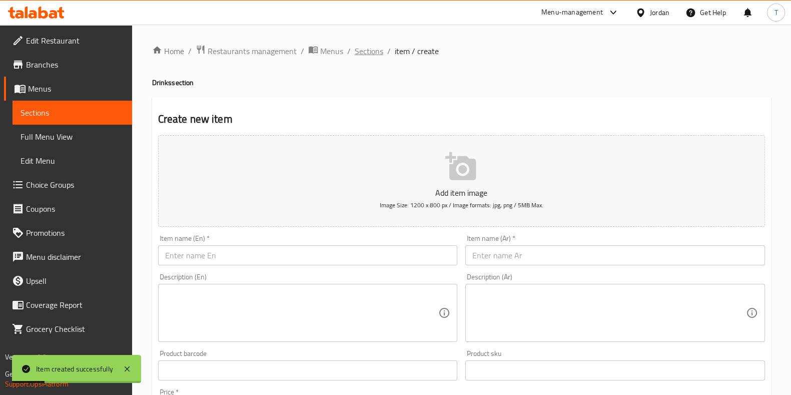
click at [374, 52] on span "Sections" at bounding box center [369, 51] width 29 height 12
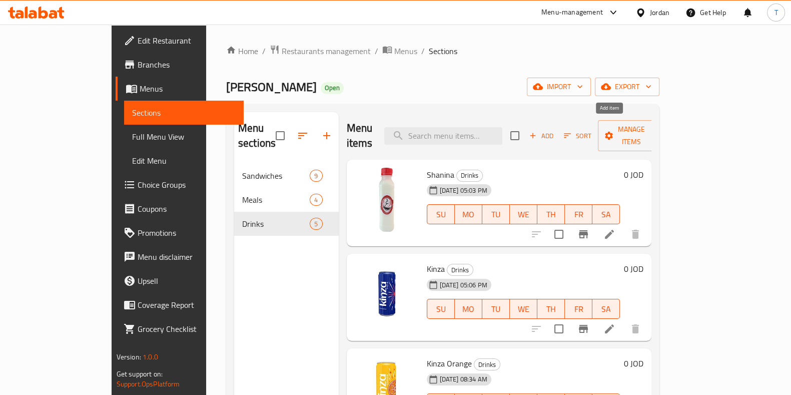
click at [555, 130] on span "Add" at bounding box center [541, 136] width 27 height 12
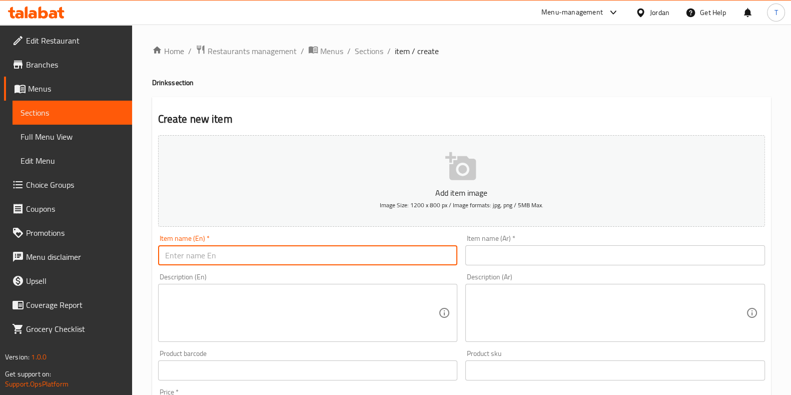
click at [326, 251] on input "text" at bounding box center [308, 255] width 300 height 20
type input "،"
type input "Kinza Seven"
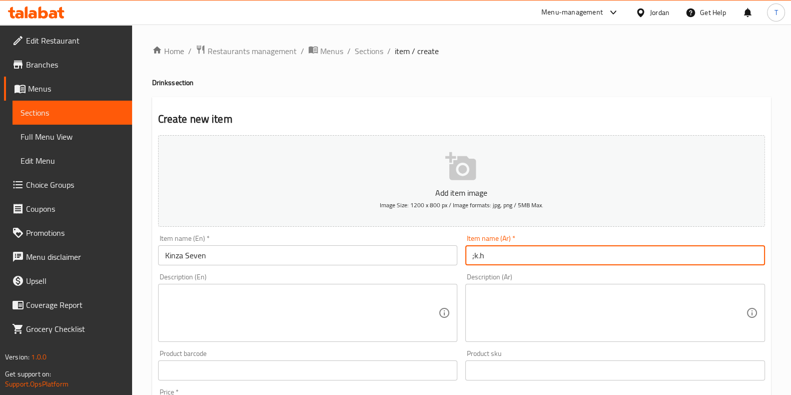
type input ";k.h"
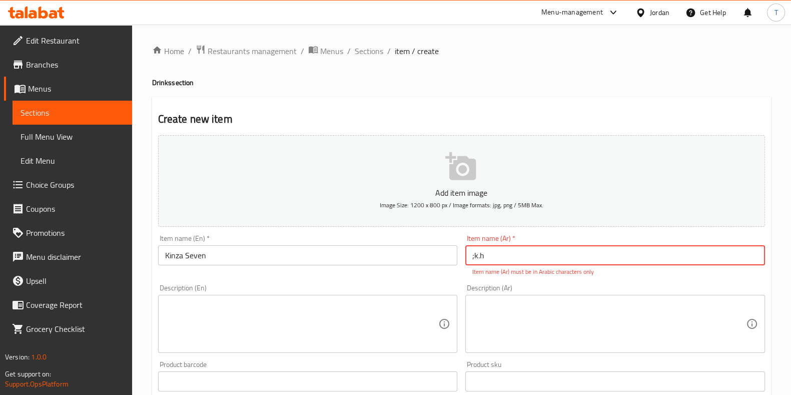
click at [196, 262] on input "Kinza Seven" at bounding box center [308, 255] width 300 height 20
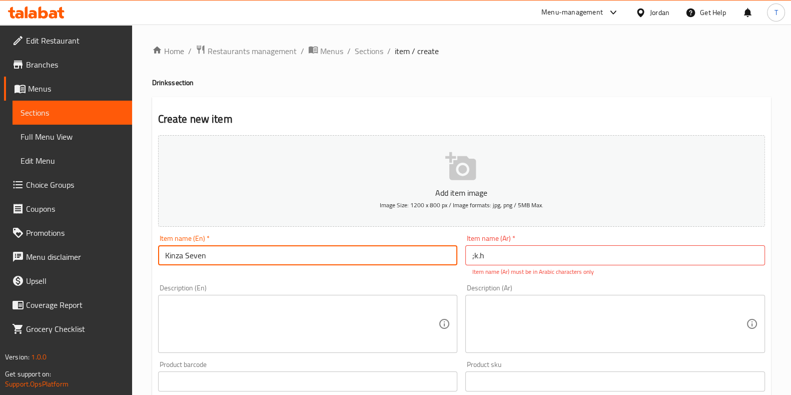
click at [197, 261] on input "Kinza Seven" at bounding box center [308, 255] width 300 height 20
type input "Kinza Lemon"
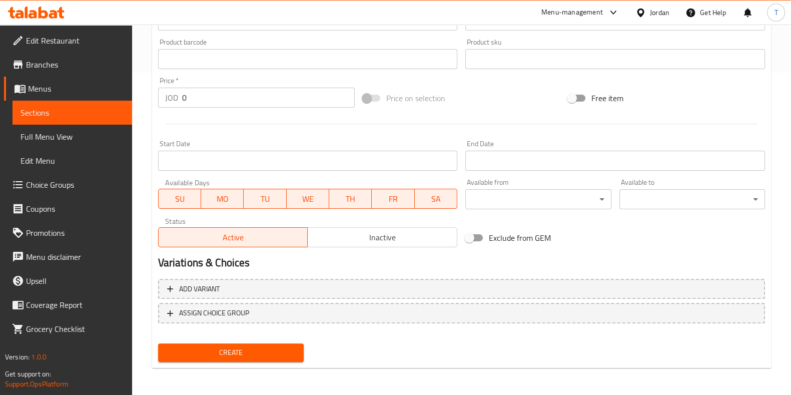
type input "كنزا ليمون"
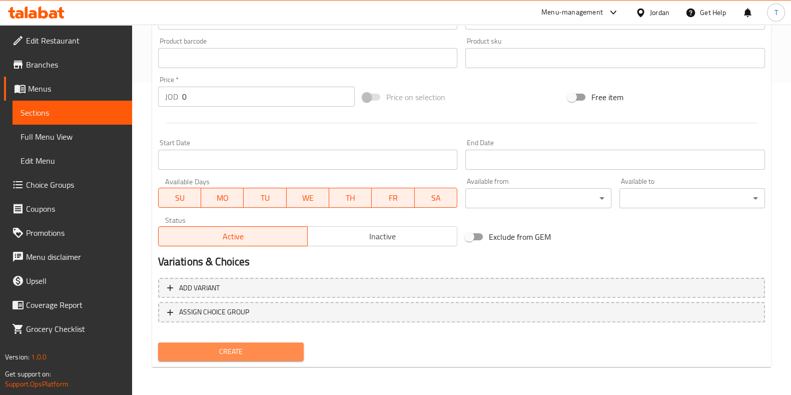
click at [290, 356] on span "Create" at bounding box center [231, 351] width 130 height 13
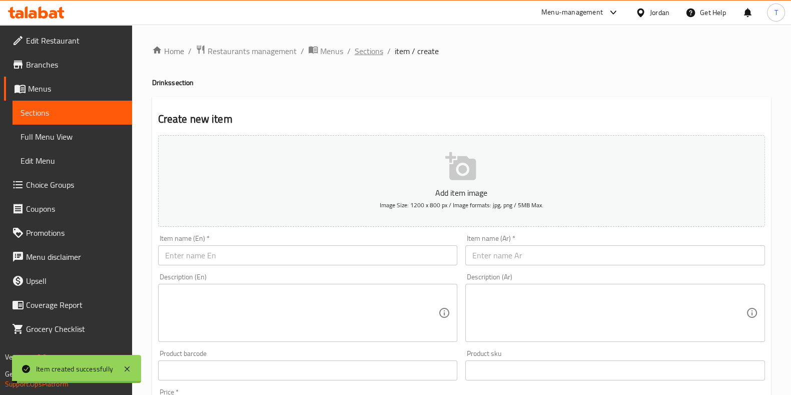
click at [372, 54] on span "Sections" at bounding box center [369, 51] width 29 height 12
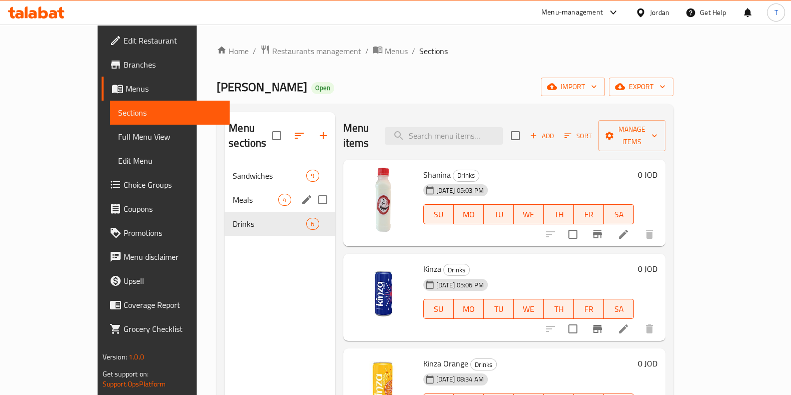
click at [233, 194] on span "Meals" at bounding box center [256, 200] width 46 height 12
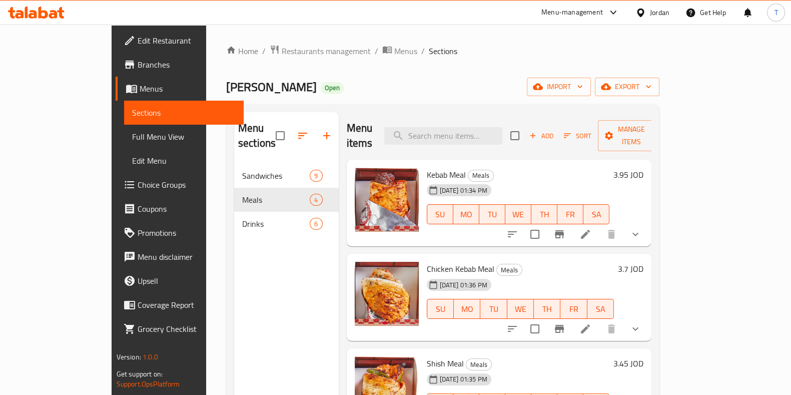
click at [138, 189] on span "Choice Groups" at bounding box center [187, 185] width 98 height 12
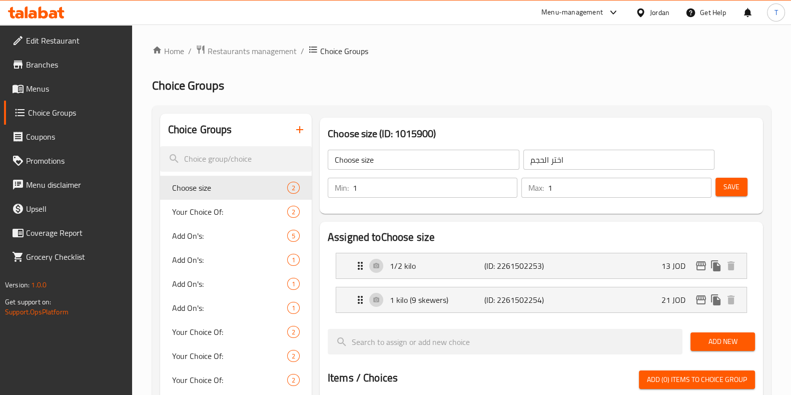
click at [299, 132] on icon "button" at bounding box center [299, 129] width 7 height 7
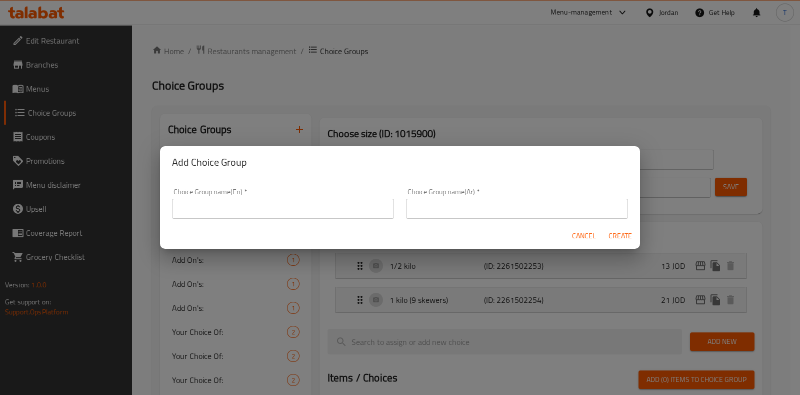
drag, startPoint x: 278, startPoint y: 216, endPoint x: 280, endPoint y: 207, distance: 8.9
click at [280, 212] on input "text" at bounding box center [283, 209] width 222 height 20
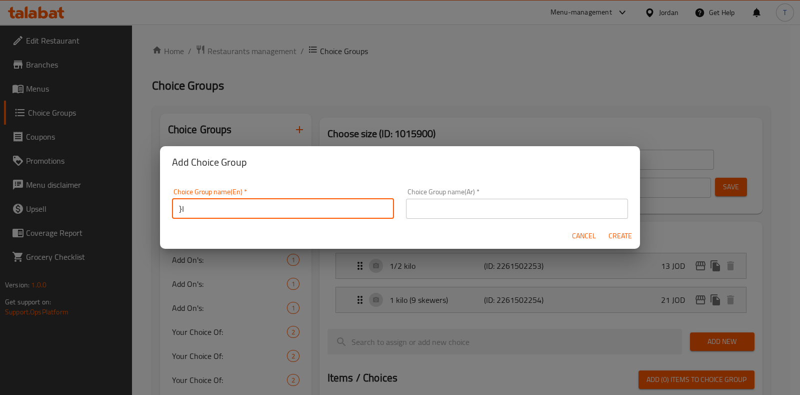
type input "}"
type input "Choice Of Drink"
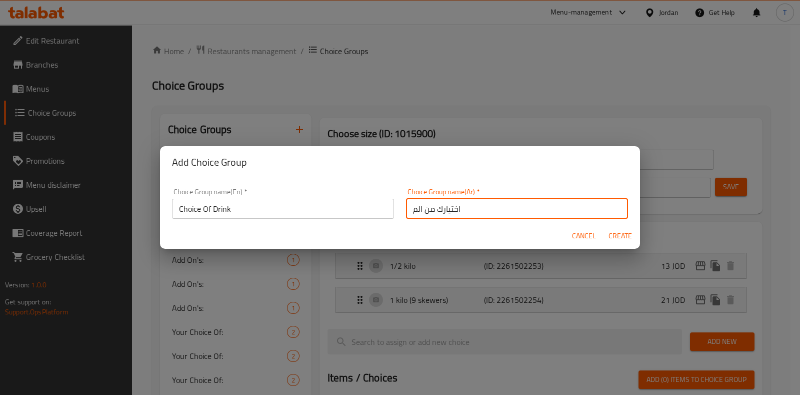
type input "اختيارك من المشروبات"
click at [622, 236] on span "Create" at bounding box center [620, 236] width 24 height 13
type input "Choice Of Drink"
type input "اختيارك من المشروبات"
type input "0"
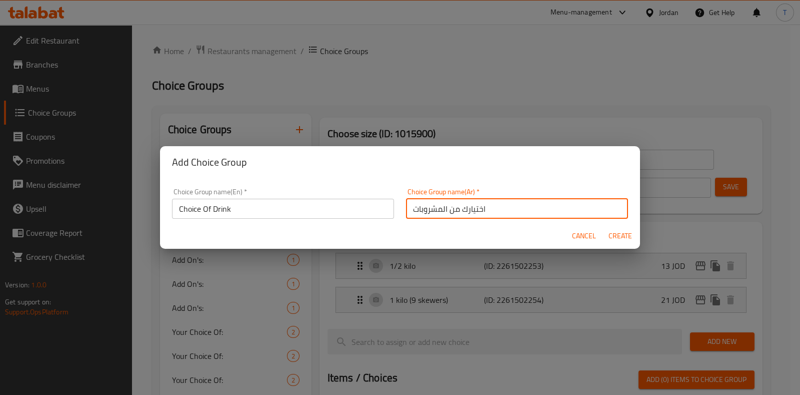
type input "0"
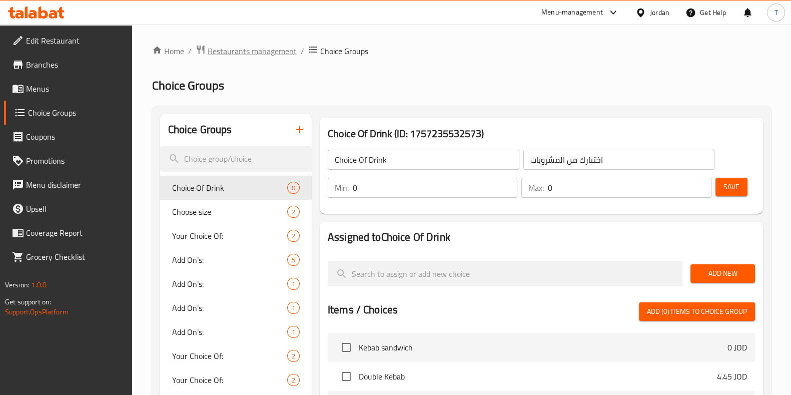
click at [280, 54] on span "Restaurants management" at bounding box center [252, 51] width 89 height 12
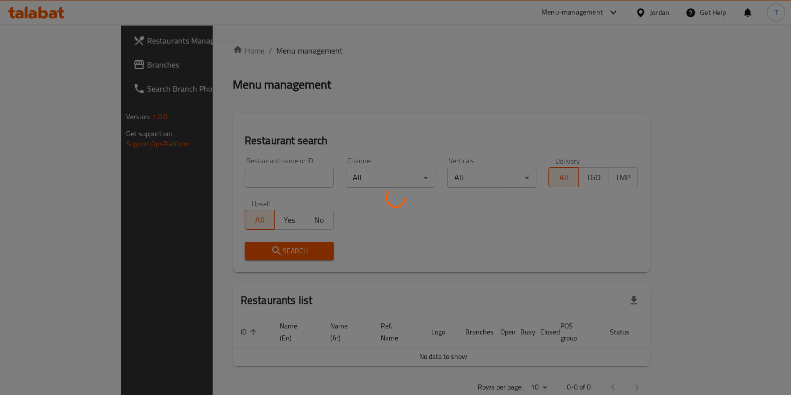
click at [269, 169] on div at bounding box center [395, 197] width 791 height 395
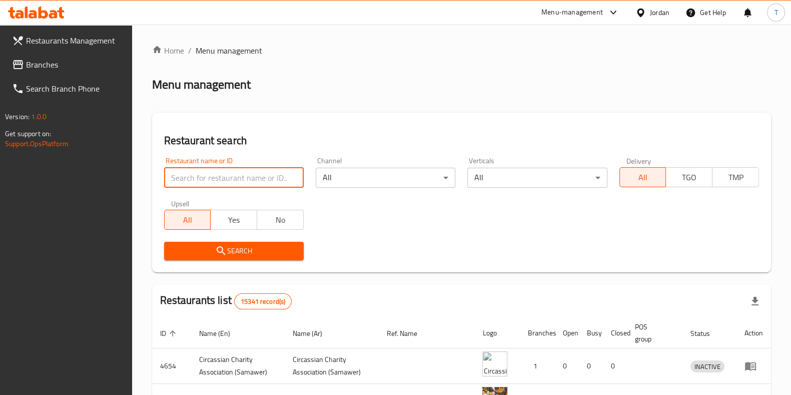
click at [274, 173] on input "search" at bounding box center [234, 178] width 140 height 20
type input "h"
type input "الجيزاوي"
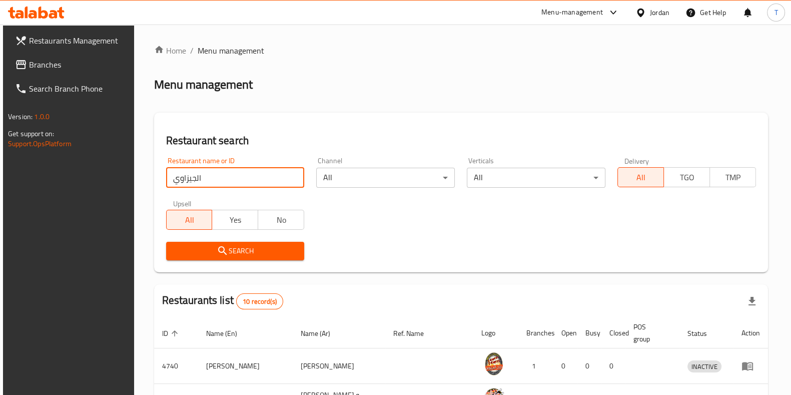
click at [290, 174] on input "الجيزاوي" at bounding box center [235, 178] width 139 height 20
click at [291, 176] on input "الجيزاوي" at bounding box center [235, 178] width 139 height 20
click at [252, 183] on input "search" at bounding box center [235, 178] width 139 height 20
type input "g"
type input "غماس"
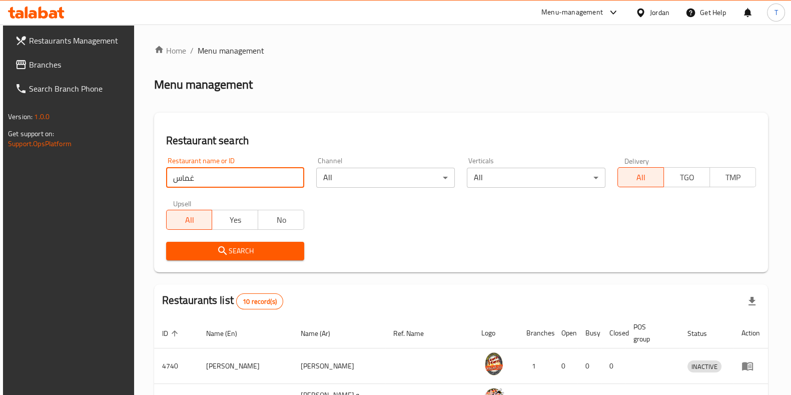
click button "Search" at bounding box center [235, 251] width 139 height 19
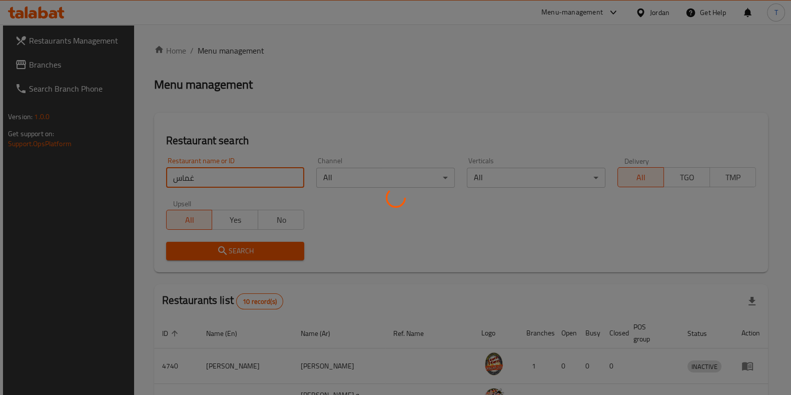
click at [249, 248] on div at bounding box center [395, 197] width 791 height 395
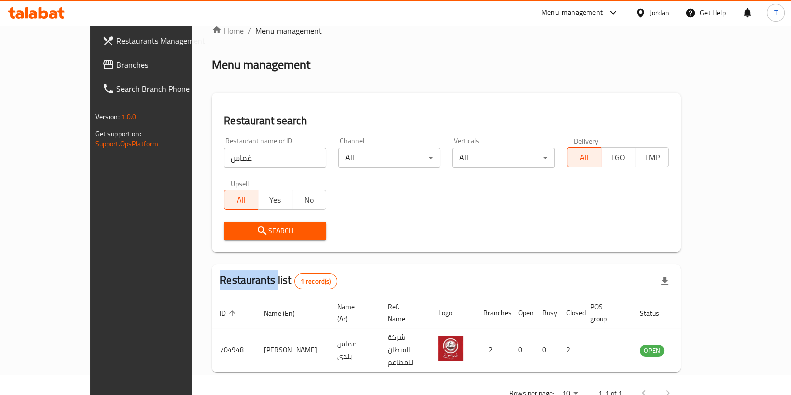
scroll to position [32, 0]
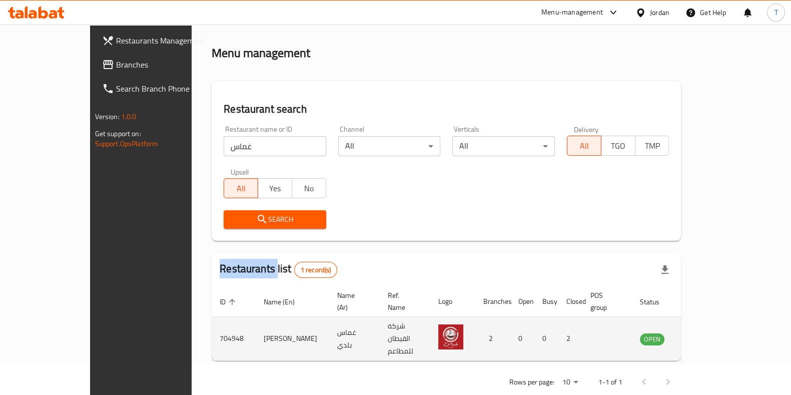
click at [711, 333] on link "enhanced table" at bounding box center [701, 339] width 19 height 12
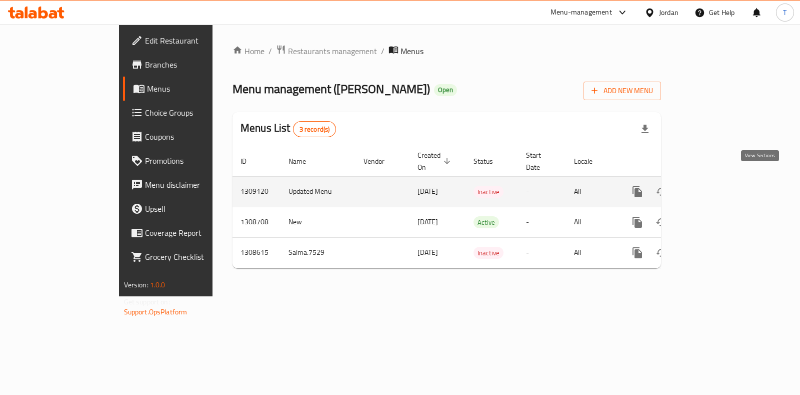
click at [722, 182] on link "enhanced table" at bounding box center [710, 192] width 24 height 24
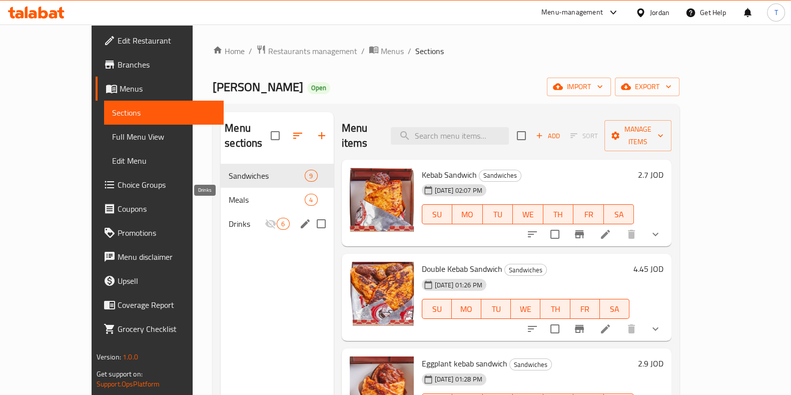
click at [229, 218] on span "Drinks" at bounding box center [247, 224] width 36 height 12
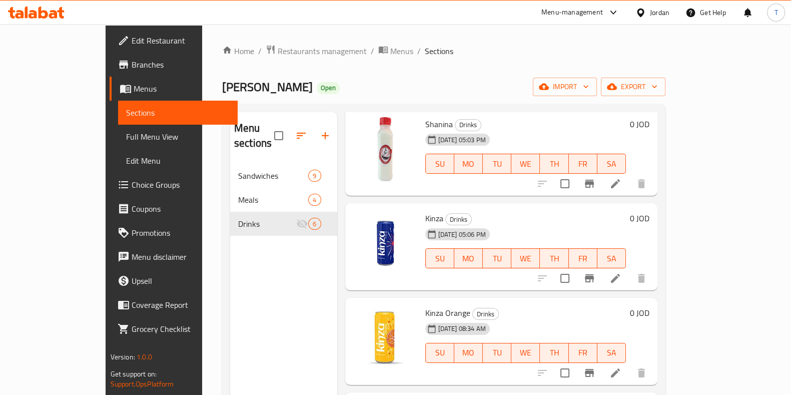
scroll to position [62, 0]
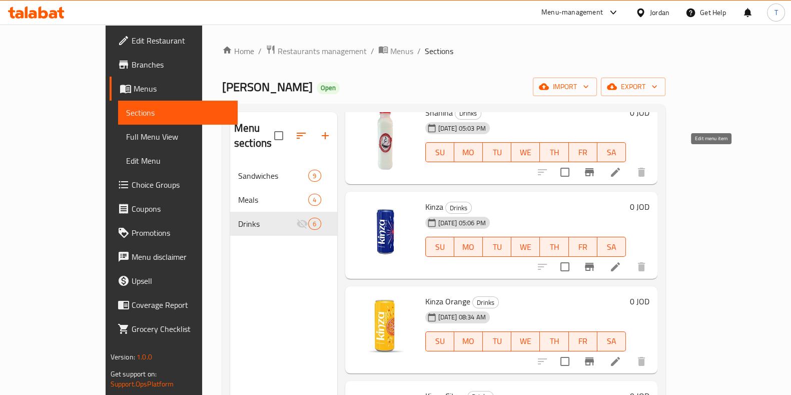
click at [621, 166] on icon at bounding box center [615, 172] width 12 height 12
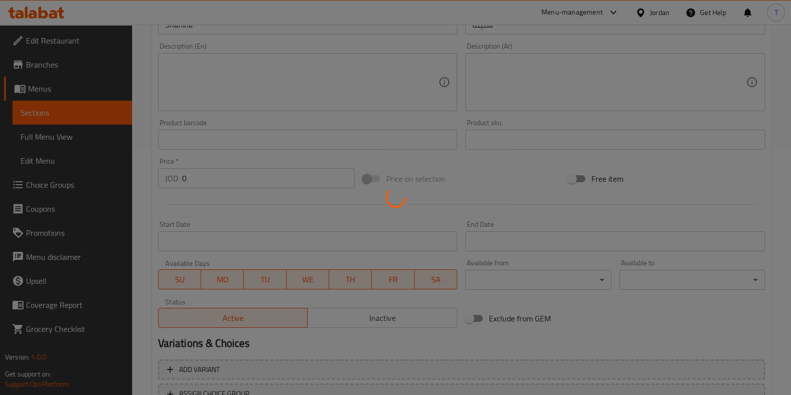
scroll to position [201, 0]
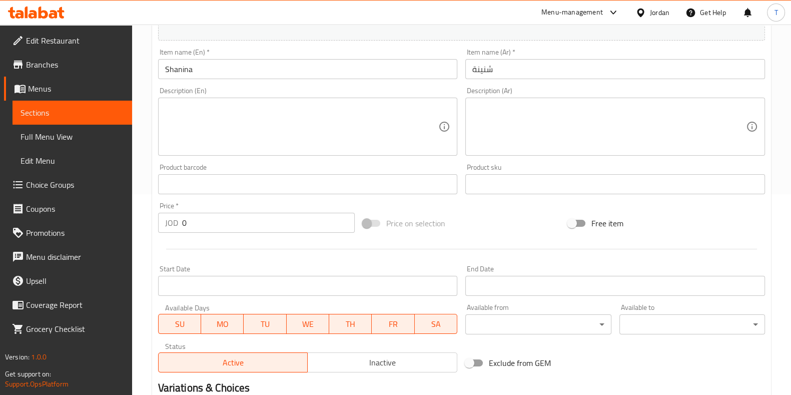
click at [208, 218] on input "0" at bounding box center [268, 223] width 173 height 20
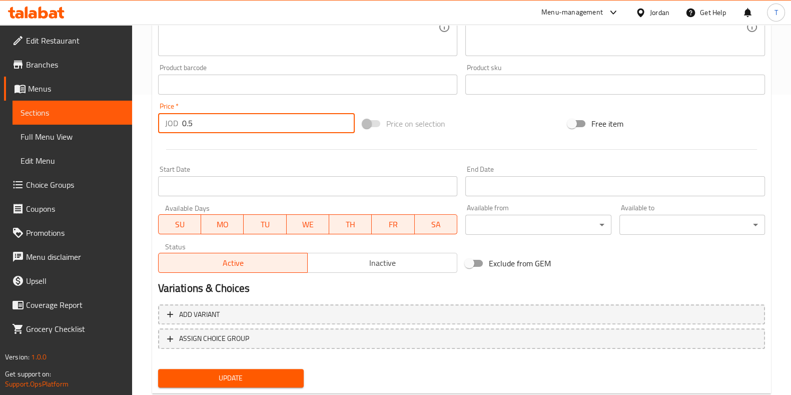
scroll to position [326, 0]
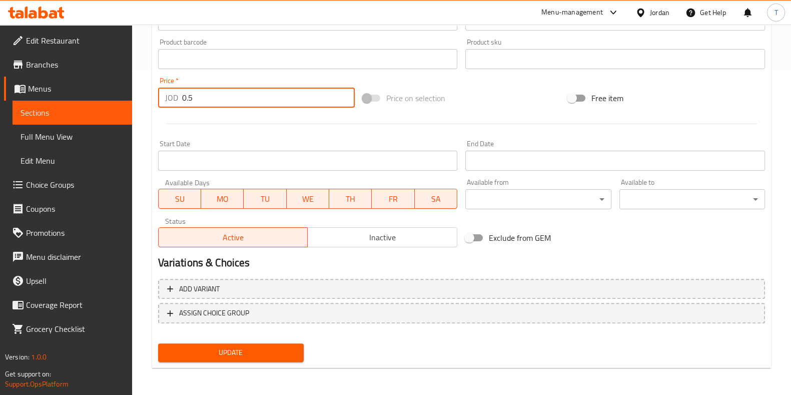
type input "0.5"
click at [255, 352] on span "Update" at bounding box center [231, 352] width 130 height 13
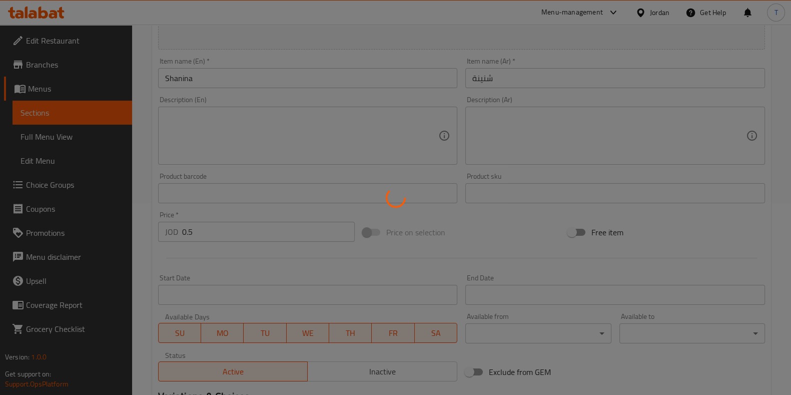
scroll to position [0, 0]
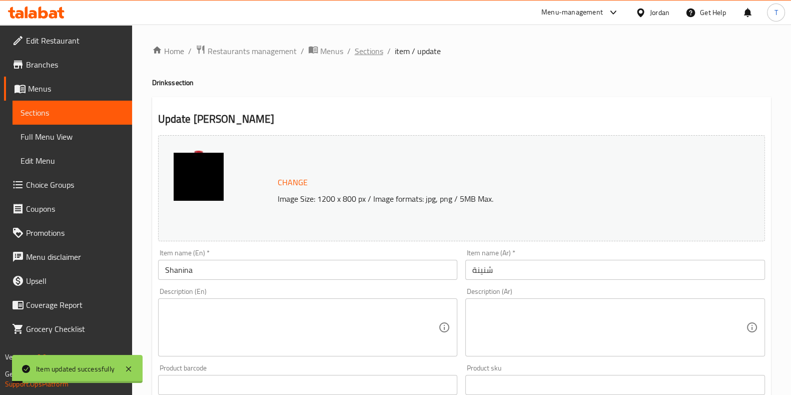
click at [374, 57] on span "Sections" at bounding box center [369, 51] width 29 height 12
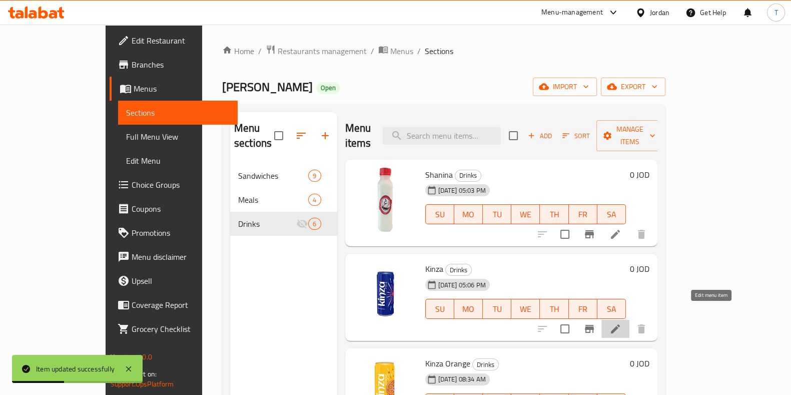
click at [621, 323] on icon at bounding box center [615, 329] width 12 height 12
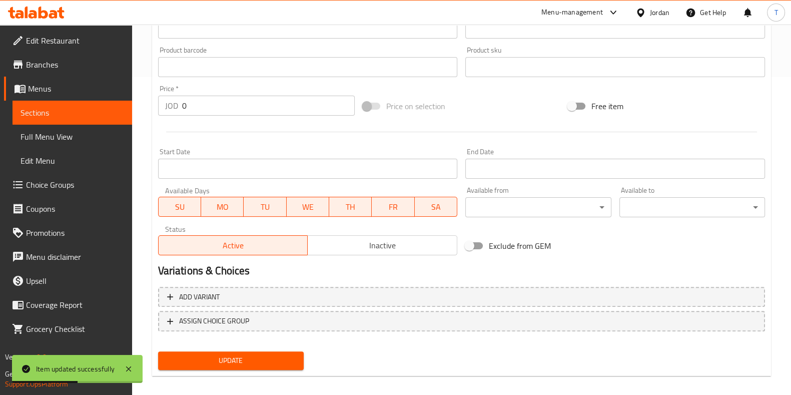
scroll to position [326, 0]
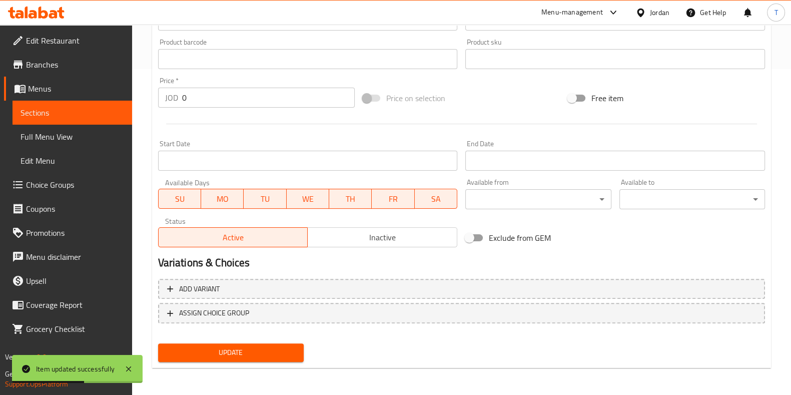
click at [240, 102] on input "0" at bounding box center [268, 98] width 173 height 20
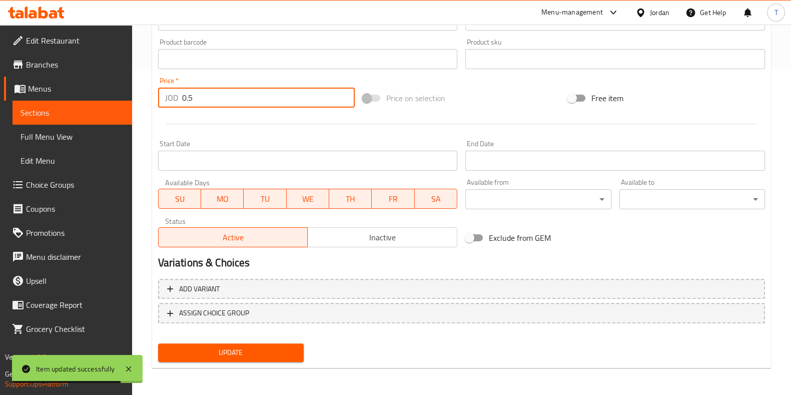
type input "0.5"
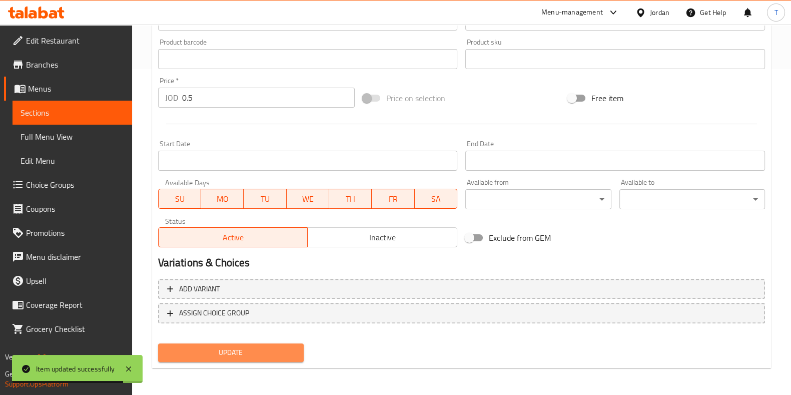
click at [269, 349] on span "Update" at bounding box center [231, 352] width 130 height 13
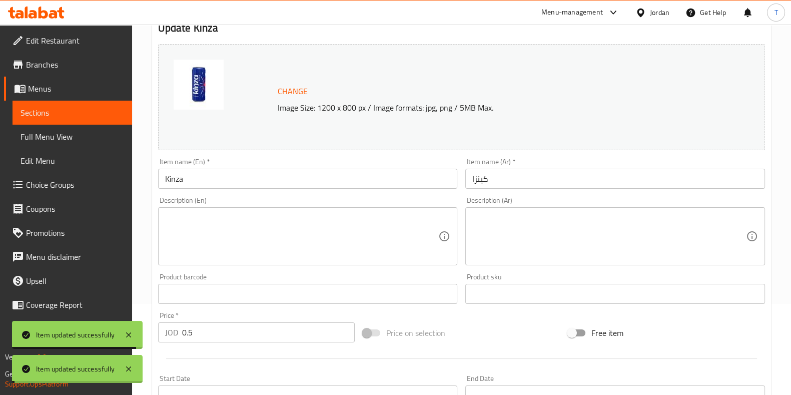
scroll to position [0, 0]
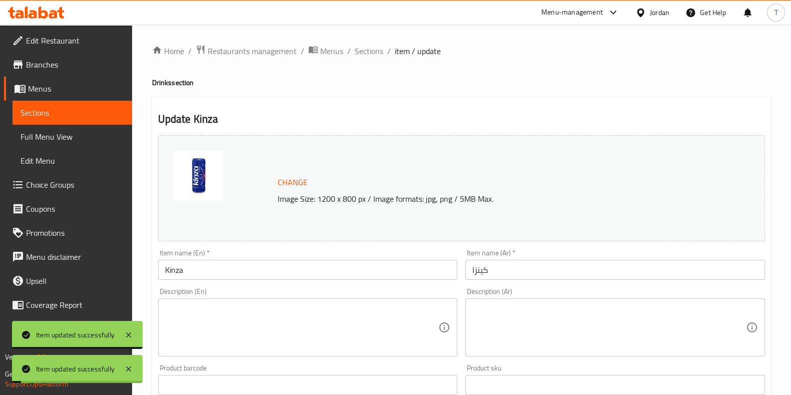
click at [365, 56] on span "Sections" at bounding box center [369, 51] width 29 height 12
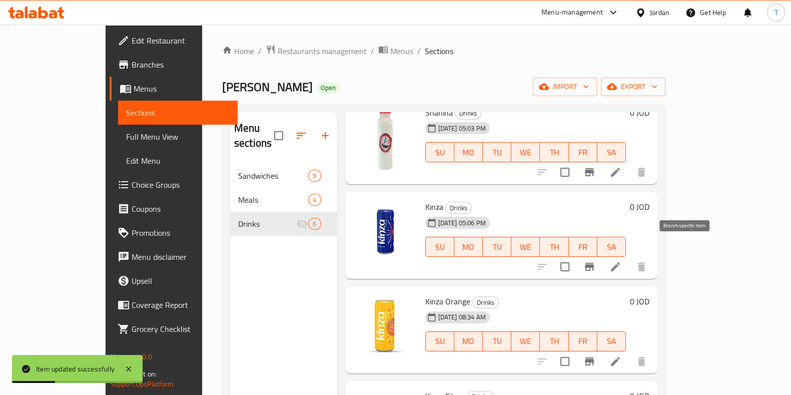
scroll to position [125, 0]
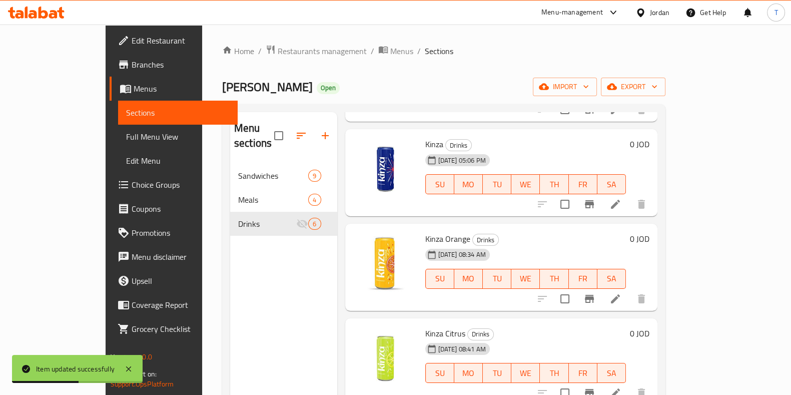
click at [653, 292] on div at bounding box center [591, 299] width 123 height 24
click at [621, 293] on icon at bounding box center [615, 299] width 12 height 12
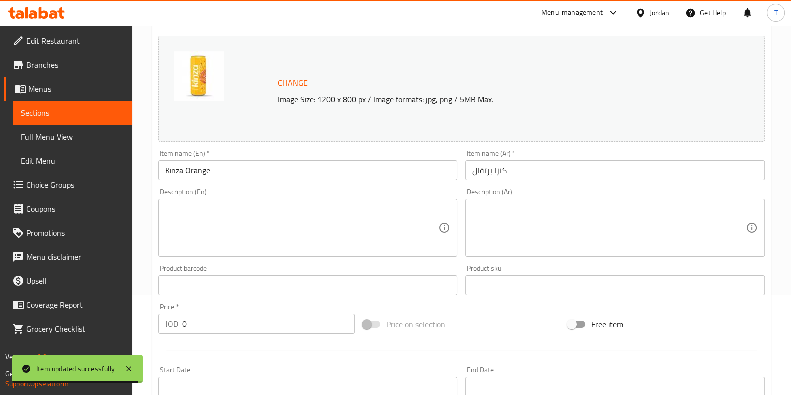
scroll to position [250, 0]
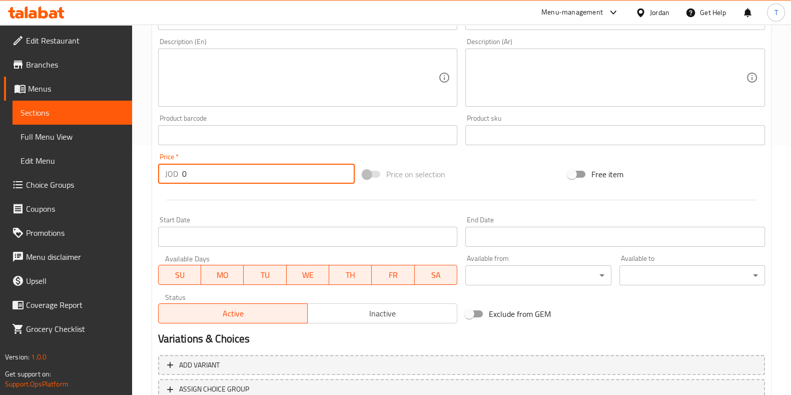
click at [264, 172] on input "0" at bounding box center [268, 174] width 173 height 20
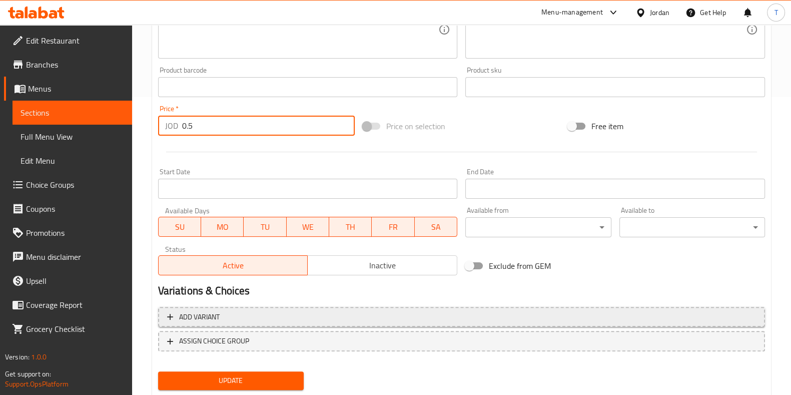
scroll to position [326, 0]
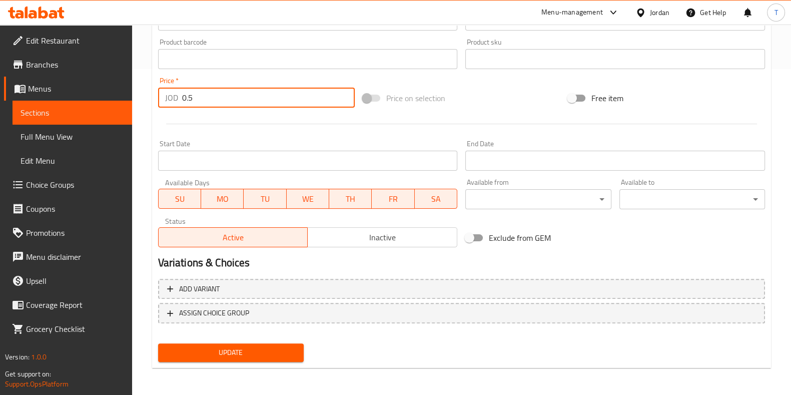
type input "0.5"
click at [235, 346] on span "Update" at bounding box center [231, 352] width 130 height 13
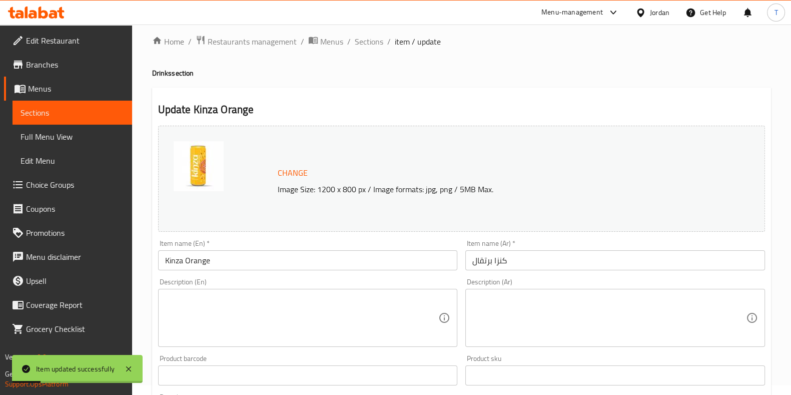
scroll to position [0, 0]
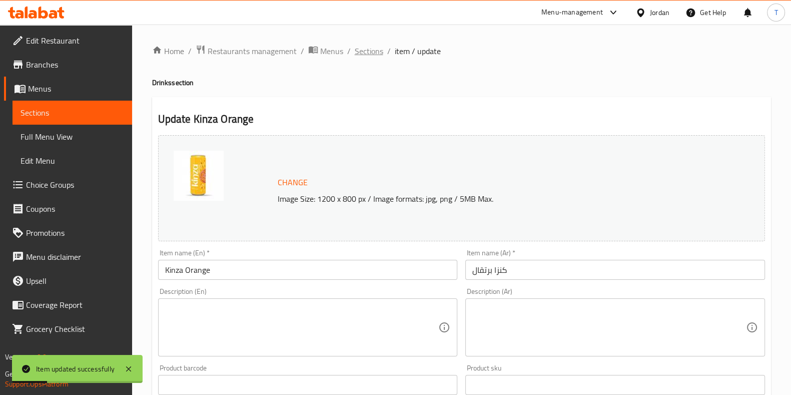
click at [371, 47] on span "Sections" at bounding box center [369, 51] width 29 height 12
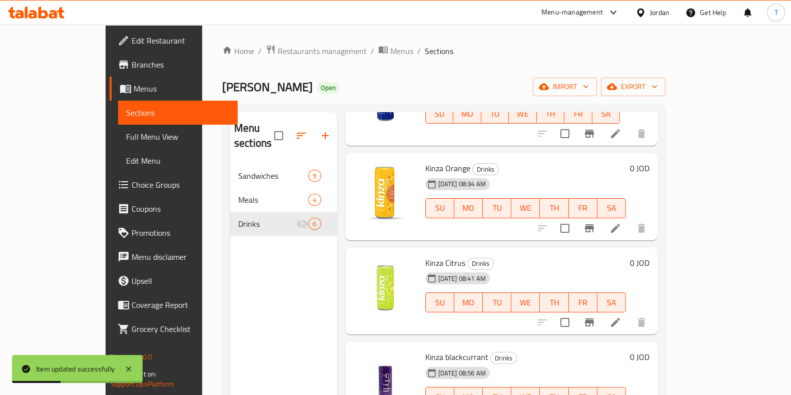
scroll to position [196, 0]
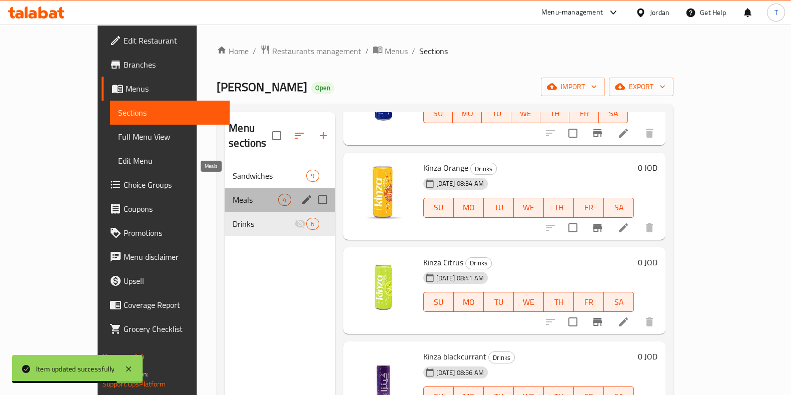
click at [233, 194] on span "Meals" at bounding box center [256, 200] width 46 height 12
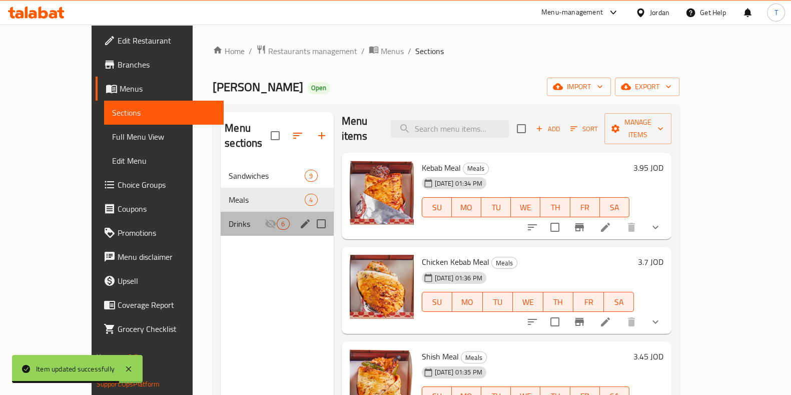
click at [221, 212] on div "Drinks 6" at bounding box center [277, 224] width 113 height 24
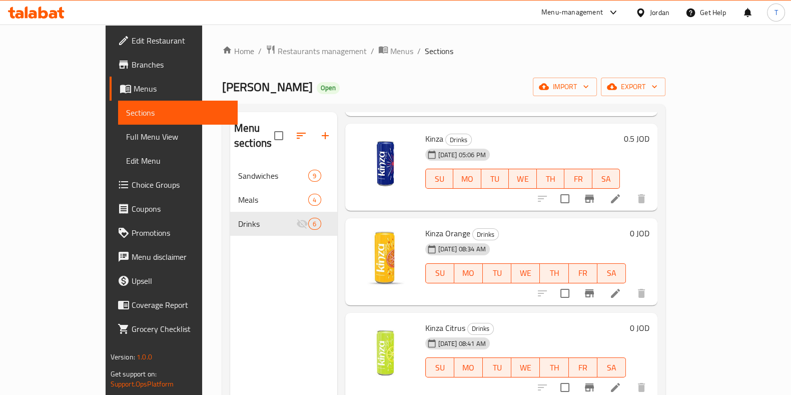
scroll to position [133, 0]
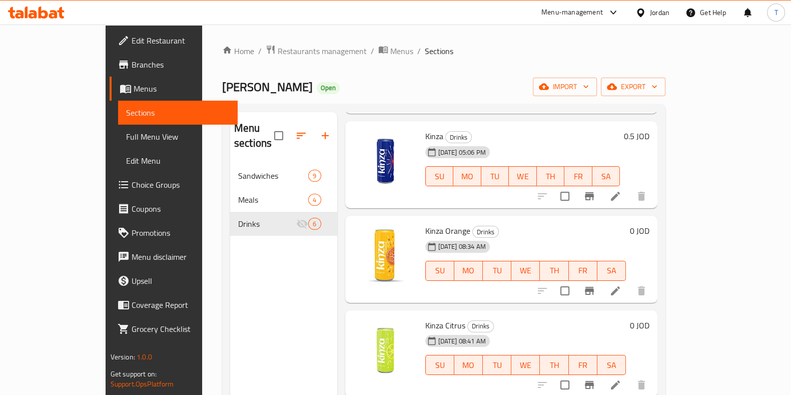
click at [629, 282] on li at bounding box center [615, 291] width 28 height 18
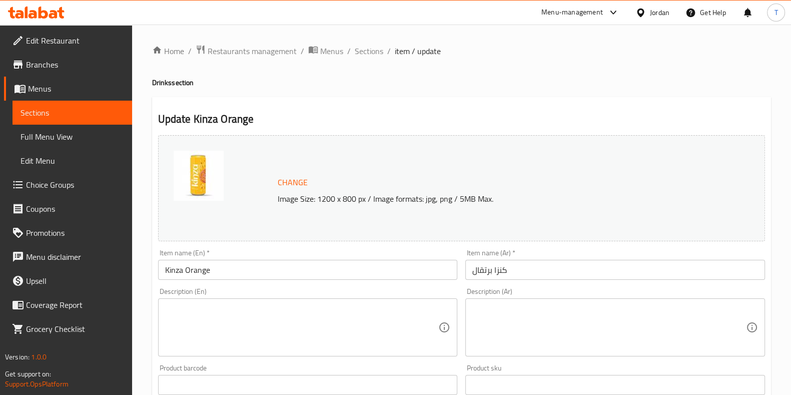
click at [383, 51] on ol "Home / Restaurants management / Menus / Sections / item / update" at bounding box center [461, 51] width 619 height 13
click at [376, 49] on span "Sections" at bounding box center [369, 51] width 29 height 12
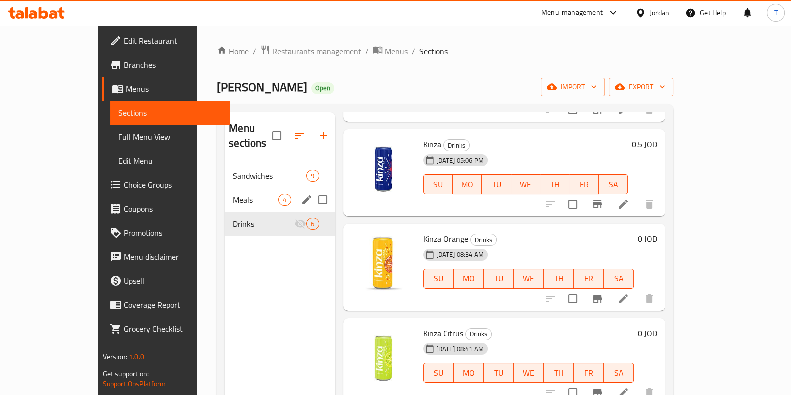
click at [233, 194] on span "Meals" at bounding box center [256, 200] width 46 height 12
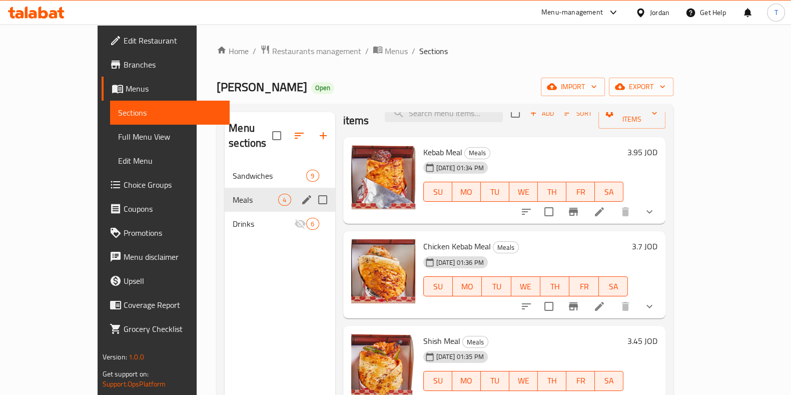
scroll to position [7, 0]
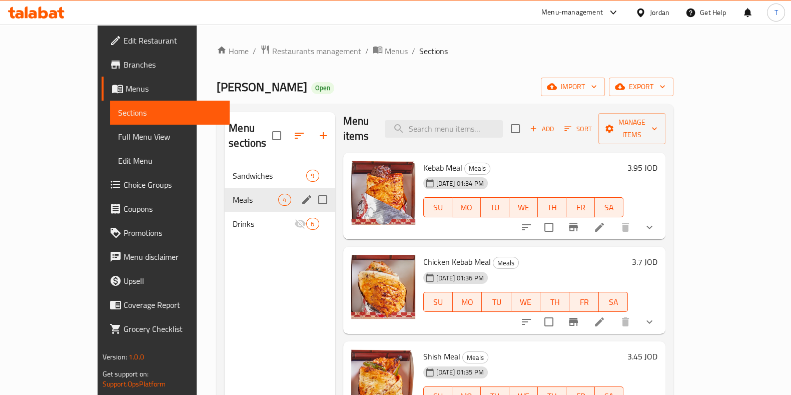
click at [233, 218] on span "Drinks" at bounding box center [264, 224] width 62 height 12
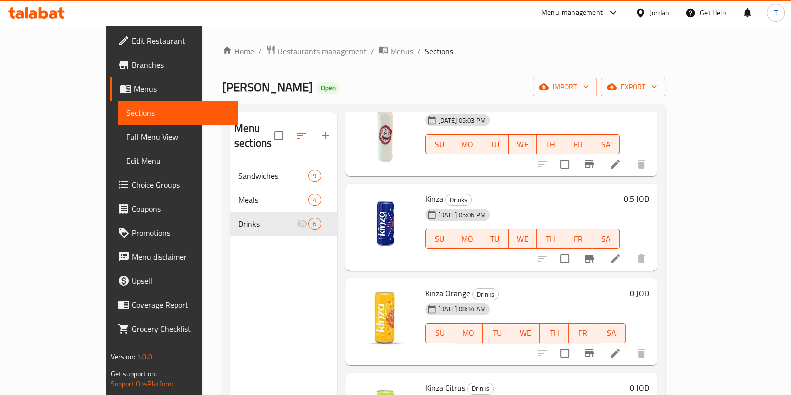
scroll to position [133, 0]
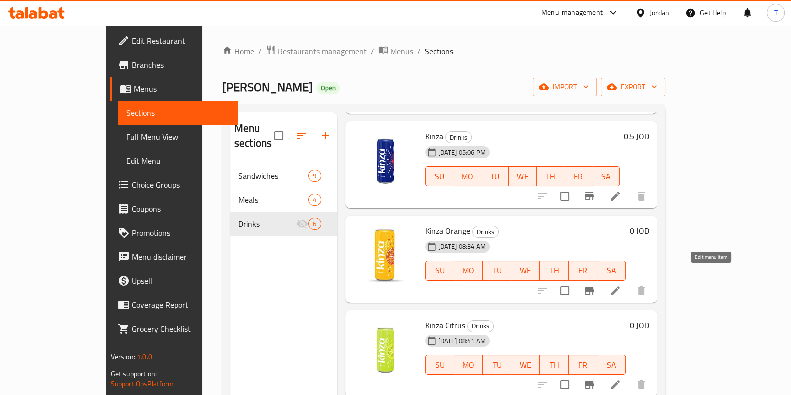
click at [621, 285] on icon at bounding box center [615, 291] width 12 height 12
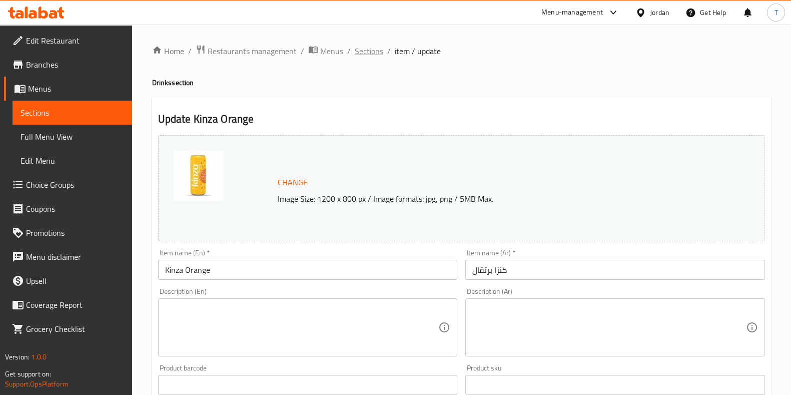
click at [365, 47] on span "Sections" at bounding box center [369, 51] width 29 height 12
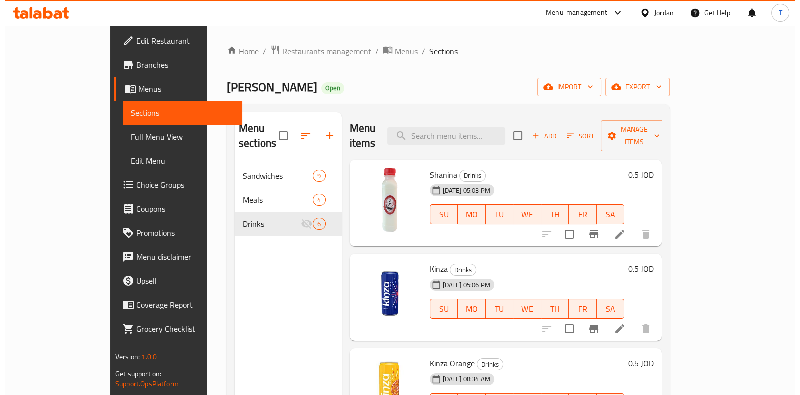
scroll to position [188, 0]
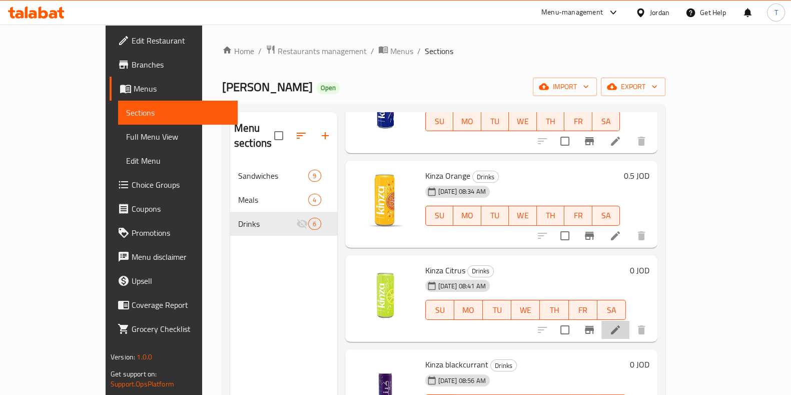
click at [629, 322] on li at bounding box center [615, 330] width 28 height 18
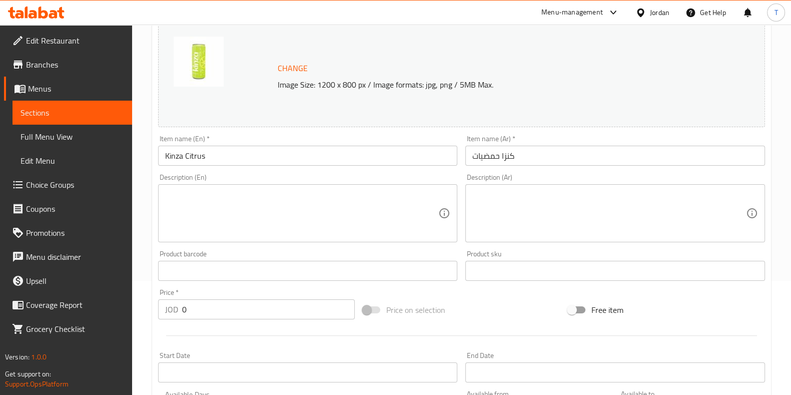
scroll to position [125, 0]
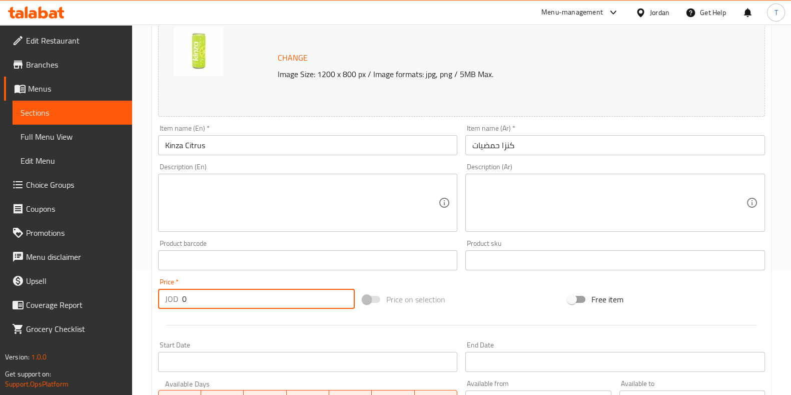
click at [254, 296] on input "0" at bounding box center [268, 299] width 173 height 20
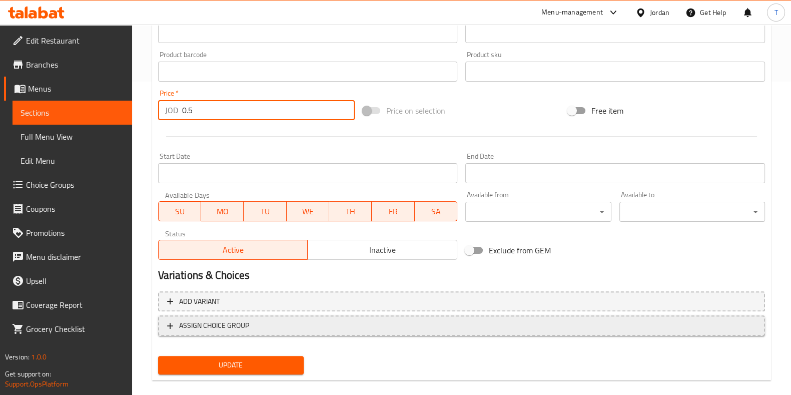
scroll to position [326, 0]
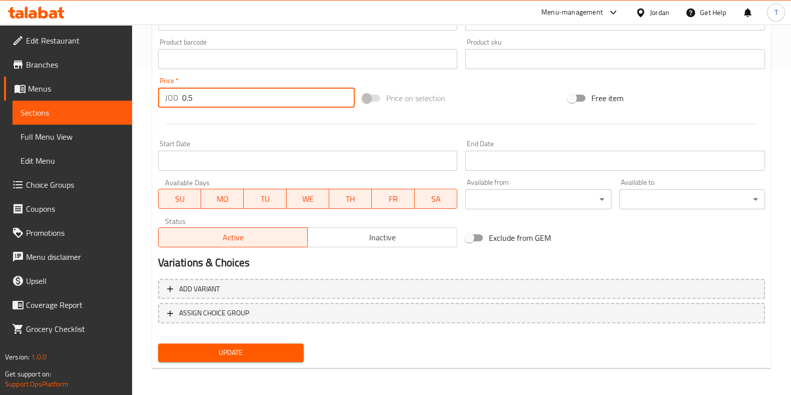
type input "0.5"
click at [268, 349] on span "Update" at bounding box center [231, 352] width 130 height 13
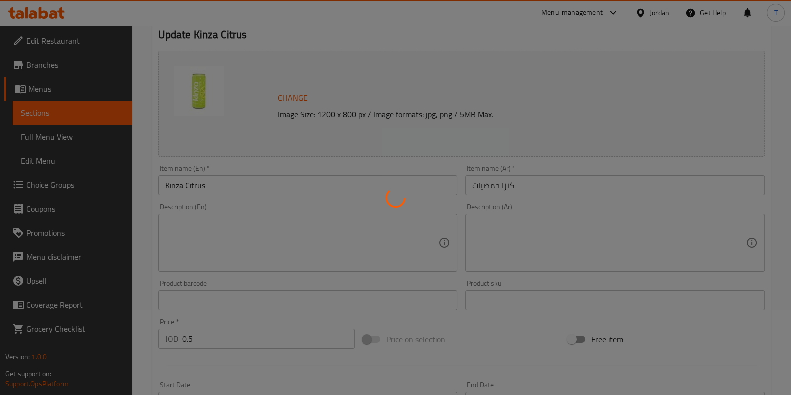
scroll to position [0, 0]
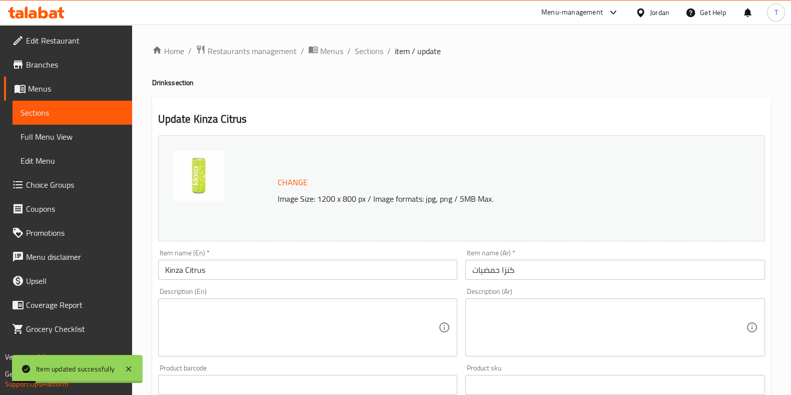
click at [367, 46] on span "Sections" at bounding box center [369, 51] width 29 height 12
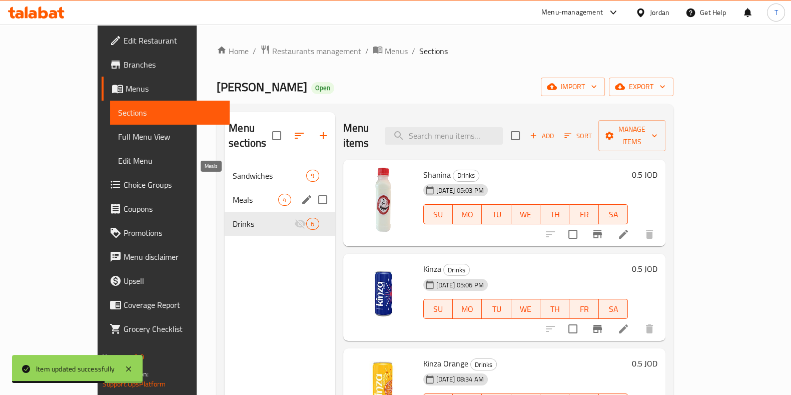
click at [233, 194] on span "Meals" at bounding box center [256, 200] width 46 height 12
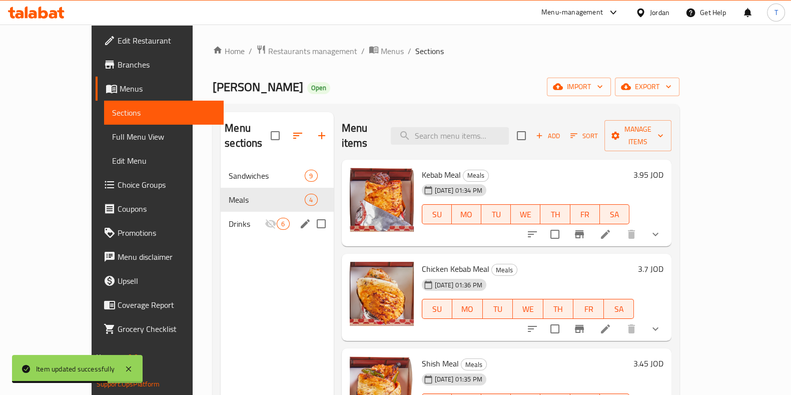
click at [229, 218] on span "Drinks" at bounding box center [247, 224] width 36 height 12
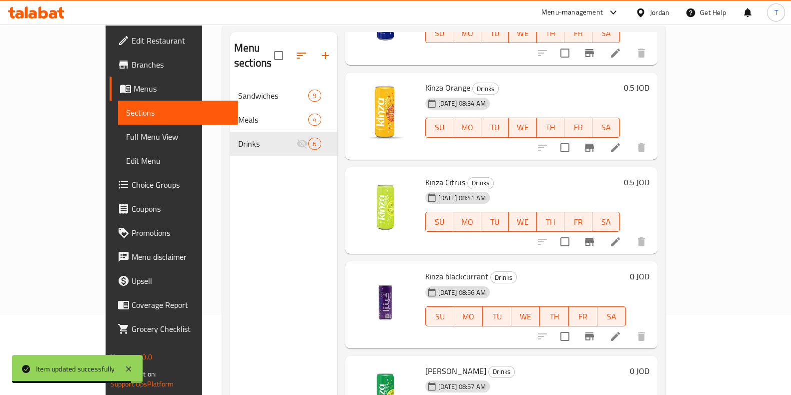
scroll to position [140, 0]
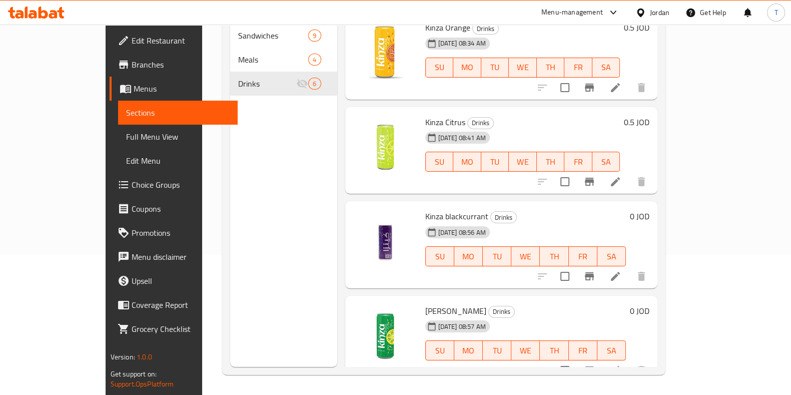
click at [621, 270] on icon at bounding box center [615, 276] width 12 height 12
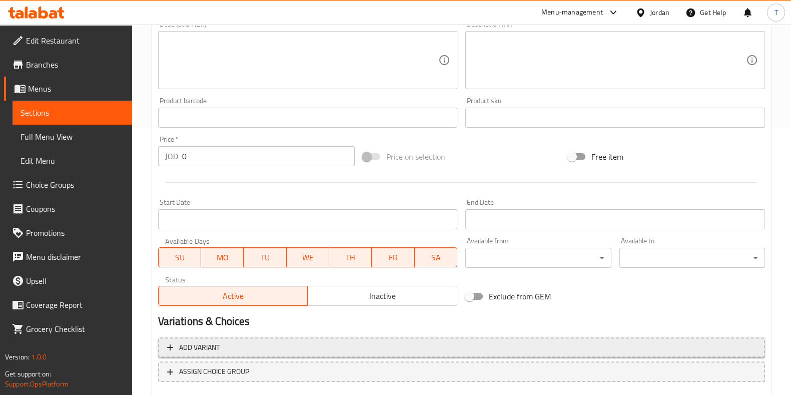
scroll to position [326, 0]
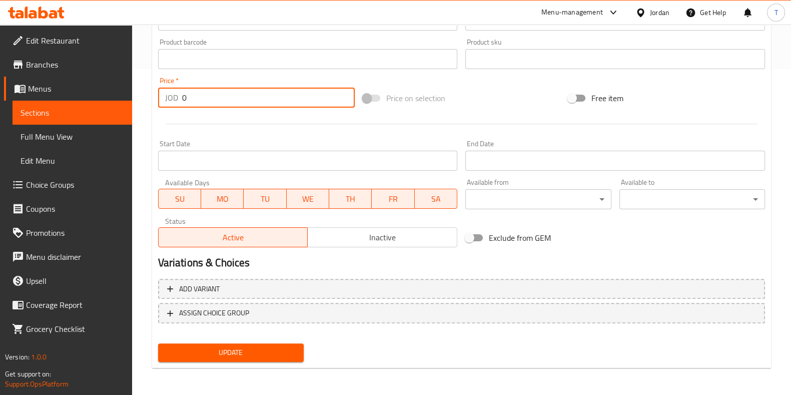
click at [214, 99] on input "0" at bounding box center [268, 98] width 173 height 20
type input "0.5"
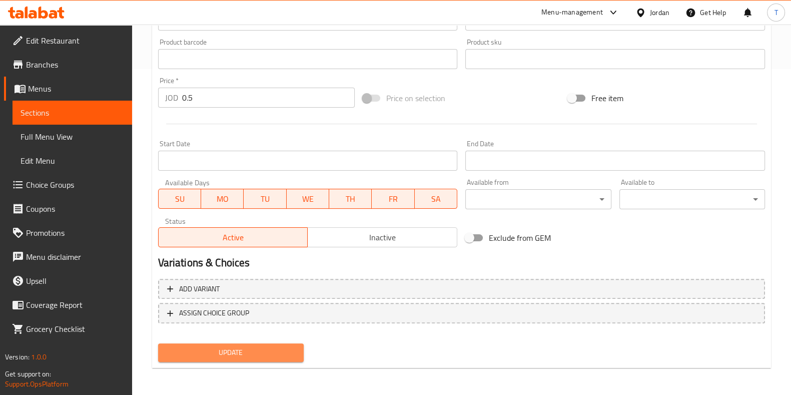
click at [246, 353] on span "Update" at bounding box center [231, 352] width 130 height 13
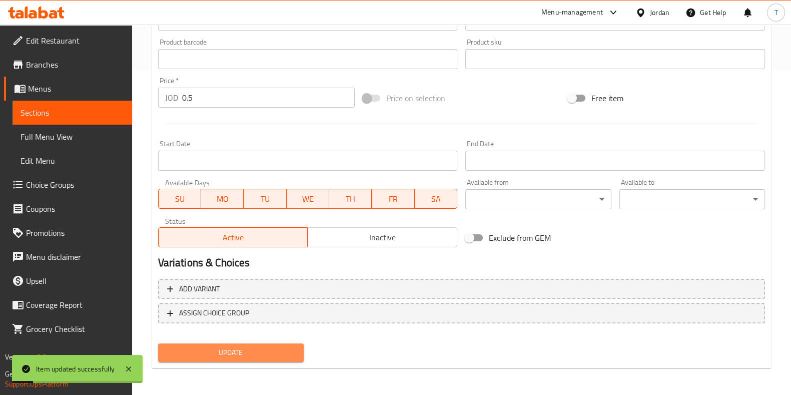
click at [246, 347] on span "Update" at bounding box center [231, 352] width 130 height 13
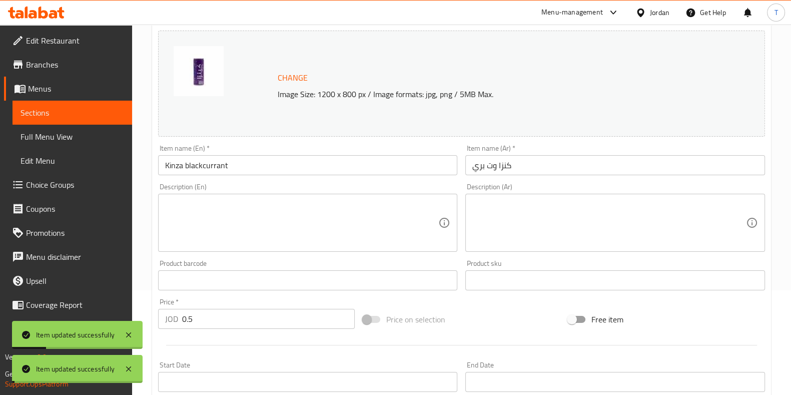
scroll to position [0, 0]
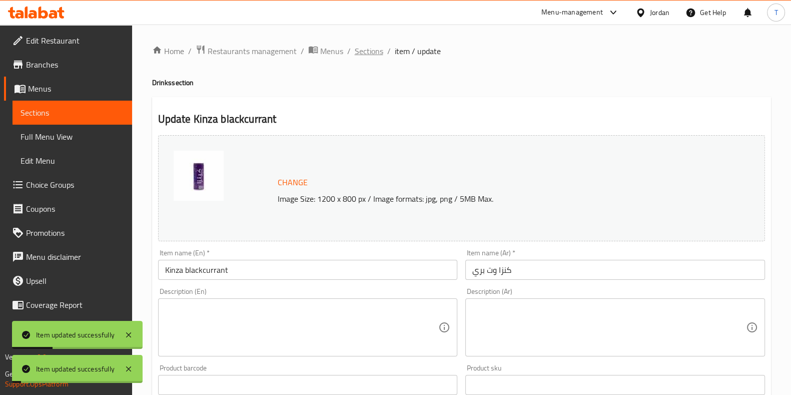
click at [360, 50] on span "Sections" at bounding box center [369, 51] width 29 height 12
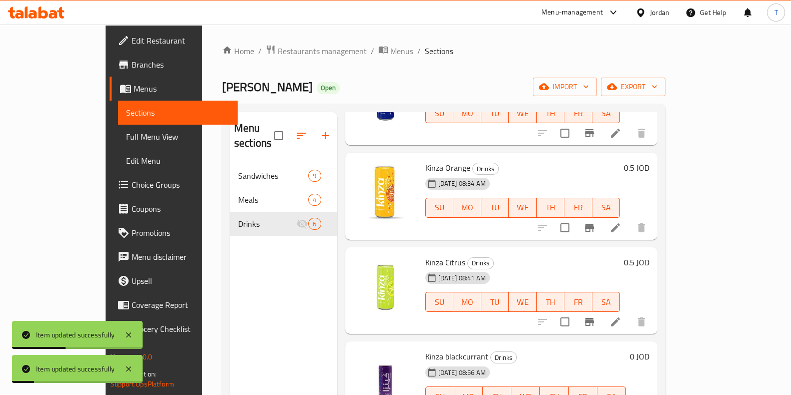
scroll to position [140, 0]
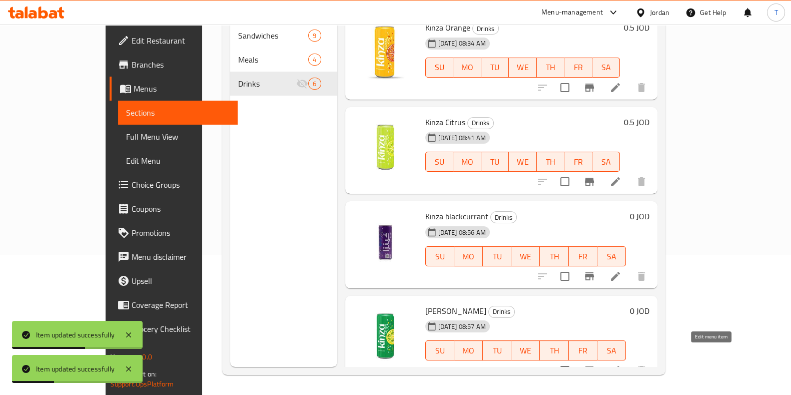
click at [621, 364] on icon at bounding box center [615, 370] width 12 height 12
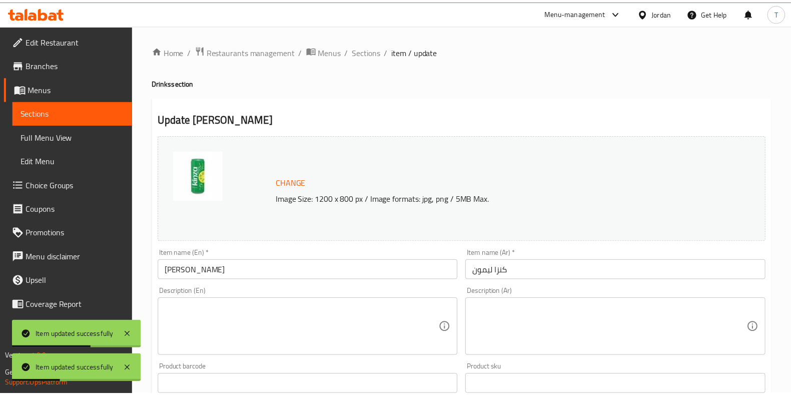
scroll to position [250, 0]
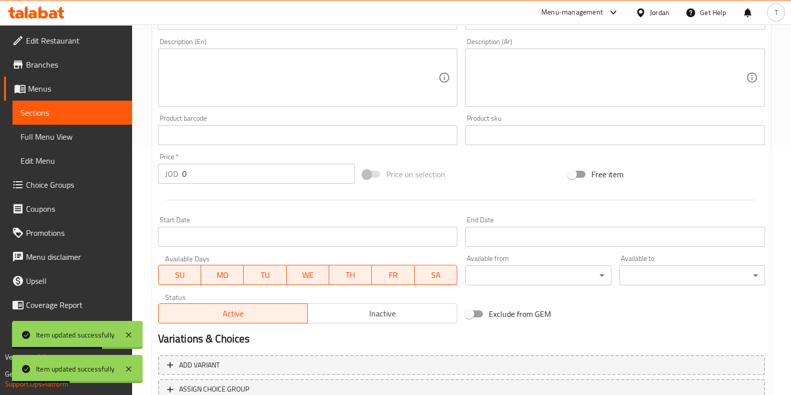
click at [224, 174] on input "0" at bounding box center [268, 174] width 173 height 20
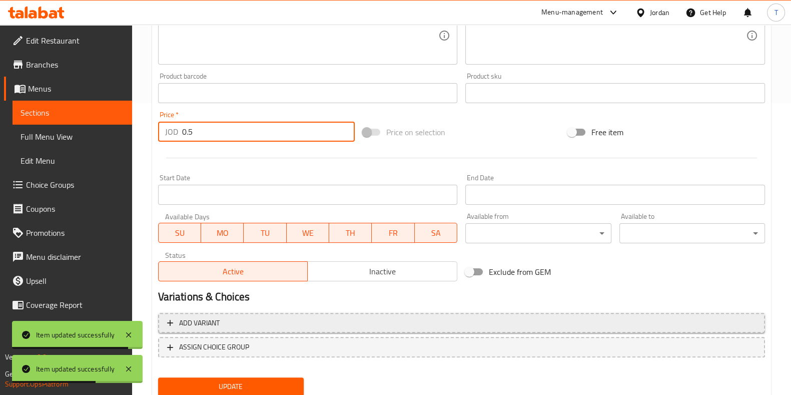
scroll to position [326, 0]
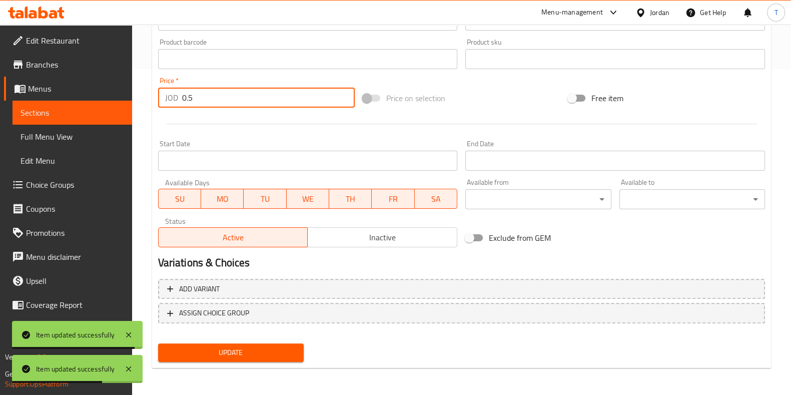
type input "0.5"
drag, startPoint x: 287, startPoint y: 349, endPoint x: 285, endPoint y: 356, distance: 7.8
click at [286, 355] on span "Update" at bounding box center [231, 352] width 130 height 13
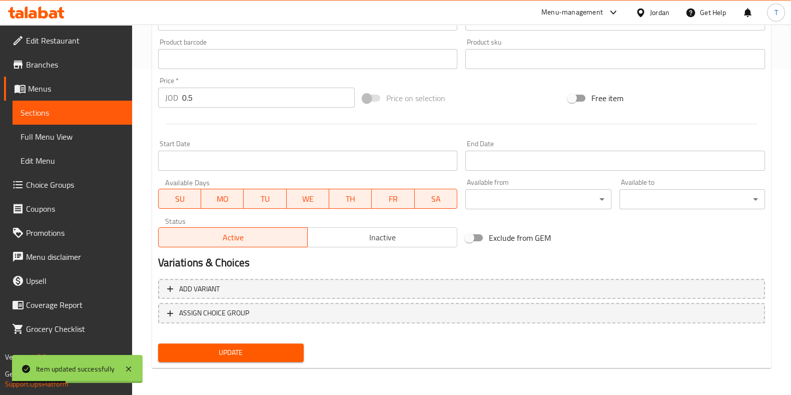
click at [253, 346] on span "Update" at bounding box center [231, 352] width 130 height 13
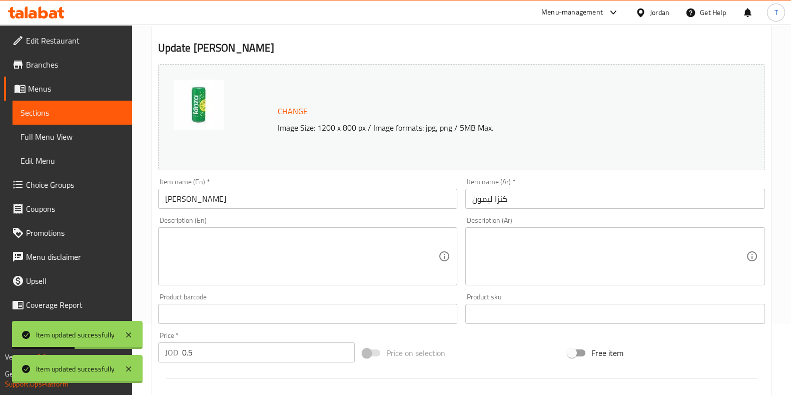
scroll to position [0, 0]
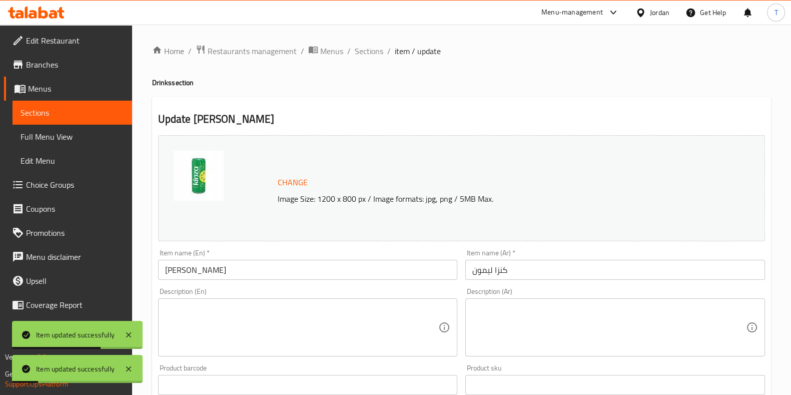
drag, startPoint x: 375, startPoint y: 49, endPoint x: 374, endPoint y: 60, distance: 10.5
click at [375, 49] on span "Sections" at bounding box center [369, 51] width 29 height 12
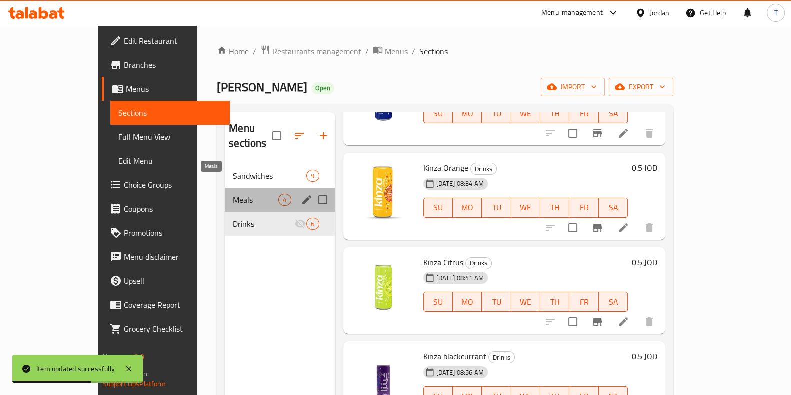
click at [233, 194] on span "Meals" at bounding box center [256, 200] width 46 height 12
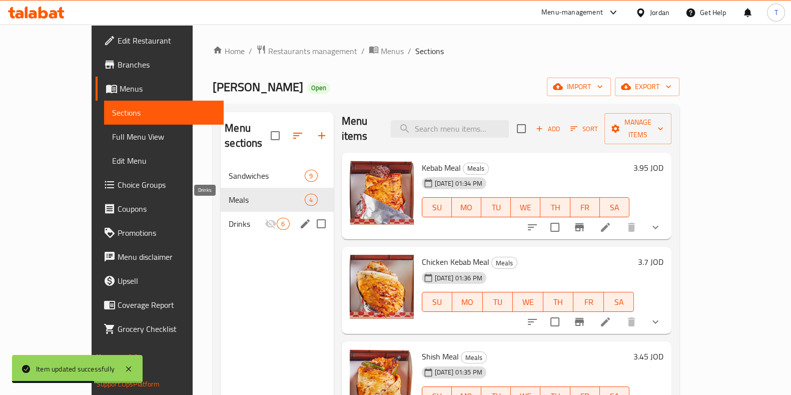
click at [229, 218] on span "Drinks" at bounding box center [247, 224] width 36 height 12
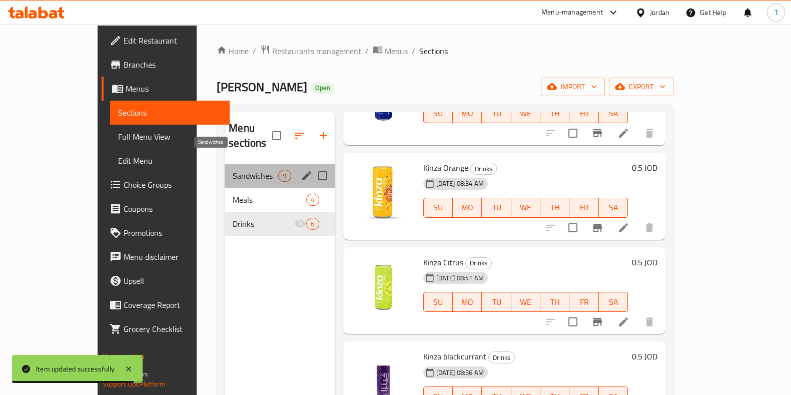
click at [233, 170] on span "Sandwiches" at bounding box center [256, 176] width 46 height 12
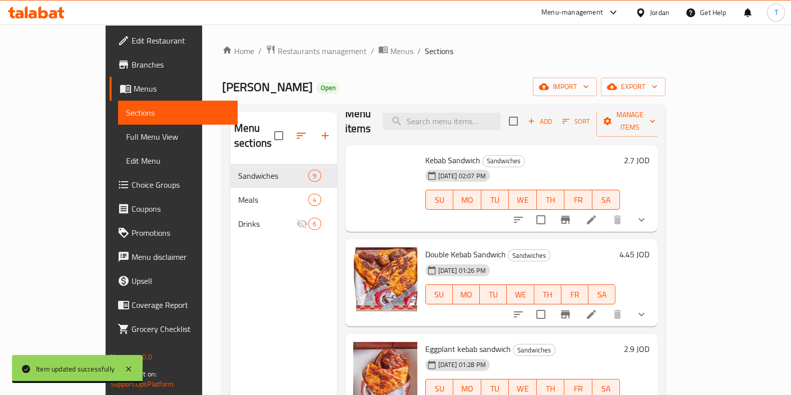
scroll to position [8, 0]
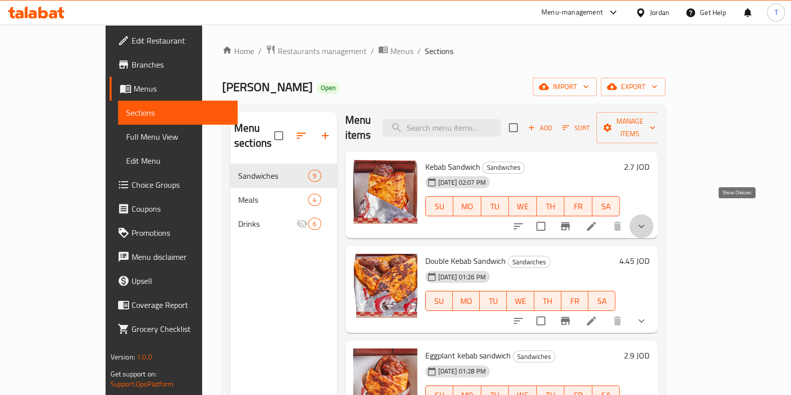
click at [647, 220] on icon "show more" at bounding box center [641, 226] width 12 height 12
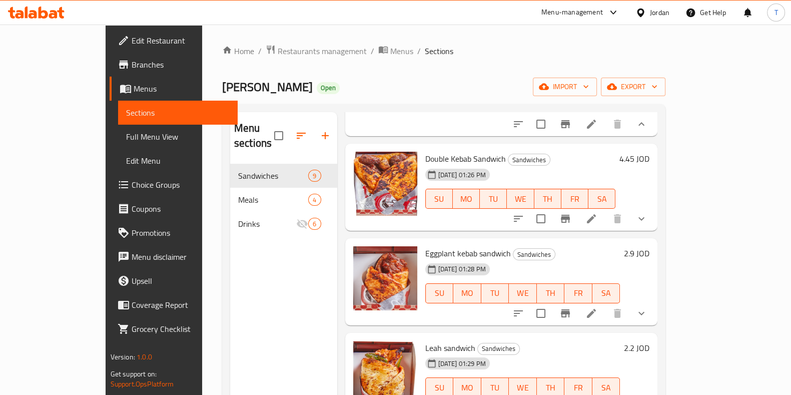
scroll to position [250, 0]
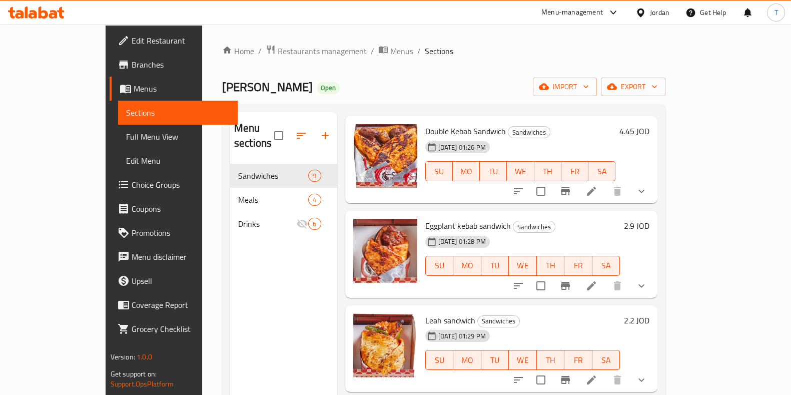
click at [647, 189] on icon "show more" at bounding box center [641, 191] width 12 height 12
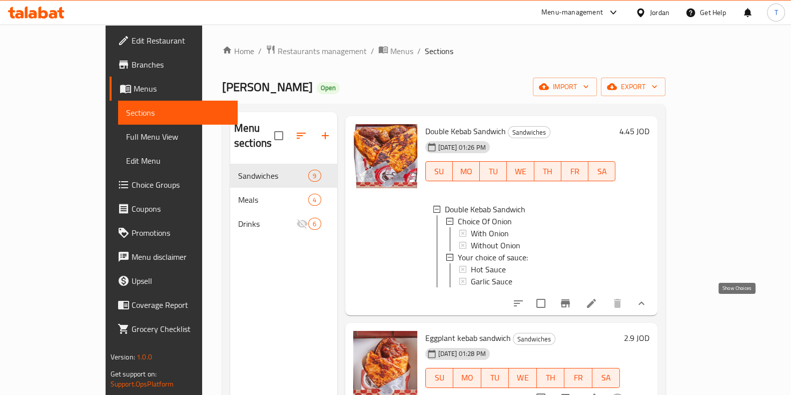
click at [647, 309] on icon "show more" at bounding box center [641, 303] width 12 height 12
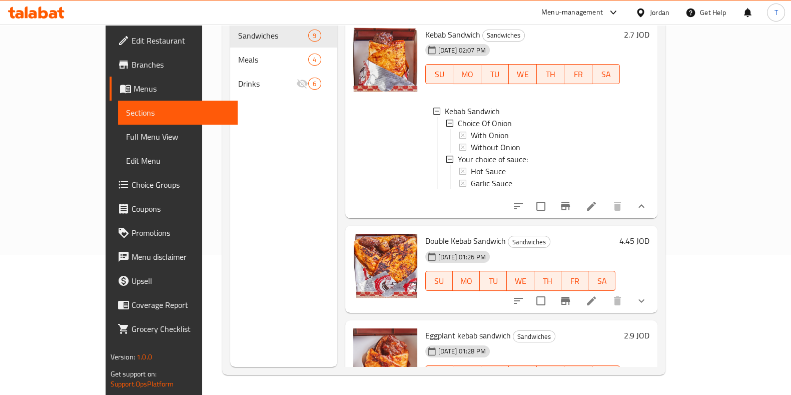
scroll to position [15, 0]
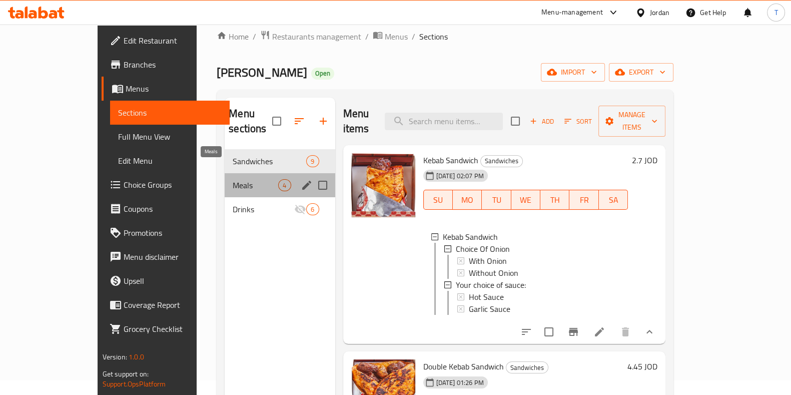
click at [233, 179] on span "Meals" at bounding box center [256, 185] width 46 height 12
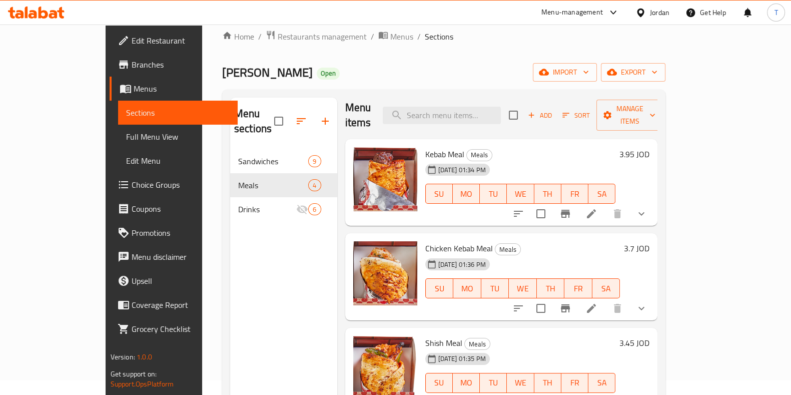
scroll to position [7, 0]
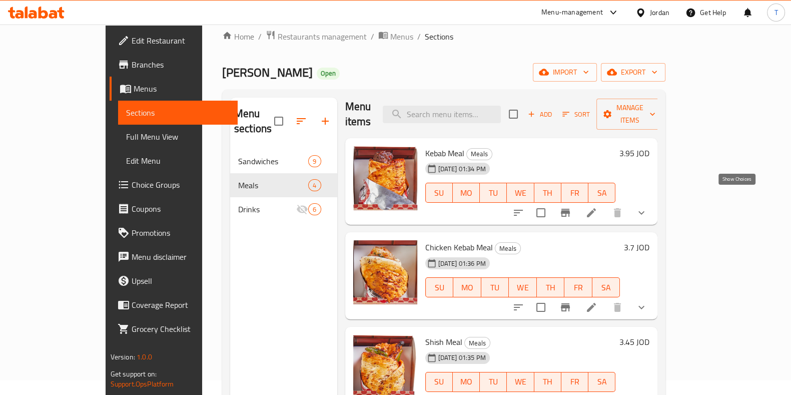
click at [647, 207] on icon "show more" at bounding box center [641, 213] width 12 height 12
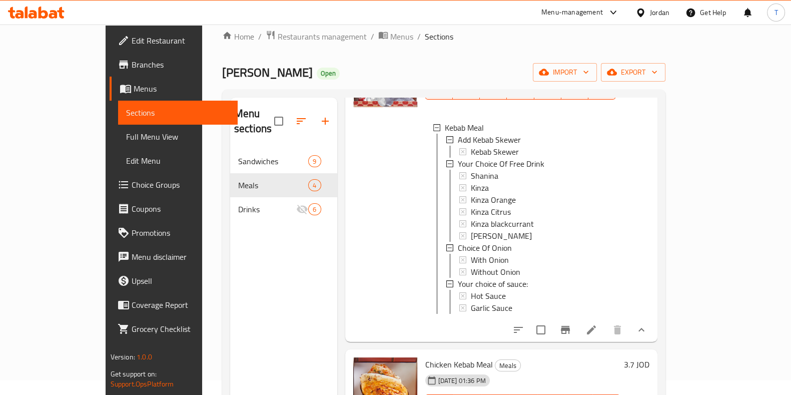
scroll to position [195, 0]
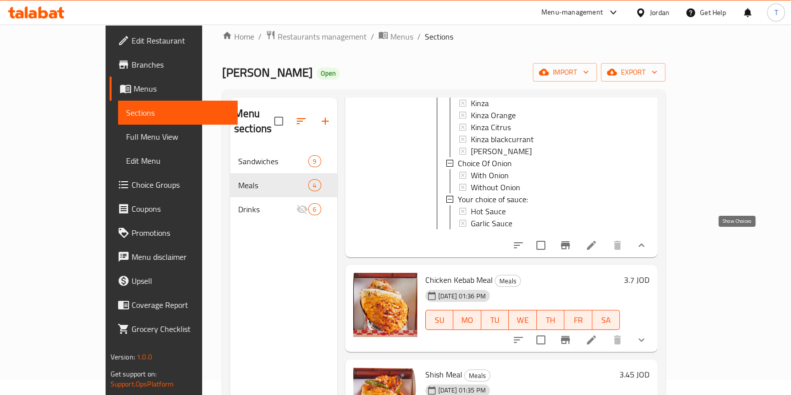
click at [647, 243] on icon "show more" at bounding box center [641, 245] width 12 height 12
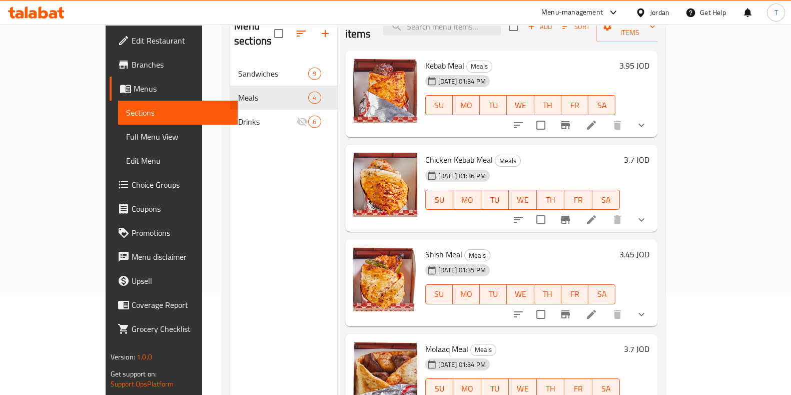
scroll to position [140, 0]
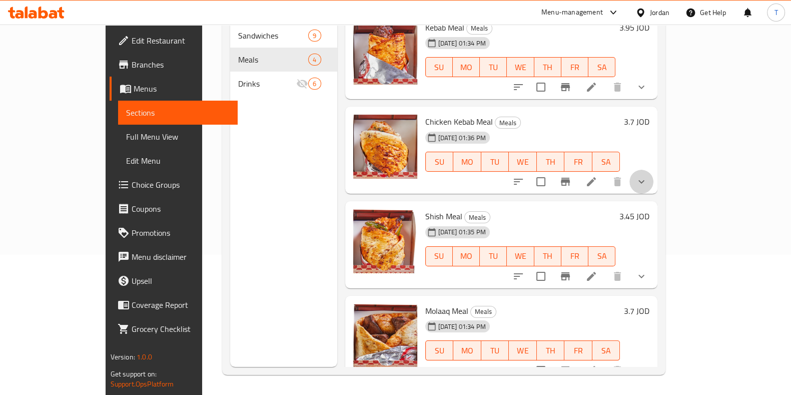
click at [653, 176] on button "show more" at bounding box center [641, 182] width 24 height 24
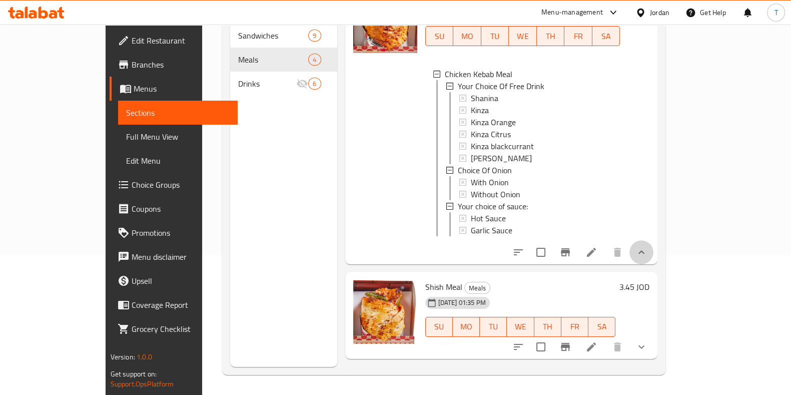
click at [653, 240] on button "show more" at bounding box center [641, 252] width 24 height 24
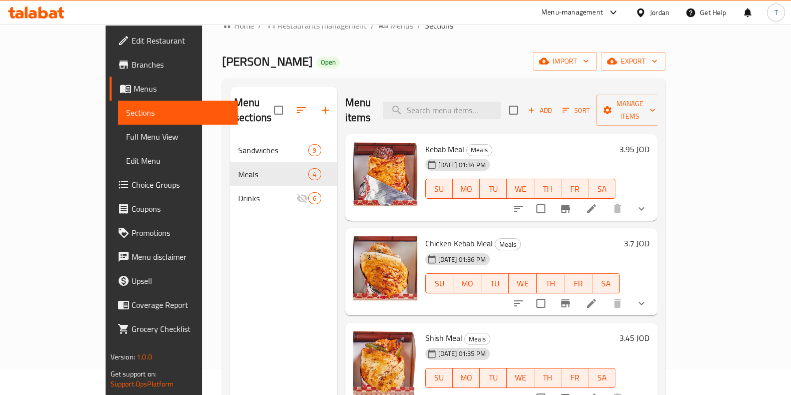
scroll to position [15, 0]
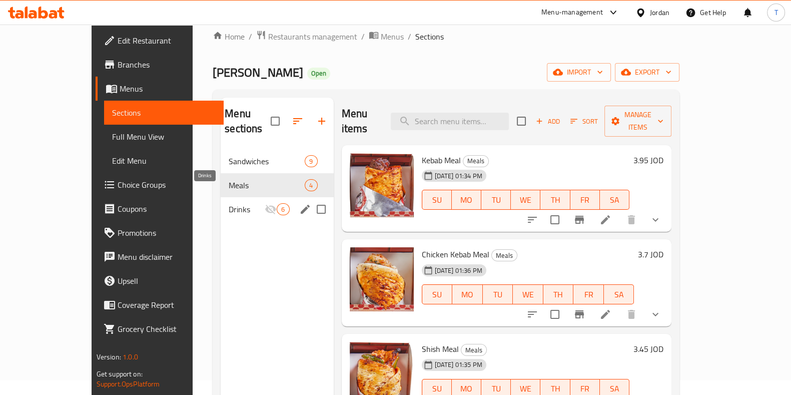
drag, startPoint x: 198, startPoint y: 193, endPoint x: 217, endPoint y: 194, distance: 18.5
click at [229, 203] on span "Drinks" at bounding box center [247, 209] width 36 height 12
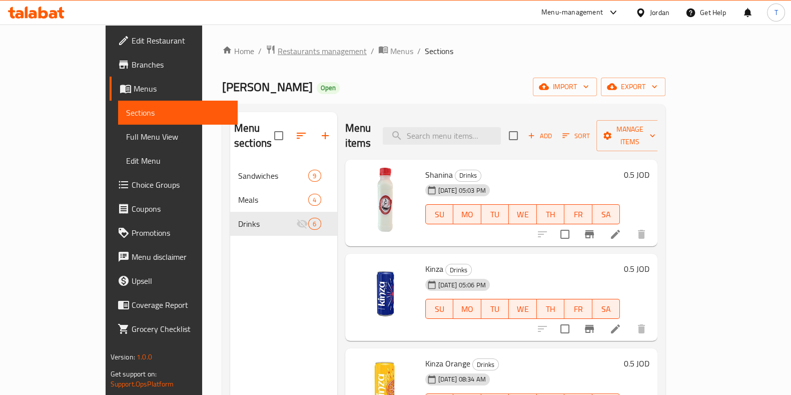
click at [278, 53] on span "Restaurants management" at bounding box center [322, 51] width 89 height 12
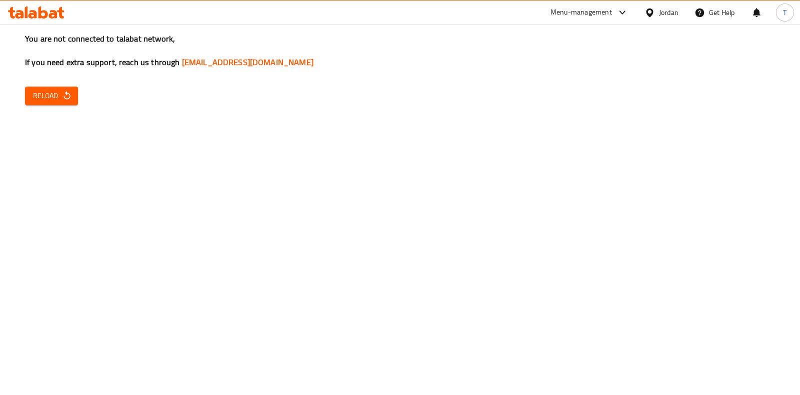
drag, startPoint x: 723, startPoint y: 141, endPoint x: 111, endPoint y: 91, distance: 614.2
click at [628, 143] on div "You are not connected to talabat network, If you need extra support, reach us t…" at bounding box center [400, 197] width 800 height 395
click at [71, 90] on button "Reload" at bounding box center [51, 96] width 53 height 19
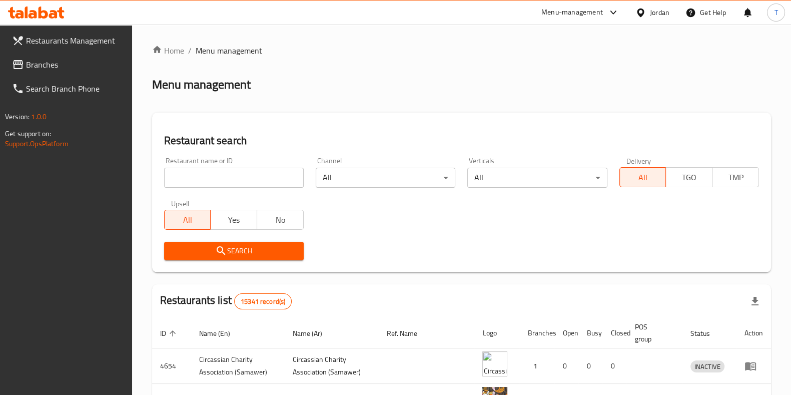
drag, startPoint x: 335, startPoint y: 123, endPoint x: 278, endPoint y: 152, distance: 64.4
click at [335, 123] on div "Restaurant search Restaurant name or ID Restaurant name or ID Channel All ​ Ver…" at bounding box center [461, 193] width 619 height 160
drag, startPoint x: 247, startPoint y: 164, endPoint x: 246, endPoint y: 169, distance: 5.0
click at [246, 166] on div "Restaurant name or ID Restaurant name or ID" at bounding box center [234, 172] width 140 height 31
click at [255, 183] on input "search" at bounding box center [234, 178] width 140 height 20
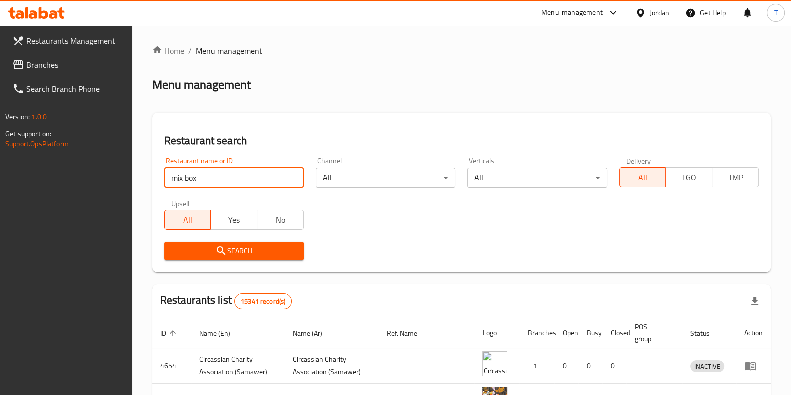
type input "mix box"
click button "Search" at bounding box center [234, 251] width 140 height 19
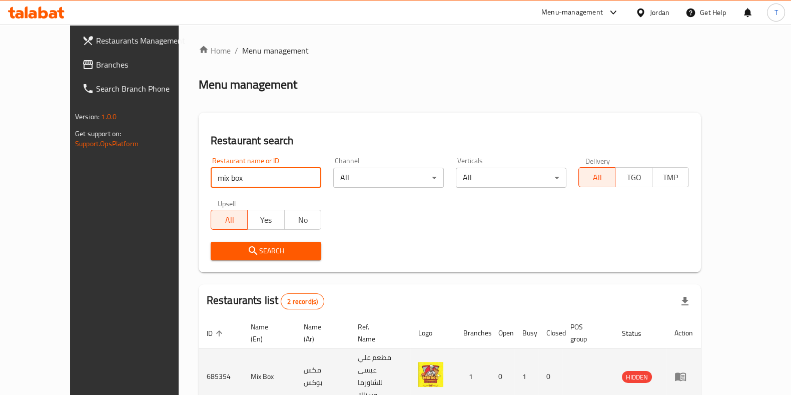
scroll to position [68, 0]
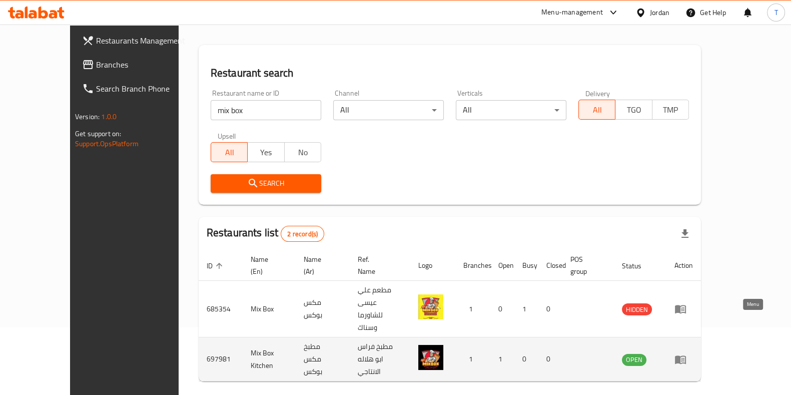
click at [686, 355] on icon "enhanced table" at bounding box center [680, 359] width 11 height 9
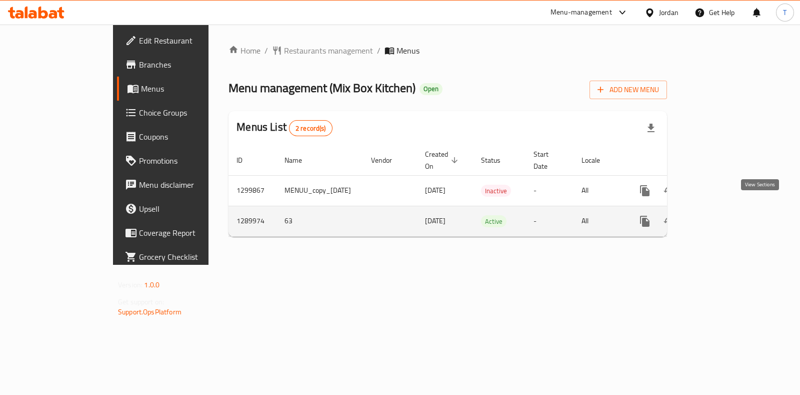
click at [729, 209] on link "enhanced table" at bounding box center [717, 221] width 24 height 24
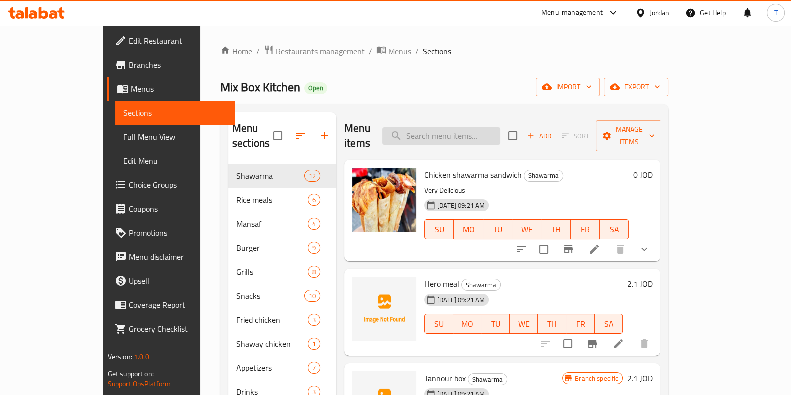
click at [456, 127] on input "search" at bounding box center [441, 136] width 118 height 18
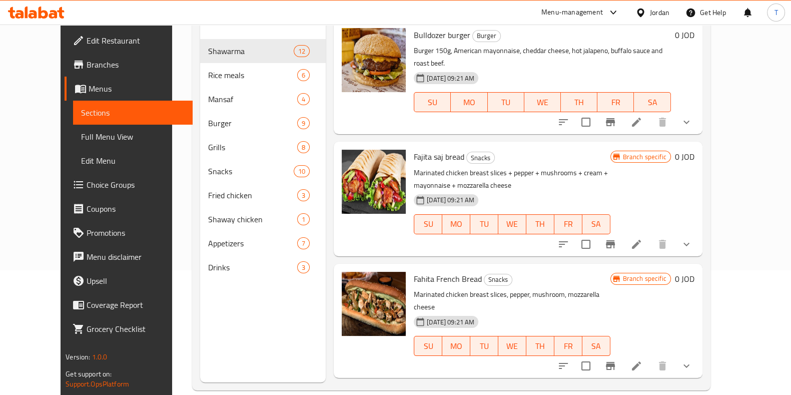
scroll to position [125, 0]
type input "fa"
click at [615, 240] on icon "Branch-specific-item" at bounding box center [610, 244] width 9 height 8
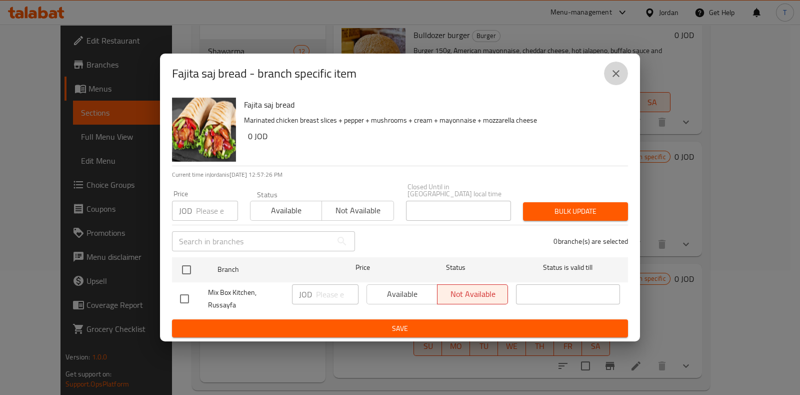
click at [620, 75] on icon "close" at bounding box center [616, 74] width 12 height 12
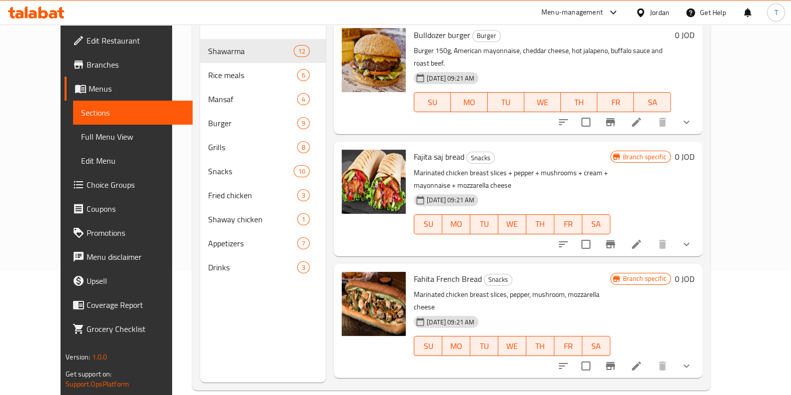
click at [642, 238] on icon at bounding box center [636, 244] width 12 height 12
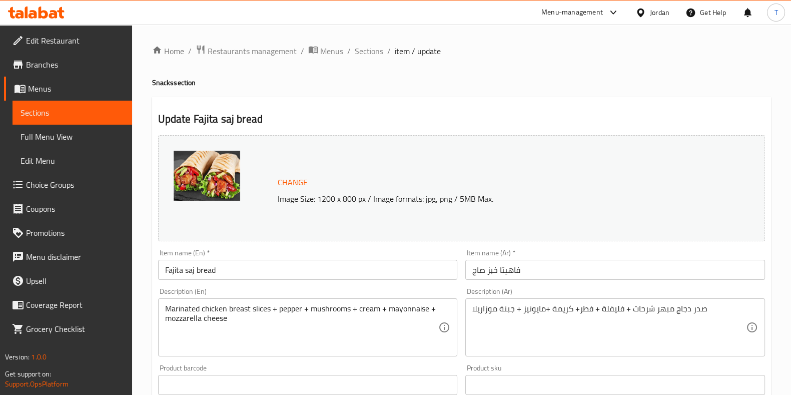
drag, startPoint x: 378, startPoint y: 54, endPoint x: 384, endPoint y: 61, distance: 9.2
click at [378, 54] on span "Sections" at bounding box center [369, 51] width 29 height 12
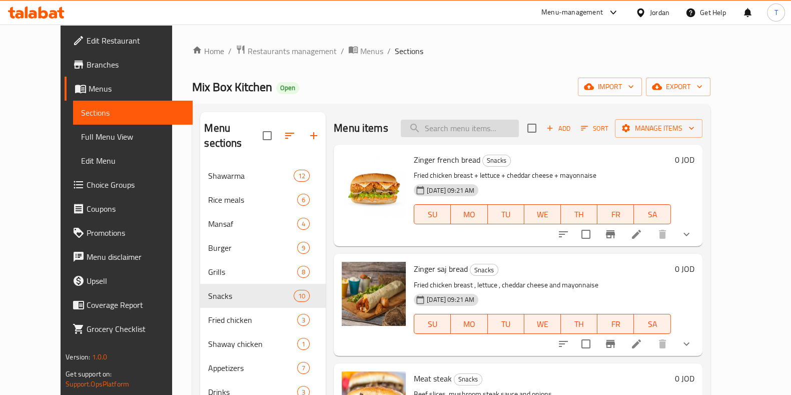
click at [470, 136] on div "Menu items Add Sort Manage items" at bounding box center [518, 128] width 369 height 33
click at [470, 132] on input "search" at bounding box center [460, 129] width 118 height 18
click at [470, 129] on input "search" at bounding box center [460, 129] width 118 height 18
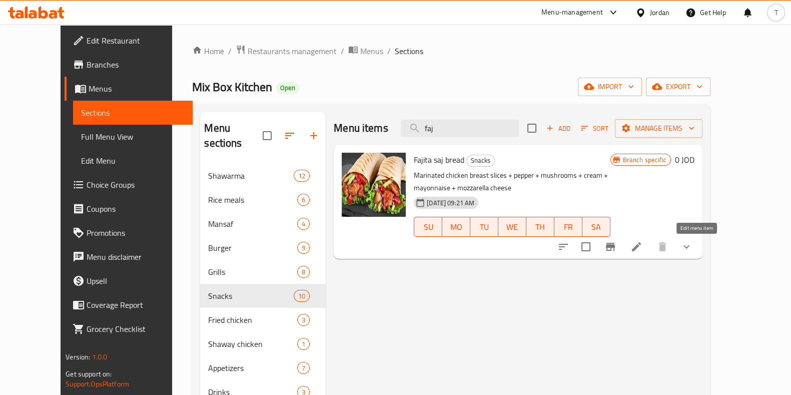
type input "faj"
click at [641, 249] on icon at bounding box center [636, 246] width 9 height 9
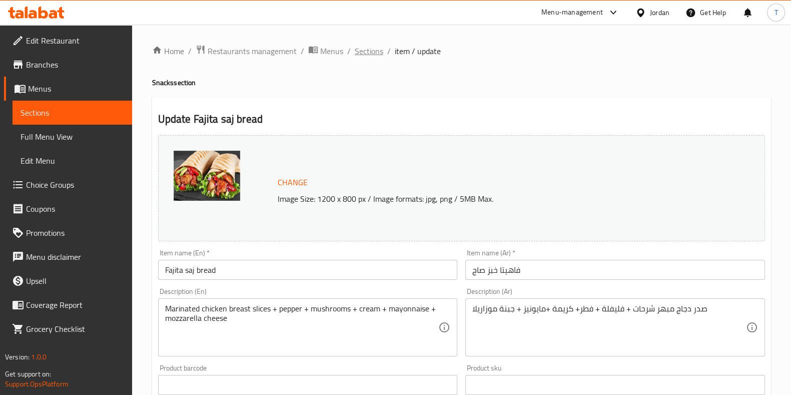
click at [368, 51] on span "Sections" at bounding box center [369, 51] width 29 height 12
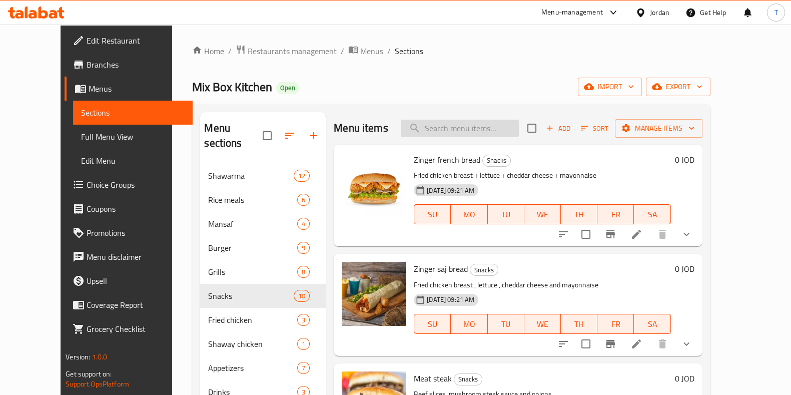
click at [492, 132] on input "search" at bounding box center [460, 129] width 118 height 18
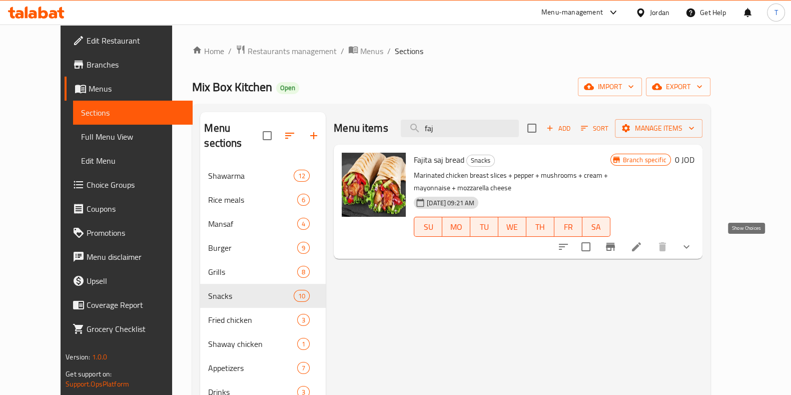
type input "faj"
click at [692, 250] on icon "show more" at bounding box center [686, 247] width 12 height 12
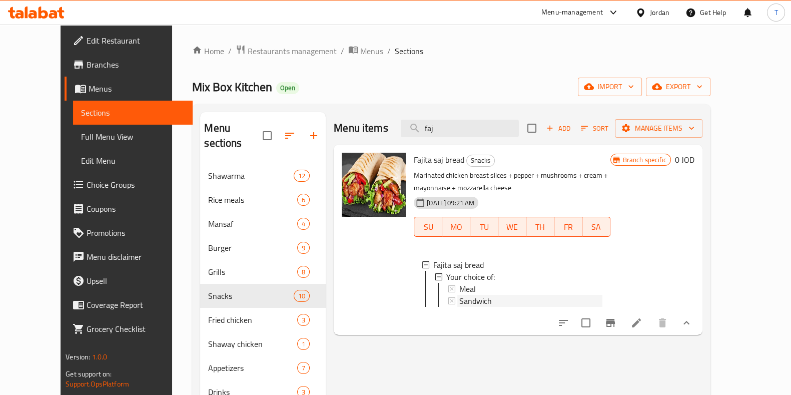
click at [512, 296] on div "Sandwich" at bounding box center [530, 301] width 143 height 12
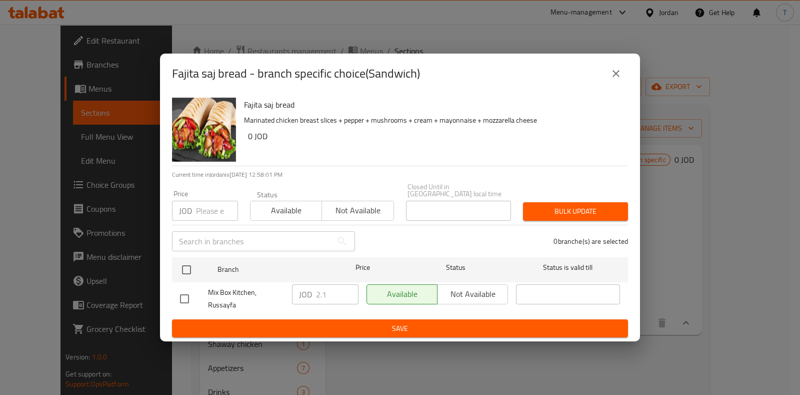
click at [615, 80] on icon "close" at bounding box center [616, 74] width 12 height 12
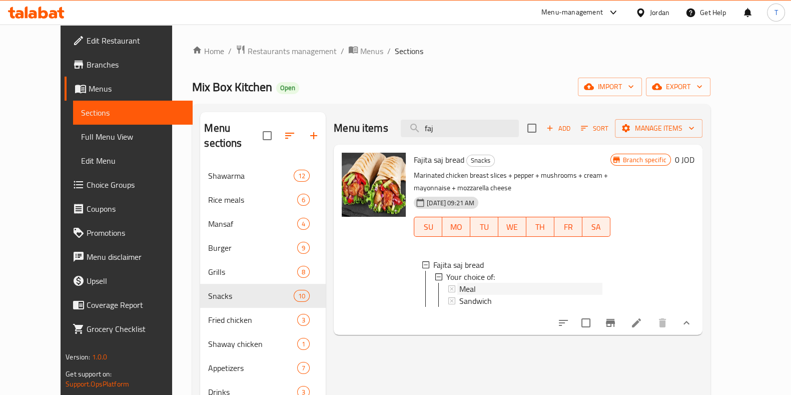
click at [486, 286] on div "Meal" at bounding box center [530, 289] width 143 height 12
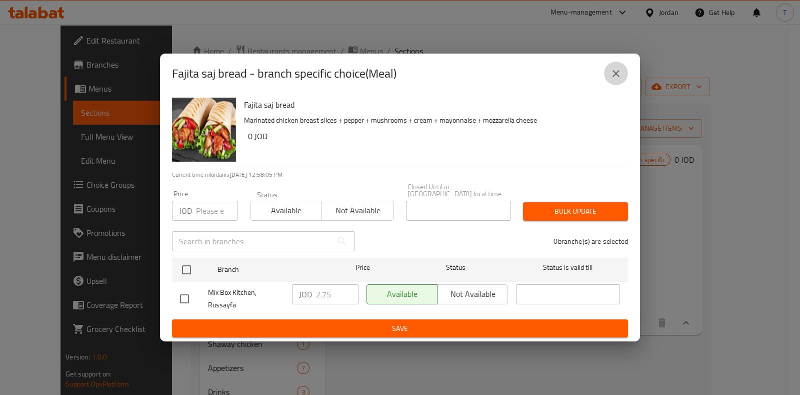
click at [621, 74] on icon "close" at bounding box center [616, 74] width 12 height 12
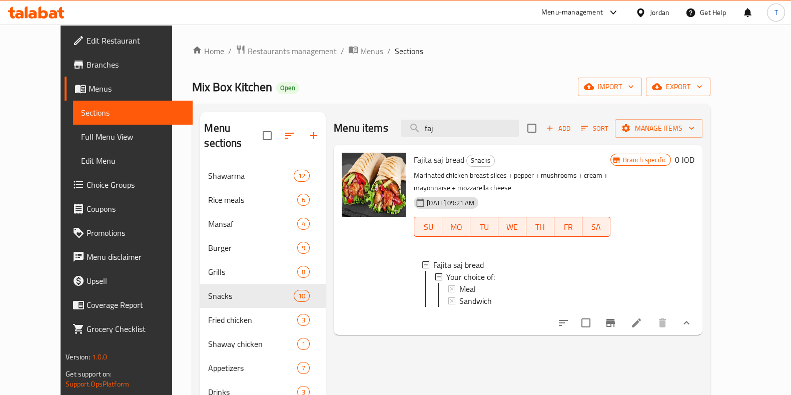
scroll to position [1, 0]
click at [257, 50] on span "Restaurants management" at bounding box center [292, 51] width 89 height 12
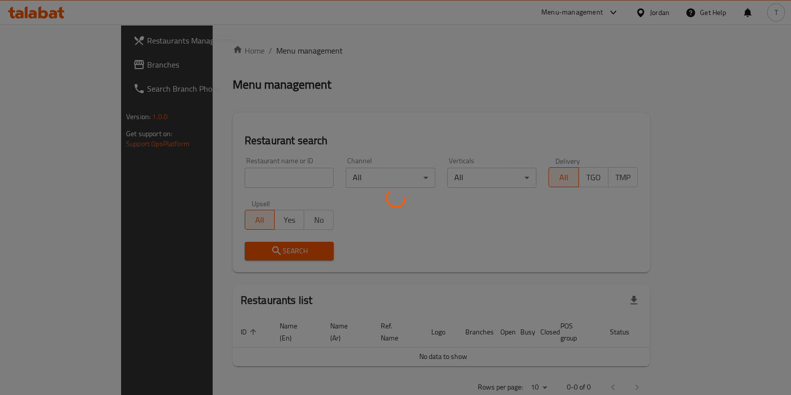
click at [234, 178] on div at bounding box center [395, 197] width 791 height 395
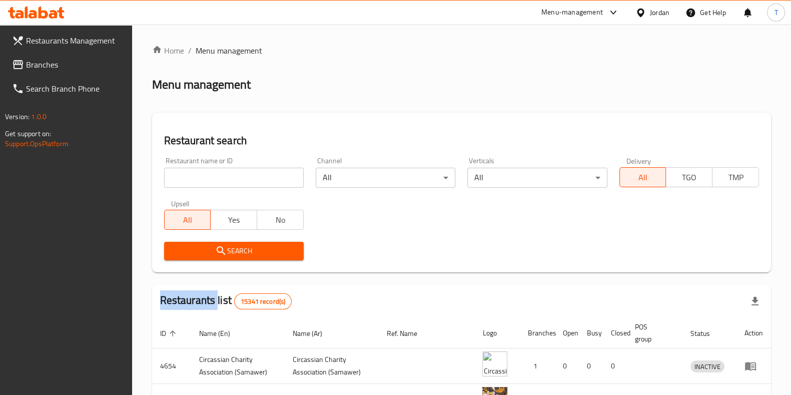
click at [234, 178] on div "Home / Menu management Menu management Restaurant search Restaurant name or ID …" at bounding box center [461, 342] width 619 height 595
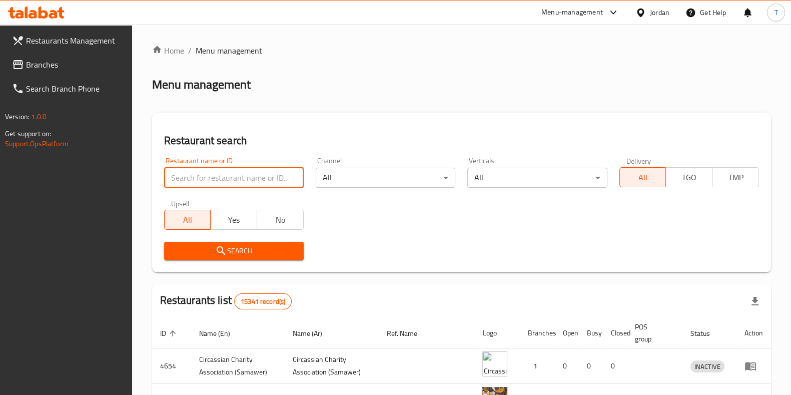
click at [234, 178] on input "search" at bounding box center [234, 178] width 140 height 20
type input "غماس"
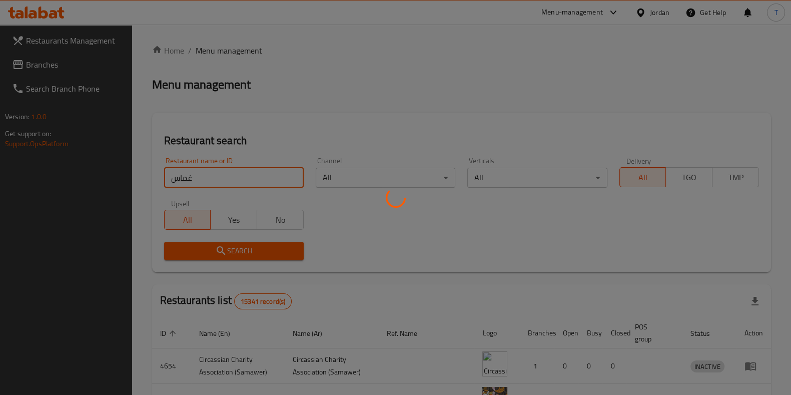
click button "Search" at bounding box center [234, 251] width 140 height 19
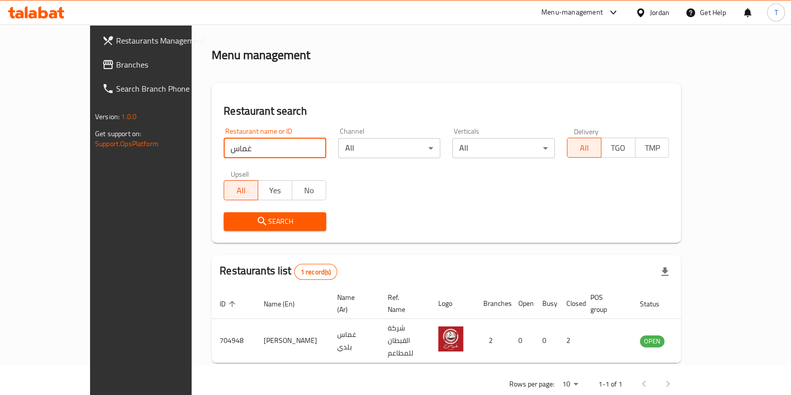
scroll to position [32, 0]
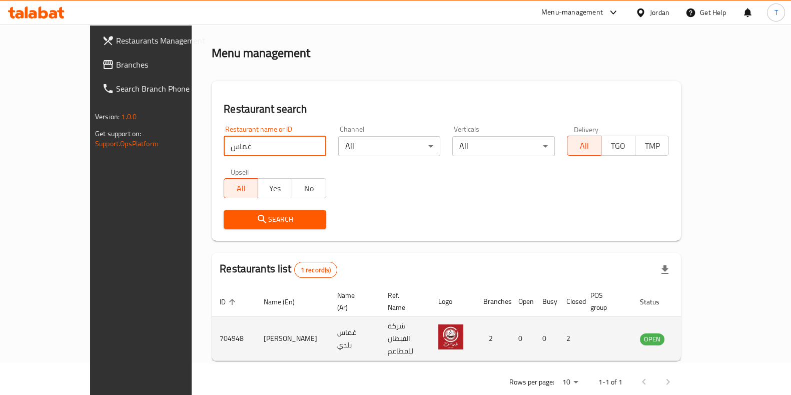
click at [719, 329] on td "enhanced table" at bounding box center [701, 339] width 35 height 44
click at [704, 335] on icon "enhanced table" at bounding box center [698, 339] width 11 height 9
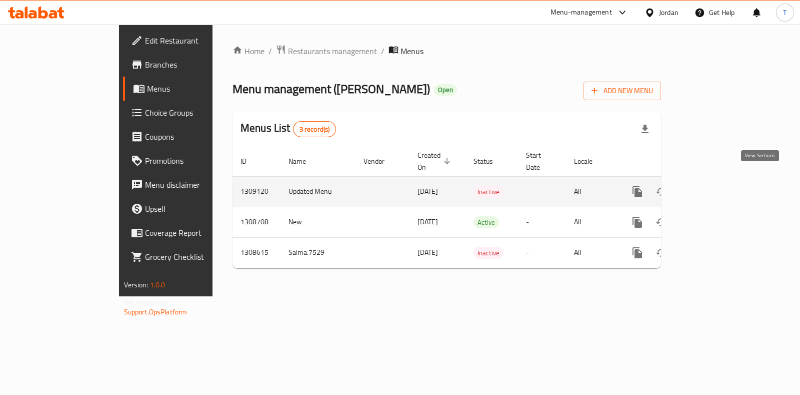
click at [716, 186] on icon "enhanced table" at bounding box center [710, 192] width 12 height 12
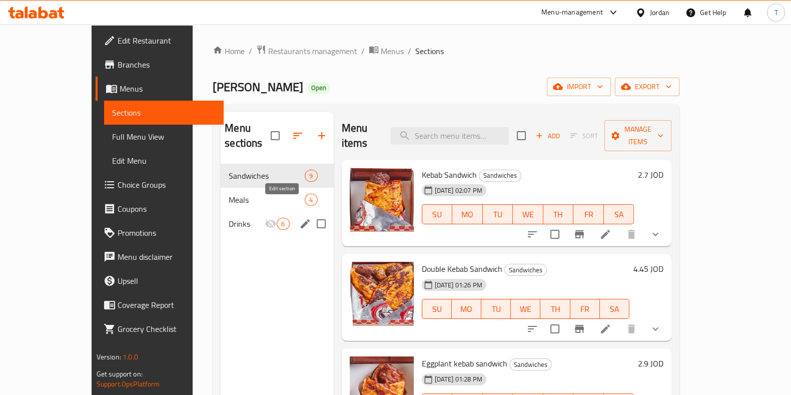
click at [301, 219] on icon "edit" at bounding box center [305, 223] width 9 height 9
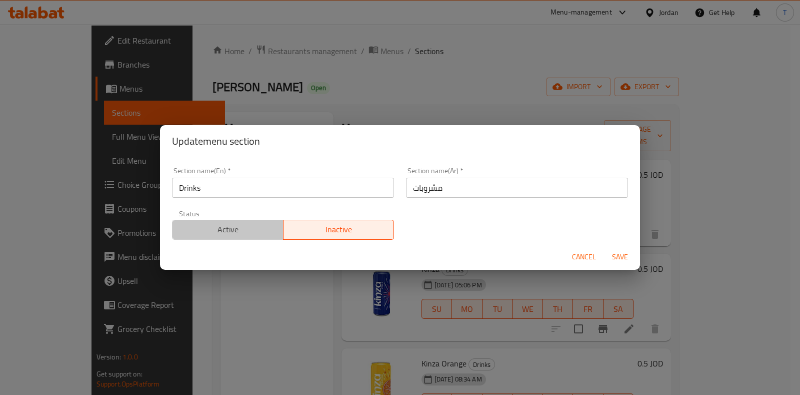
click at [250, 232] on span "Active" at bounding box center [228, 229] width 103 height 15
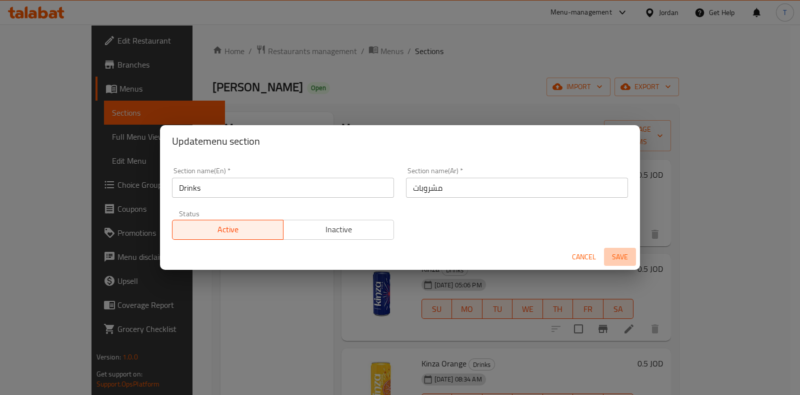
click at [623, 251] on span "Save" at bounding box center [620, 257] width 24 height 13
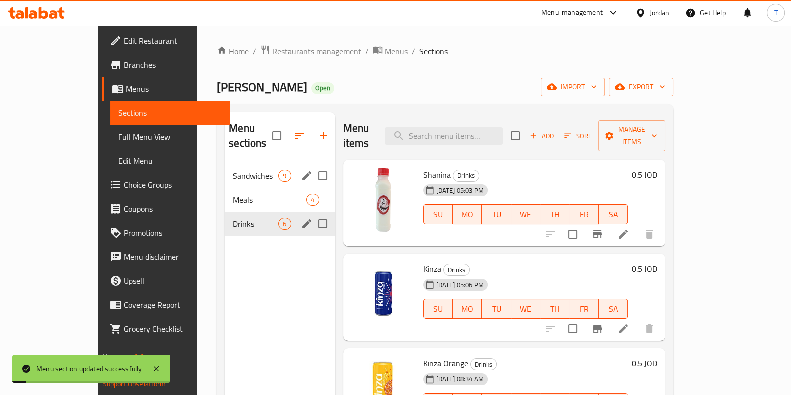
click at [225, 164] on div "Sandwiches 9" at bounding box center [280, 176] width 110 height 24
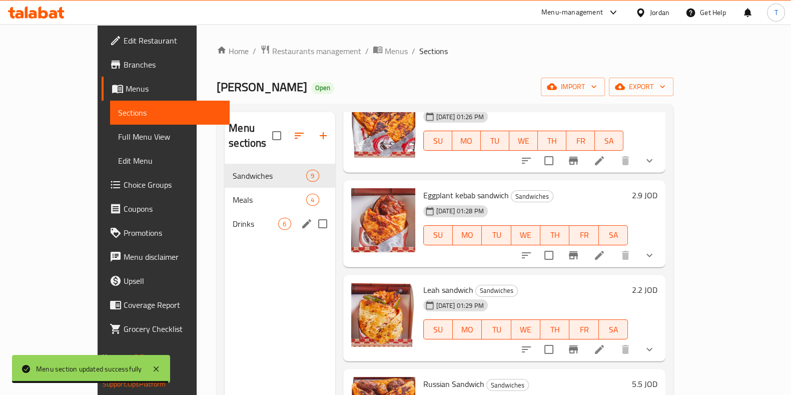
scroll to position [188, 0]
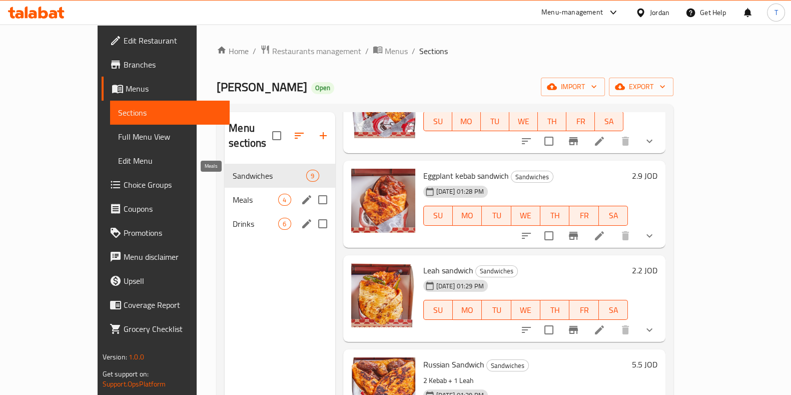
click at [233, 194] on span "Meals" at bounding box center [256, 200] width 46 height 12
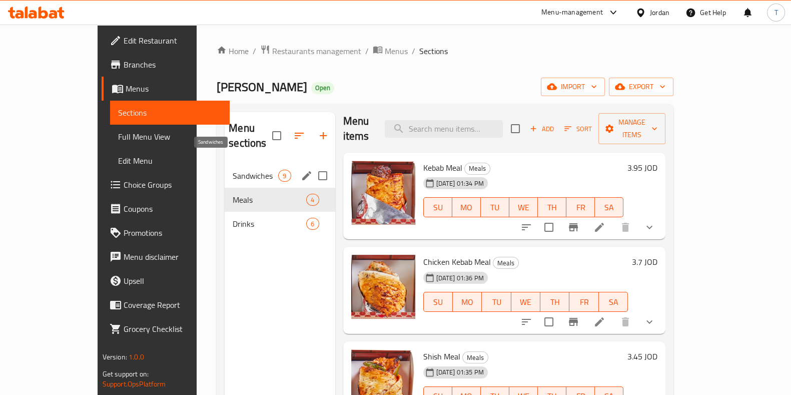
click at [233, 170] on span "Sandwiches" at bounding box center [256, 176] width 46 height 12
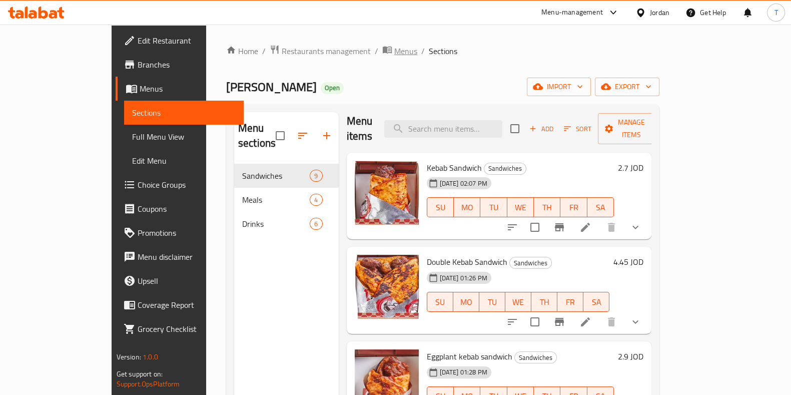
click at [394, 53] on span "Menus" at bounding box center [405, 51] width 23 height 12
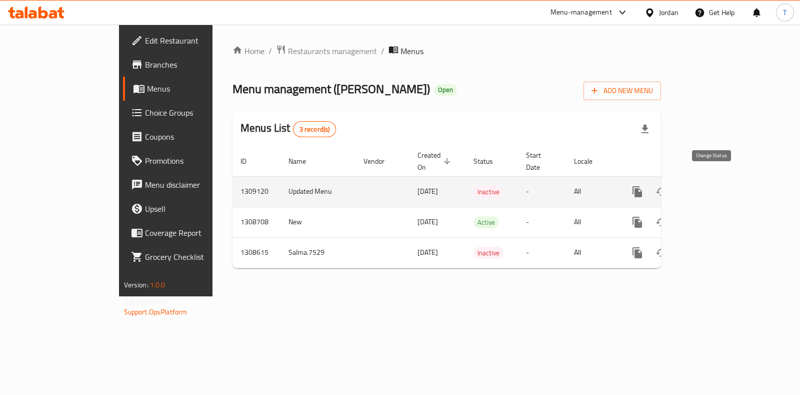
click at [667, 188] on icon "enhanced table" at bounding box center [661, 192] width 11 height 8
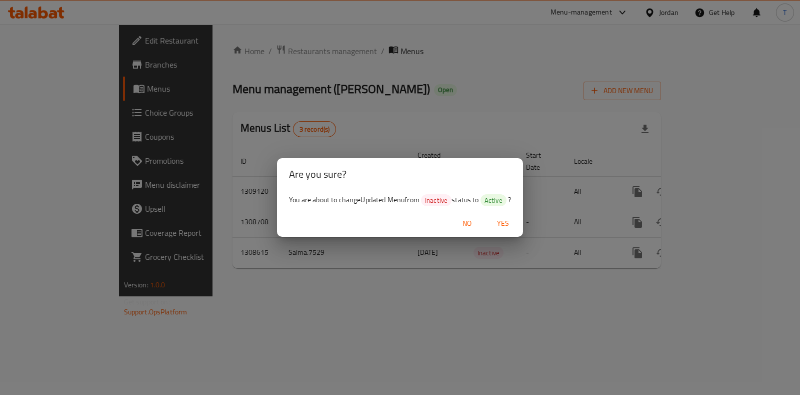
click at [512, 226] on span "Yes" at bounding box center [503, 223] width 24 height 13
click at [514, 225] on span "Yes" at bounding box center [503, 223] width 24 height 13
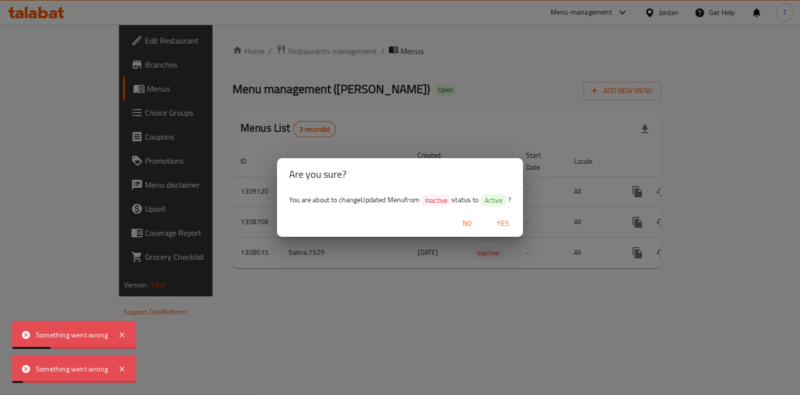
click at [543, 271] on div "Are you sure? You are about to change Updated Menu from Inactive status to Acti…" at bounding box center [400, 197] width 800 height 395
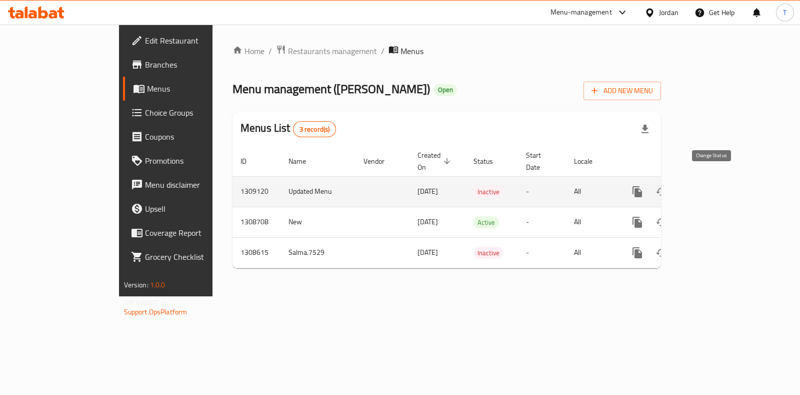
click at [668, 186] on icon "enhanced table" at bounding box center [662, 192] width 12 height 12
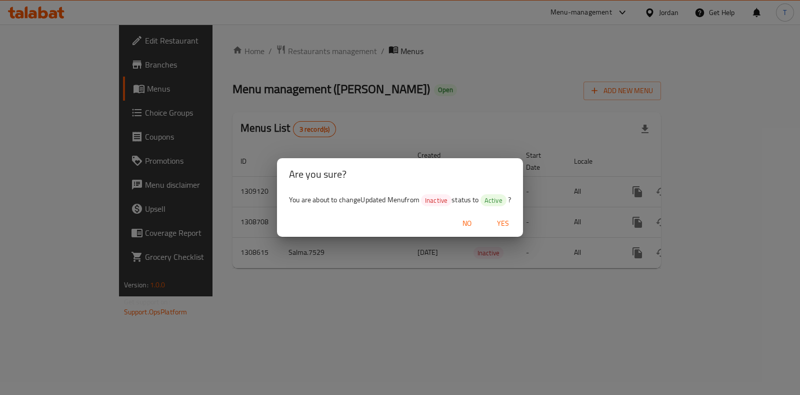
click at [504, 222] on span "Yes" at bounding box center [503, 223] width 24 height 13
click at [527, 304] on div "Are you sure? You are about to change Updated Menu from Inactive status to Acti…" at bounding box center [400, 197] width 800 height 395
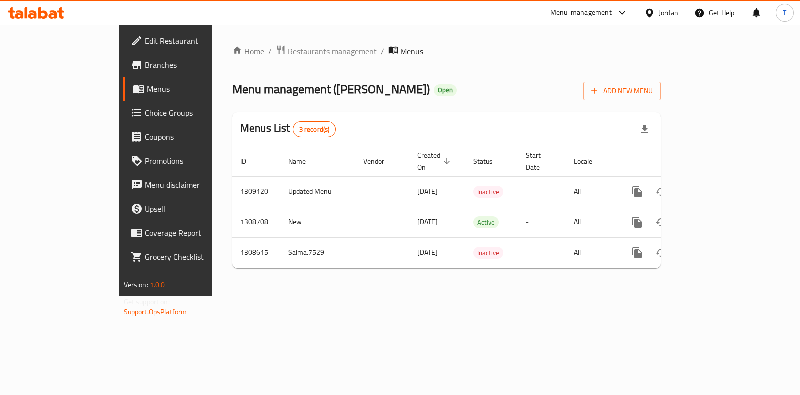
click at [288, 52] on span "Restaurants management" at bounding box center [332, 51] width 89 height 12
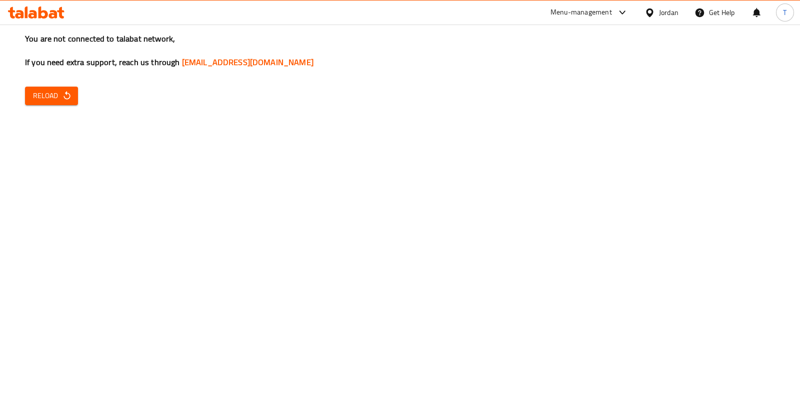
click at [750, 203] on div "You are not connected to talabat network, If you need extra support, reach us t…" at bounding box center [400, 197] width 800 height 395
click at [72, 91] on button "Reload" at bounding box center [51, 96] width 53 height 19
